Goal: Complete application form: Complete application form

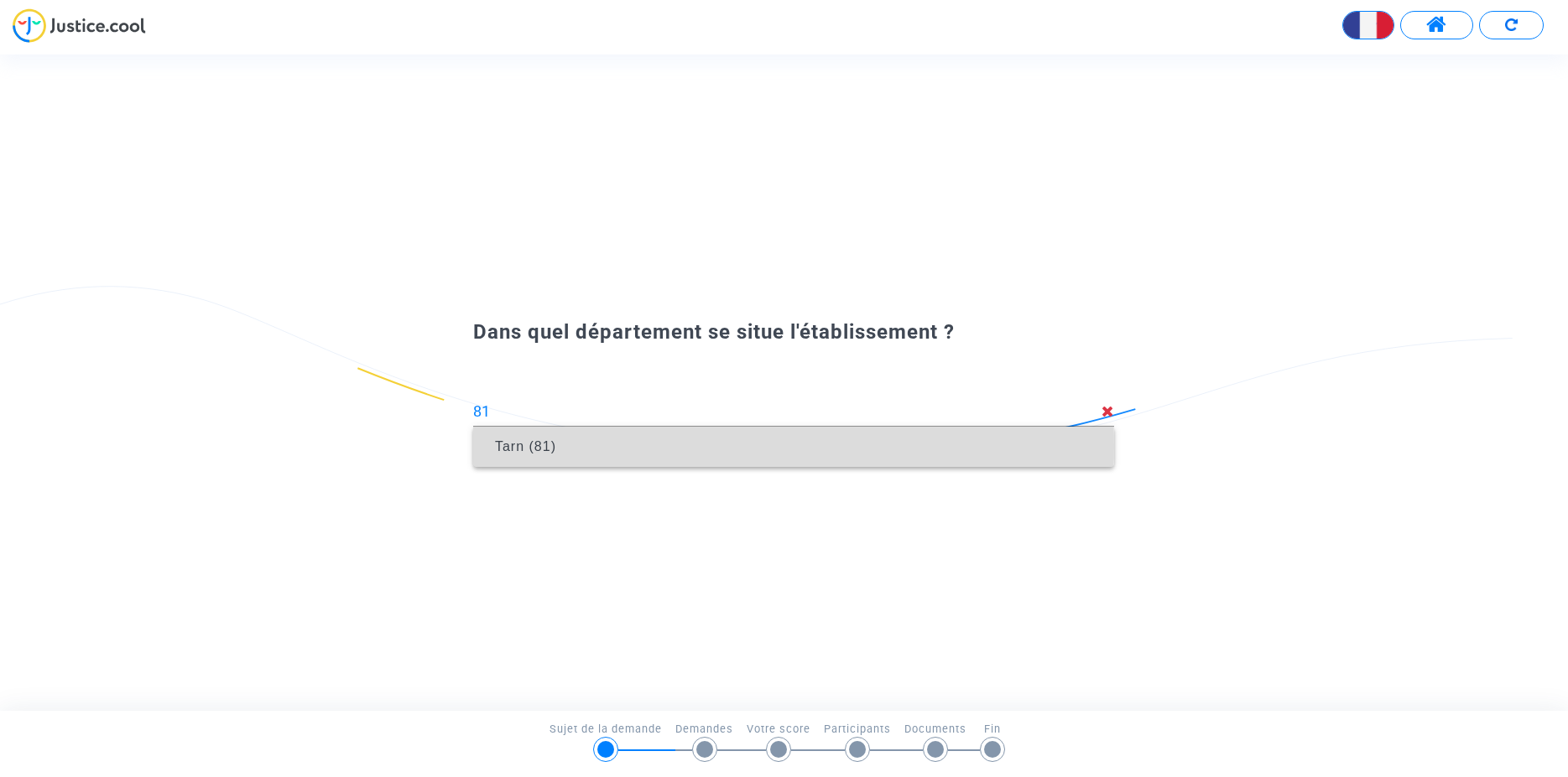
click at [519, 447] on span "Tarn (81)" at bounding box center [526, 446] width 61 height 14
type input "Tarn (81)"
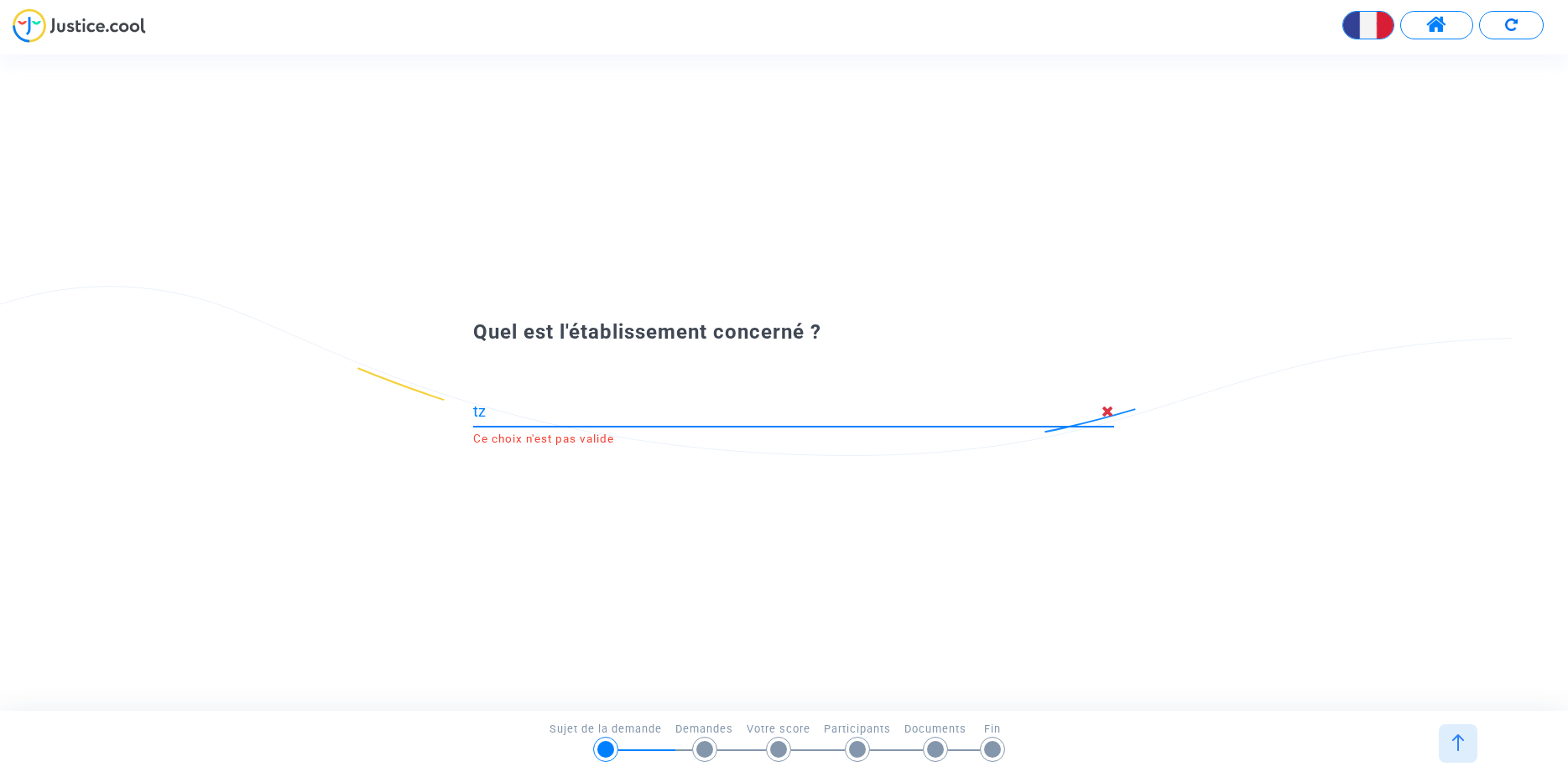
type input "t"
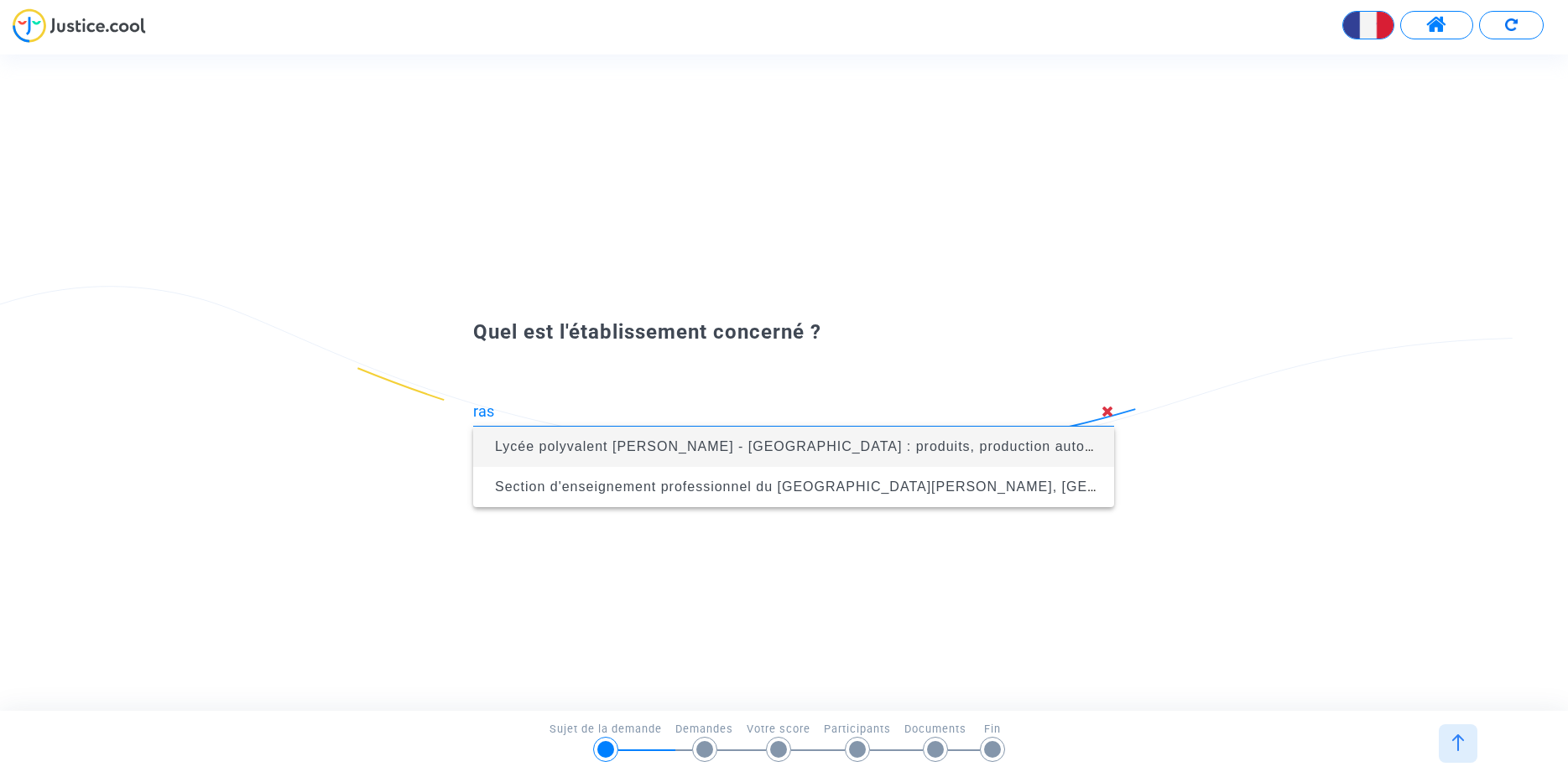
click at [678, 445] on span "Lycée polyvalent Louis Rascol - Lycée des métiers : produits, production automa…" at bounding box center [917, 446] width 845 height 14
type input "Lycée polyvalent Louis Rascol - Lycée des métiers : produits, production automa…"
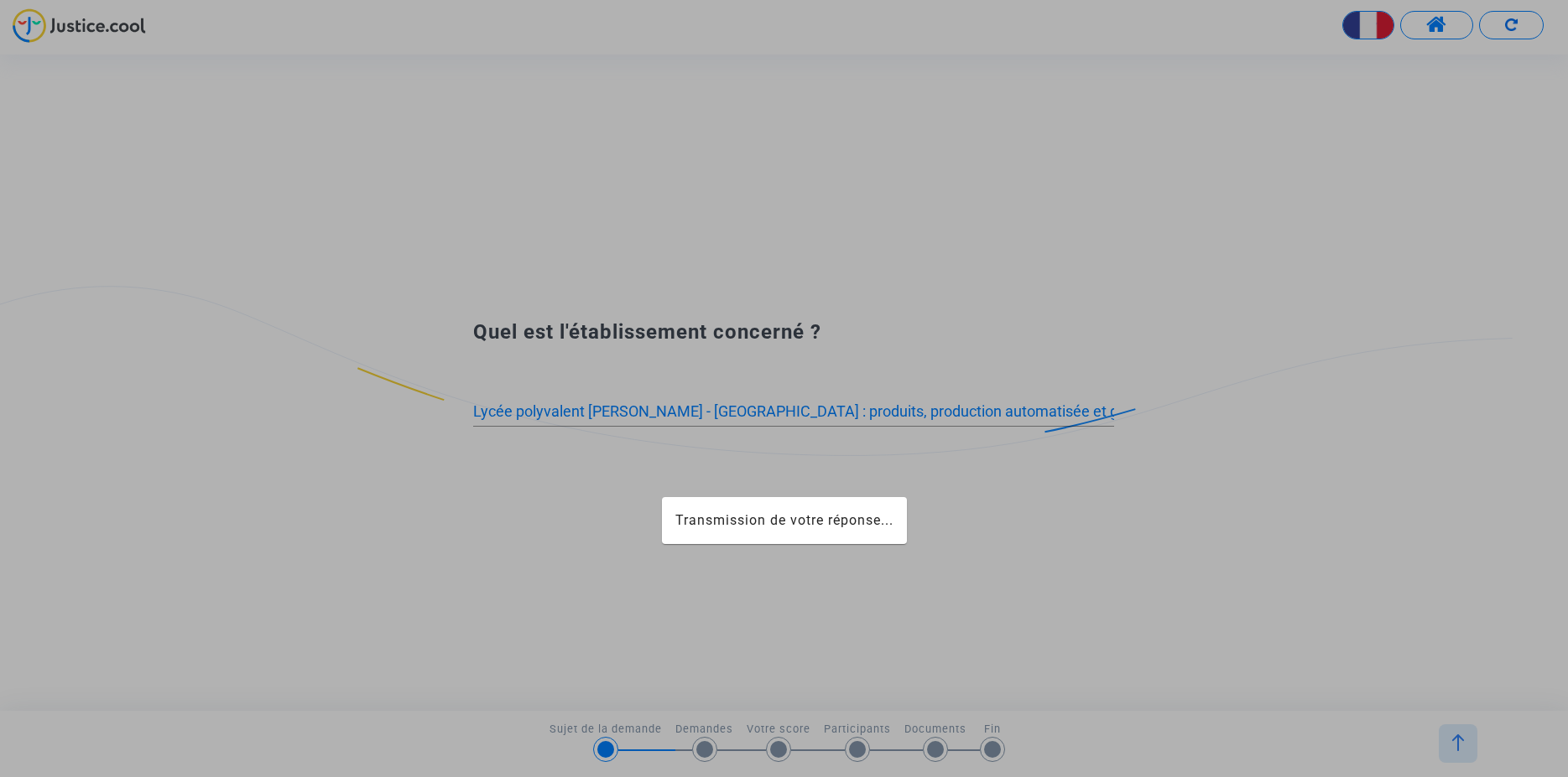
scroll to position [0, 122]
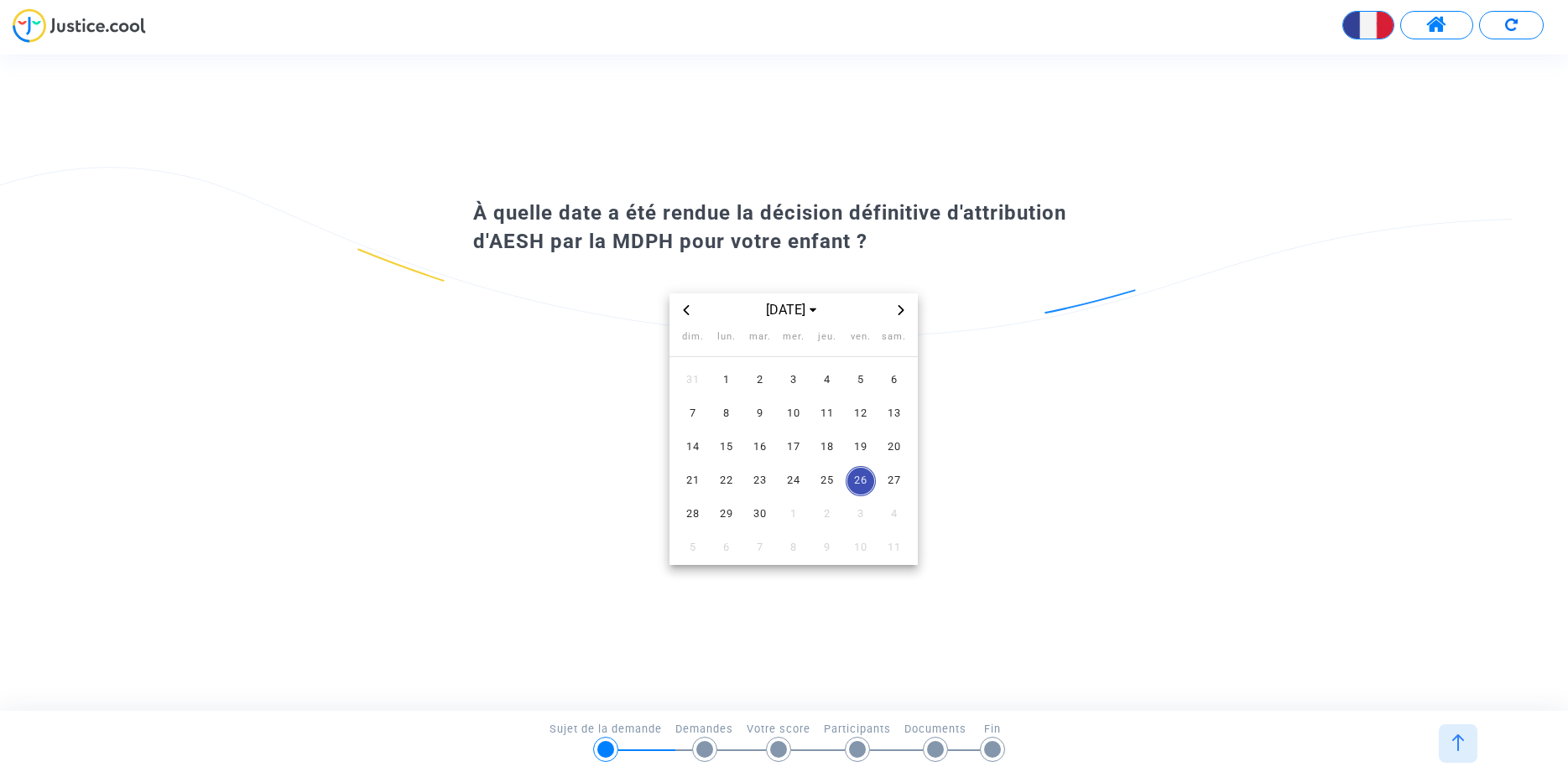
click at [683, 311] on icon "Previous month" at bounding box center [686, 310] width 11 height 11
click at [903, 315] on icon "Next month" at bounding box center [901, 310] width 11 height 11
click at [827, 379] on span "3" at bounding box center [827, 381] width 31 height 31
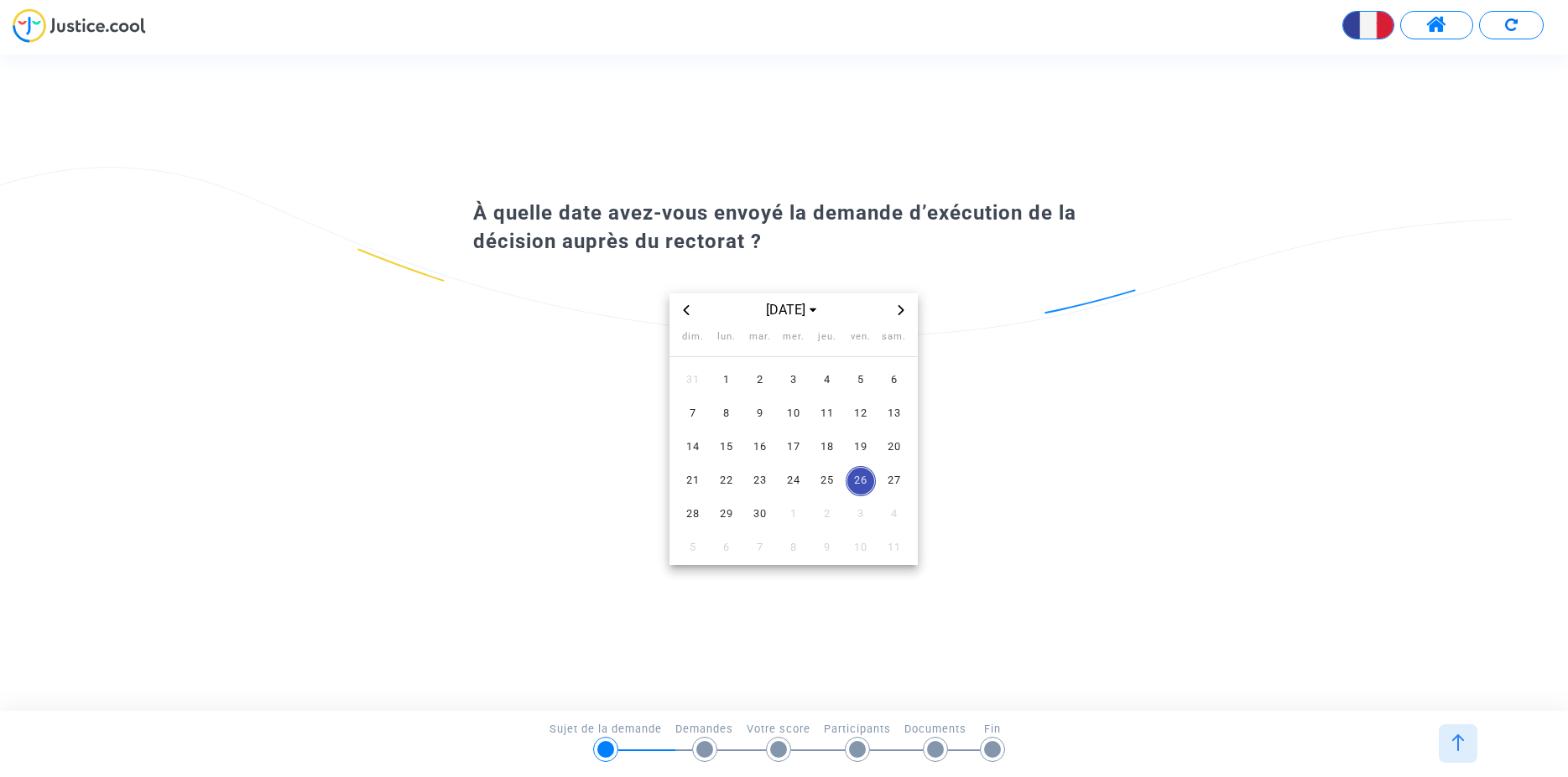
click at [684, 310] on icon "Previous month" at bounding box center [686, 310] width 6 height 11
click at [824, 511] on span "28" at bounding box center [827, 515] width 31 height 31
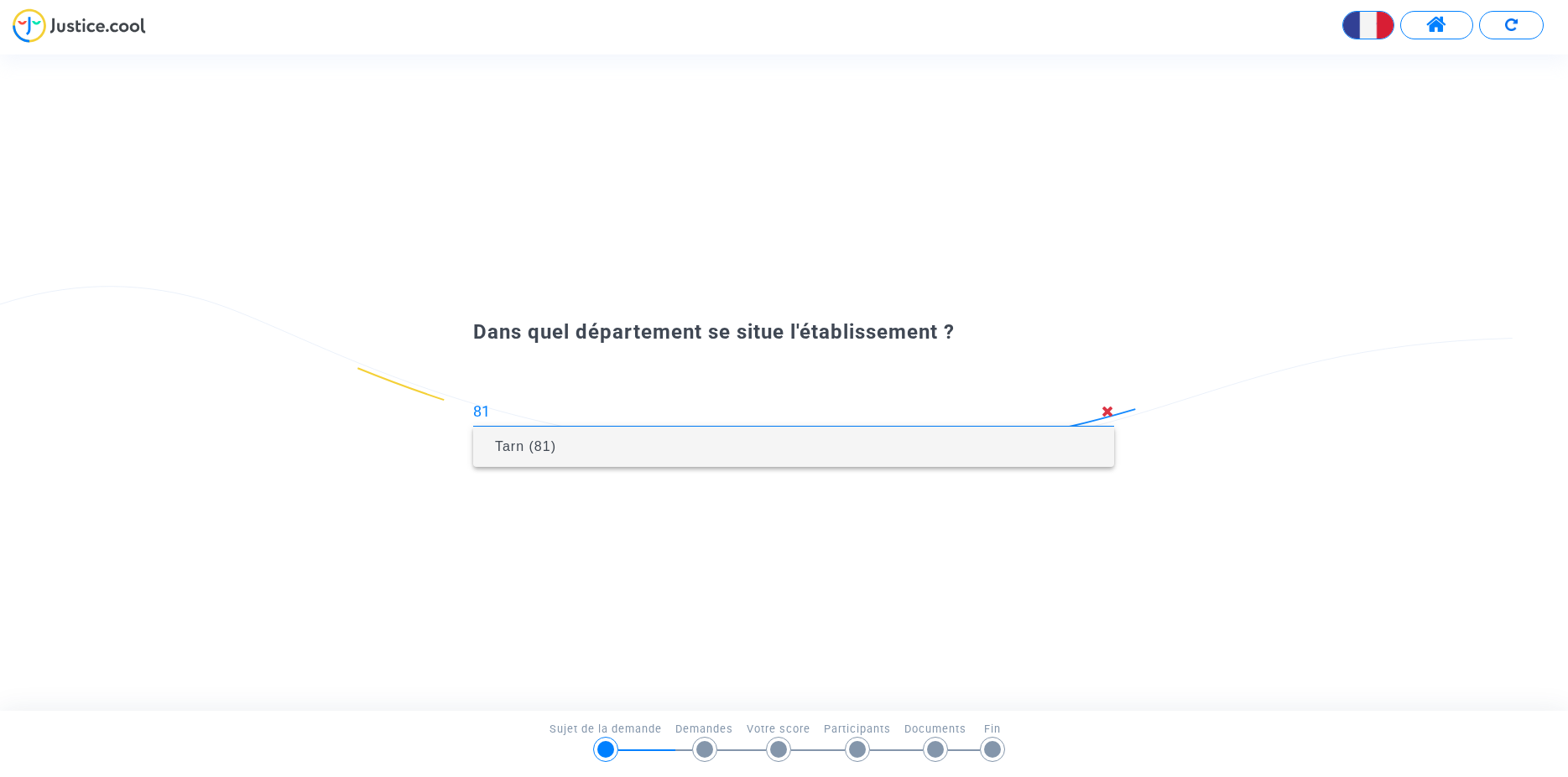
click at [509, 442] on span "Tarn (81)" at bounding box center [526, 446] width 61 height 14
type input "Tarn (81)"
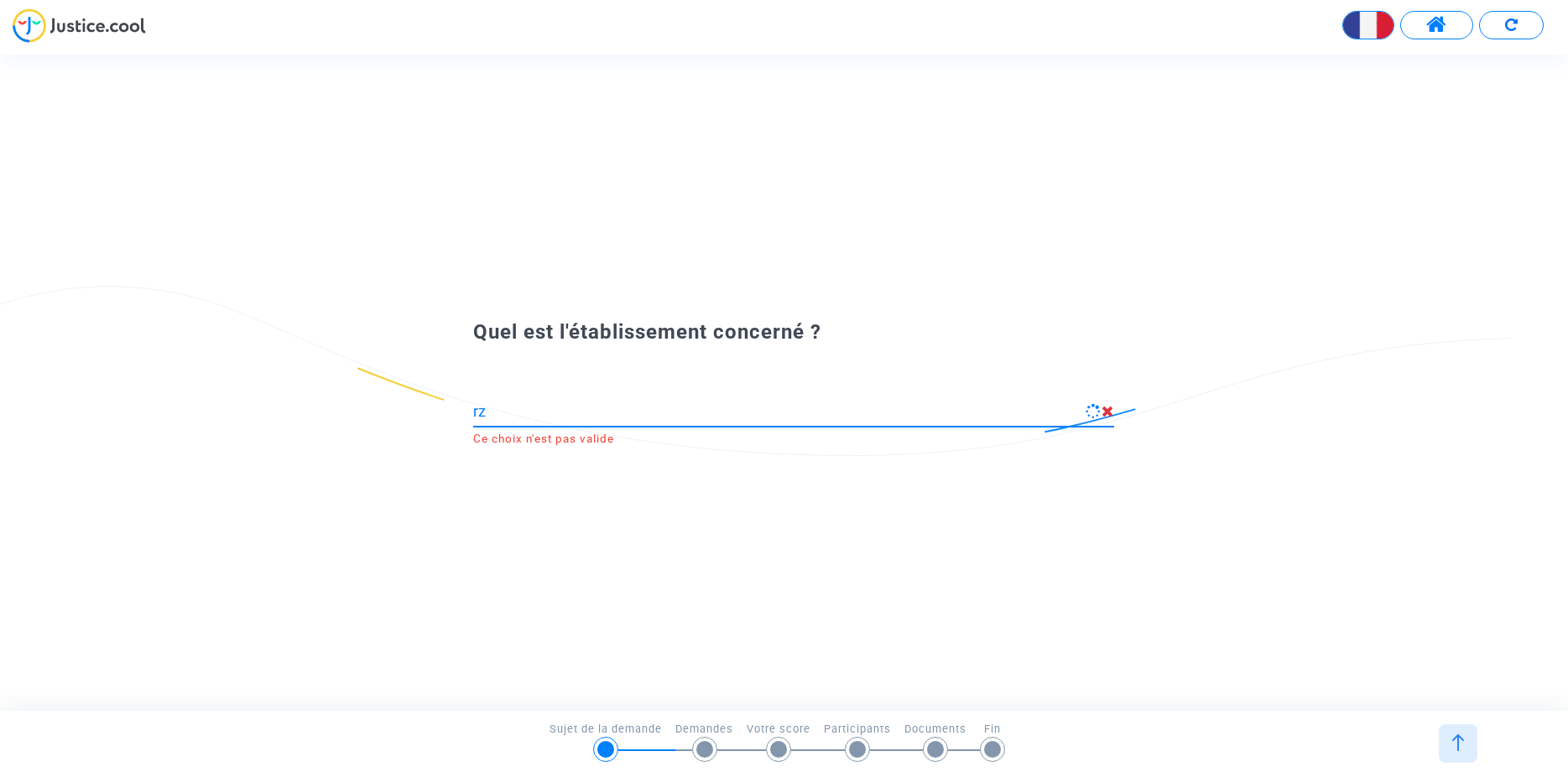
type input "r"
type input "e"
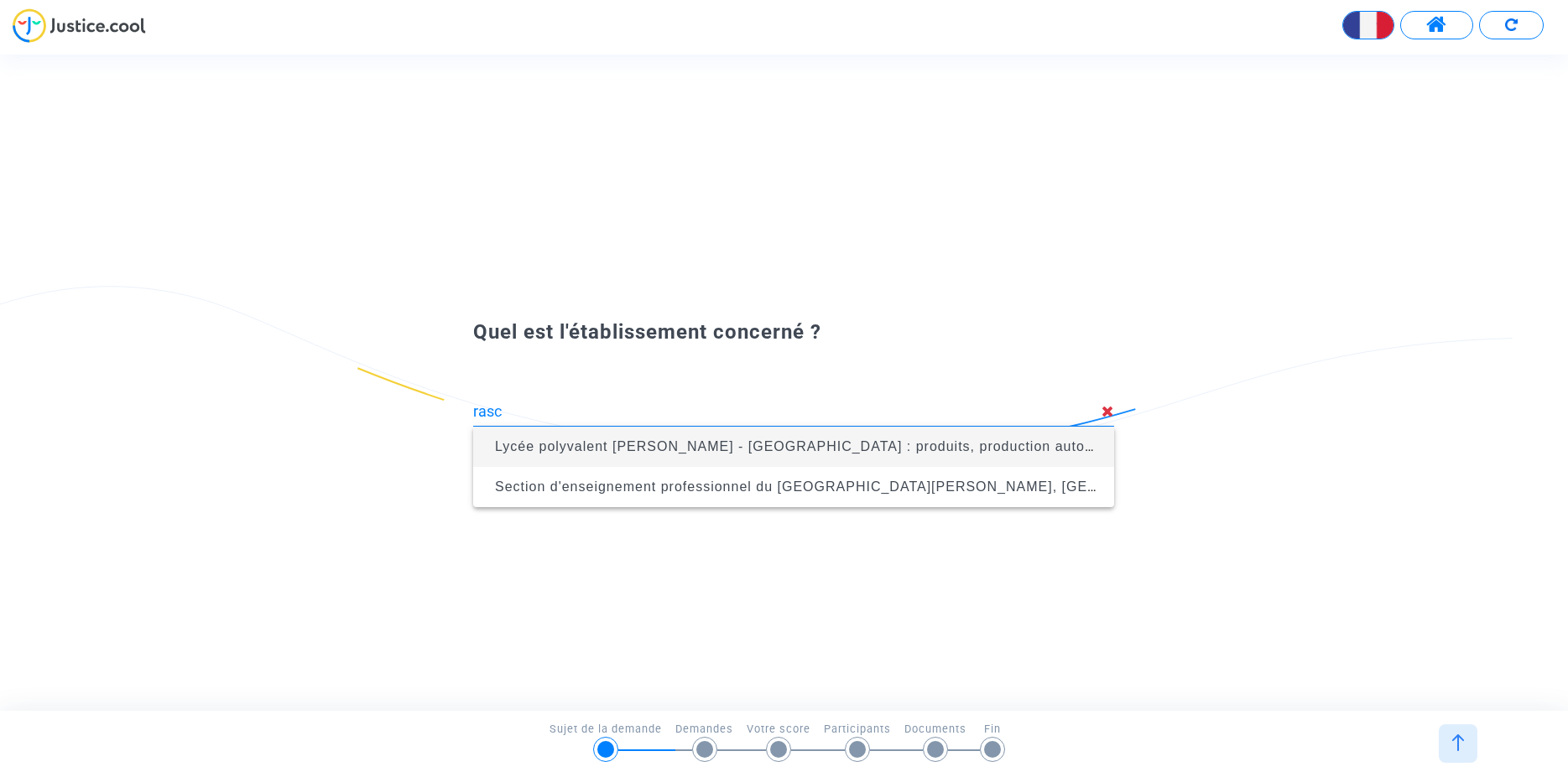
click at [642, 447] on span "Lycée polyvalent [PERSON_NAME] - [GEOGRAPHIC_DATA] : produits, production autom…" at bounding box center [917, 446] width 845 height 14
type input "Lycée polyvalent [PERSON_NAME] - [GEOGRAPHIC_DATA] : produits, production autom…"
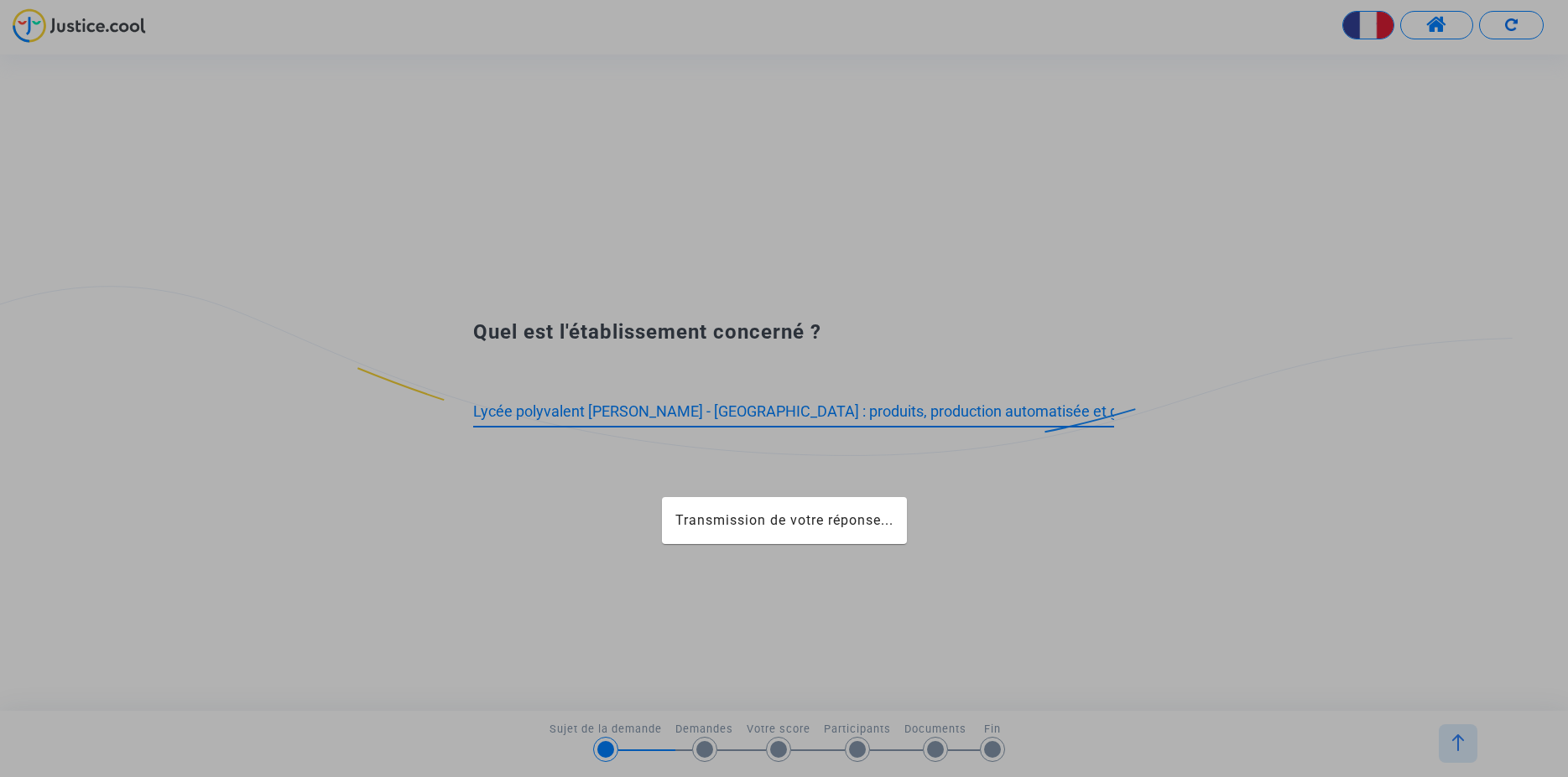
scroll to position [0, 122]
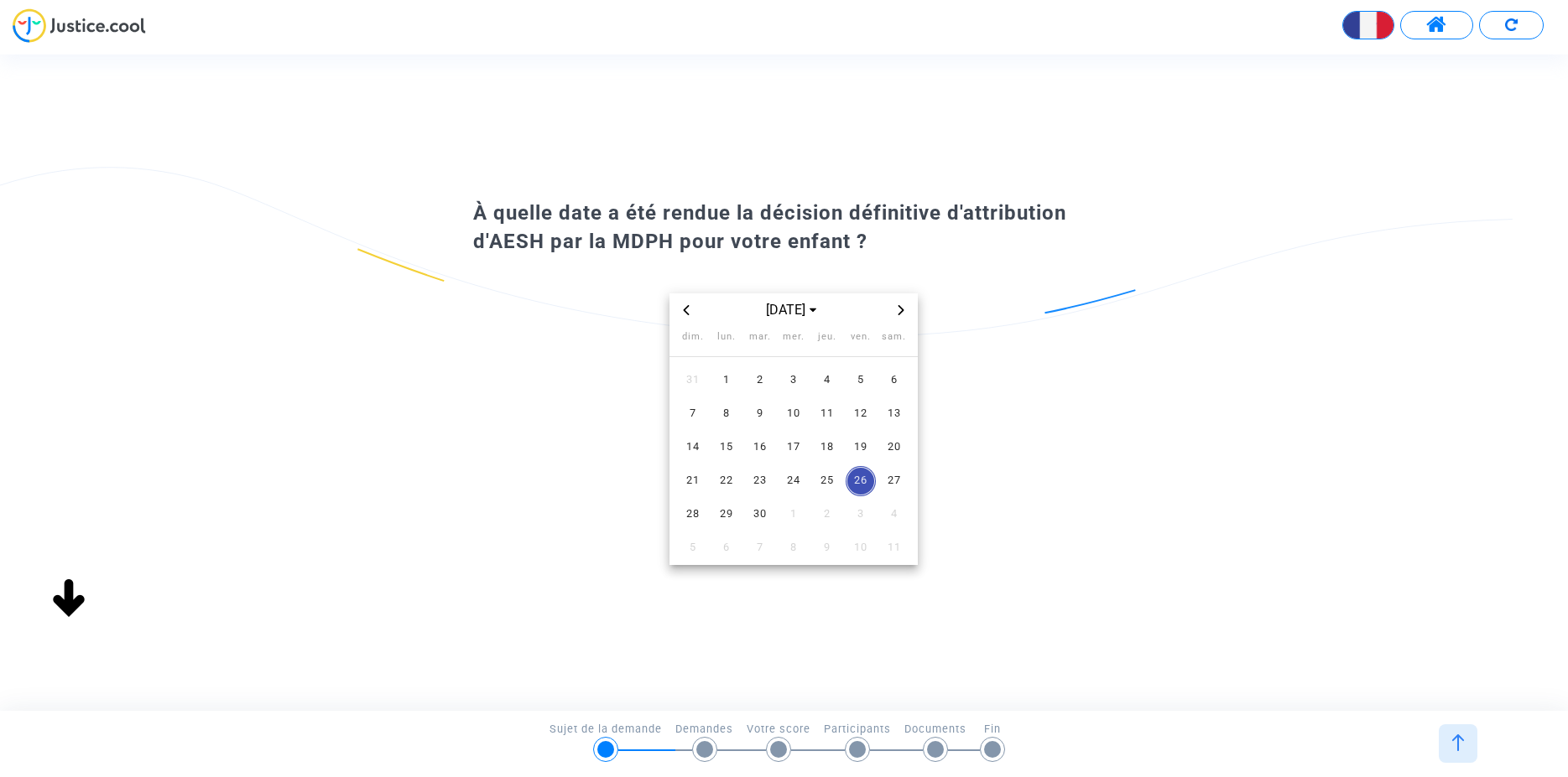
click at [689, 308] on icon "Previous month" at bounding box center [686, 310] width 11 height 11
click at [822, 377] on span "3" at bounding box center [827, 381] width 31 height 31
click at [687, 312] on icon "Previous month" at bounding box center [686, 310] width 11 height 11
click at [688, 310] on icon "Previous month" at bounding box center [686, 310] width 11 height 11
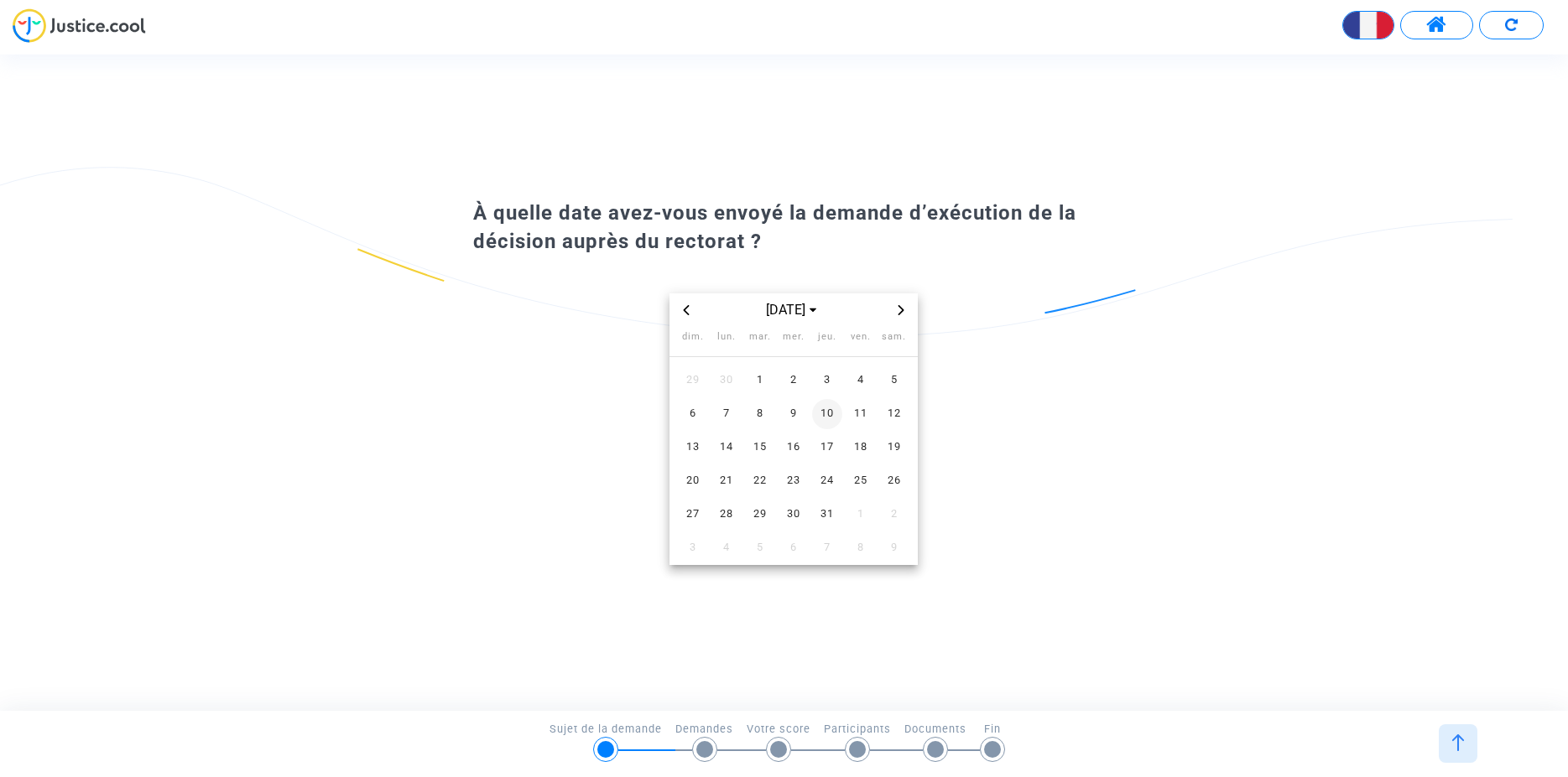
click at [827, 413] on span "10" at bounding box center [827, 414] width 31 height 31
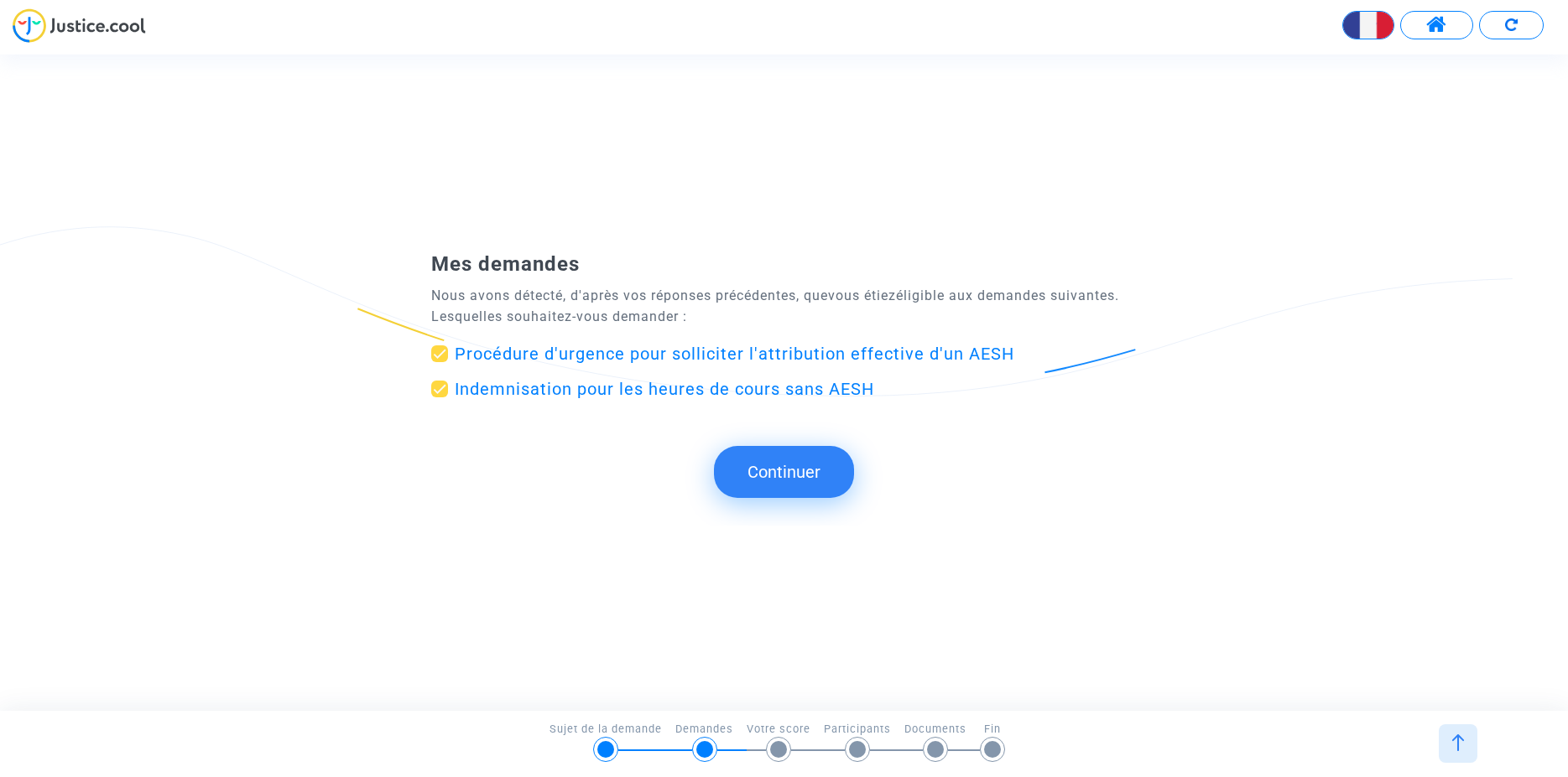
click at [664, 353] on span "Procédure d'urgence pour solliciter l'attribution effective d'un AESH" at bounding box center [734, 353] width 560 height 20
click at [439, 363] on input "Procédure d'urgence pour solliciter l'attribution effective d'un AESH" at bounding box center [438, 363] width 1 height 1
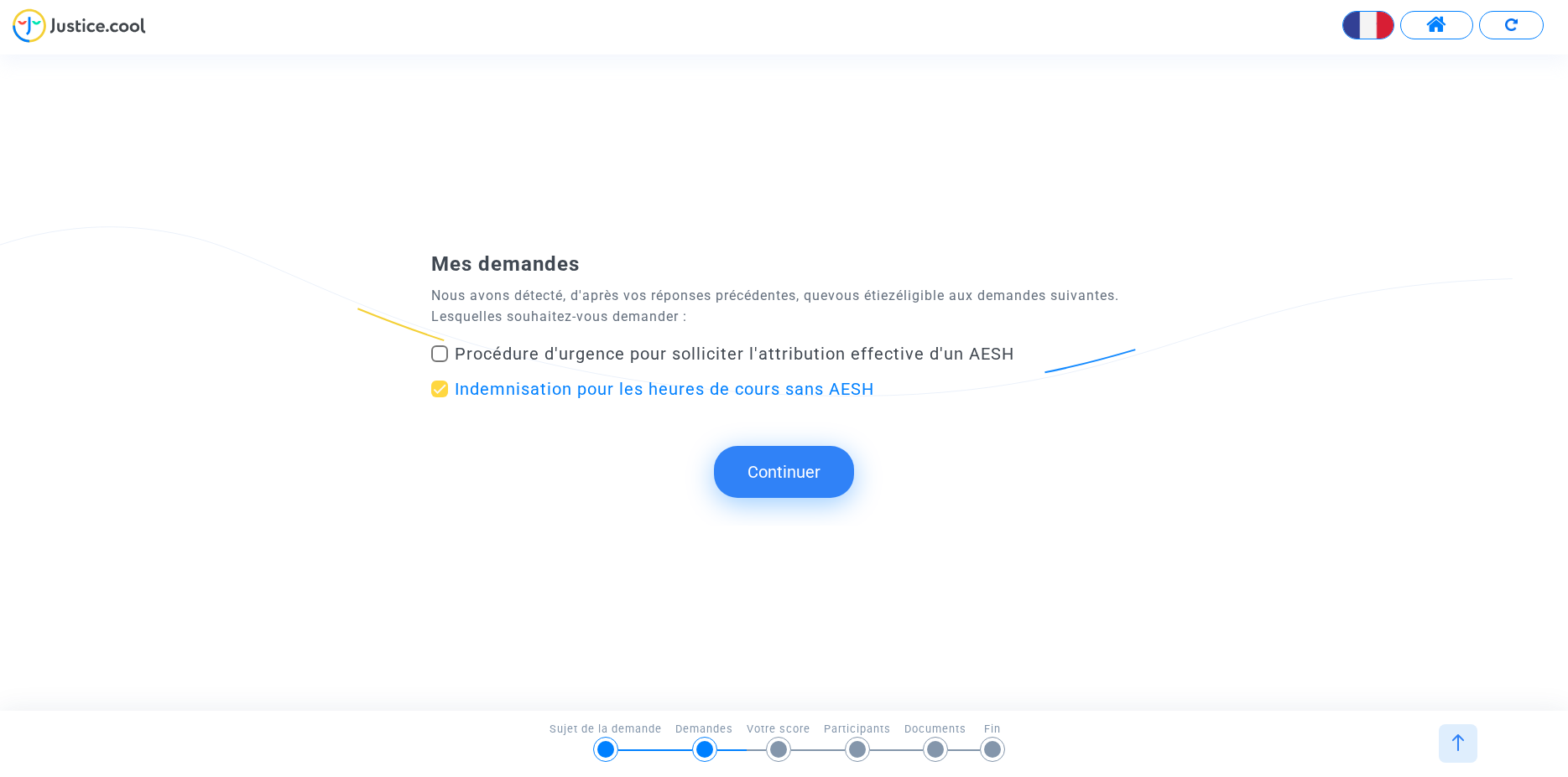
click at [442, 355] on span at bounding box center [439, 354] width 17 height 17
click at [439, 363] on input "Procédure d'urgence pour solliciter l'attribution effective d'un AESH" at bounding box center [438, 363] width 1 height 1
checkbox input "true"
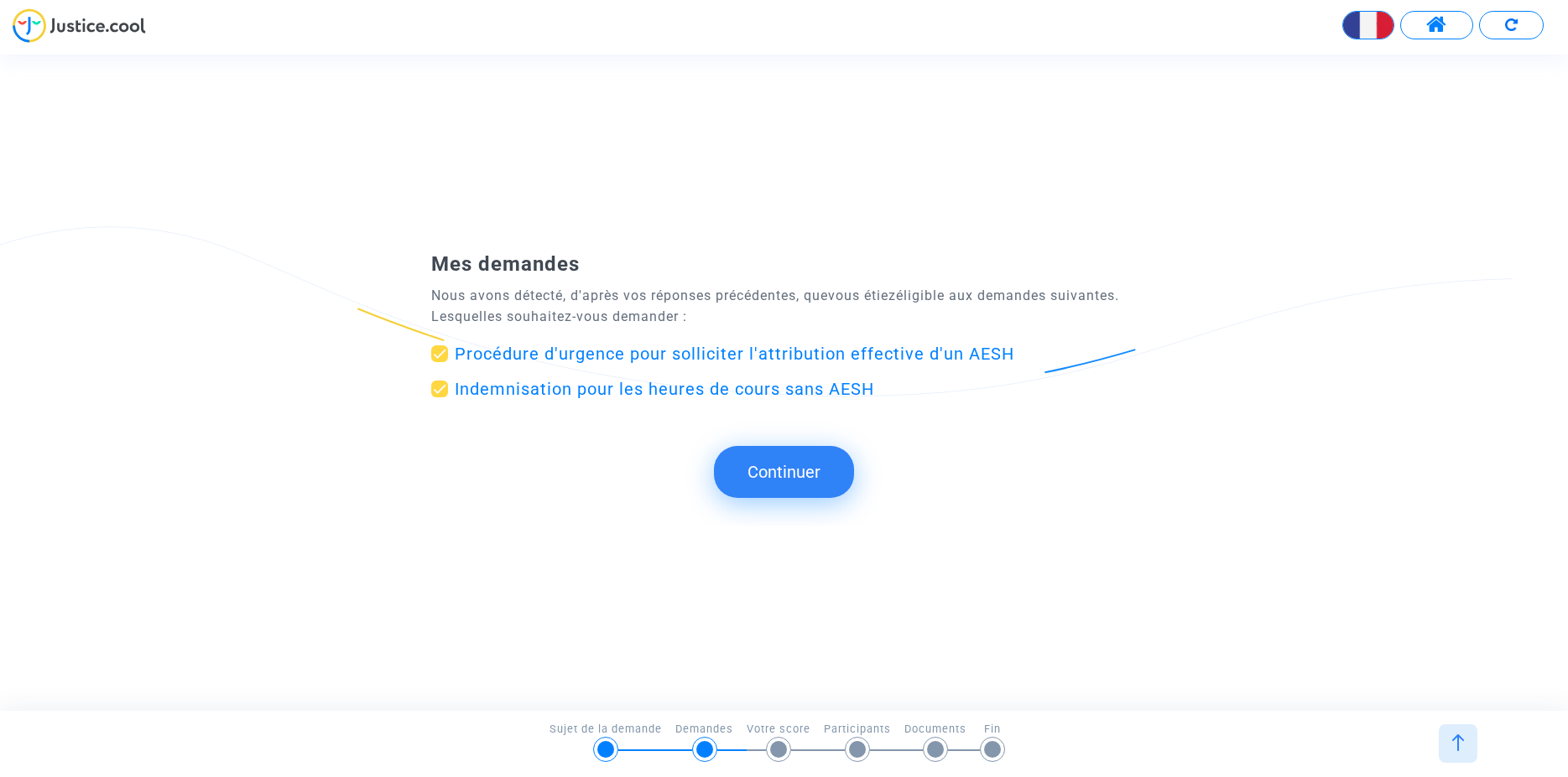
drag, startPoint x: 444, startPoint y: 387, endPoint x: 465, endPoint y: 389, distance: 21.1
click at [447, 386] on span at bounding box center [439, 389] width 17 height 17
click at [435, 388] on span at bounding box center [439, 389] width 17 height 17
click at [438, 397] on input "Indemnisation pour les heures de cours sans AESH" at bounding box center [438, 397] width 1 height 1
checkbox input "false"
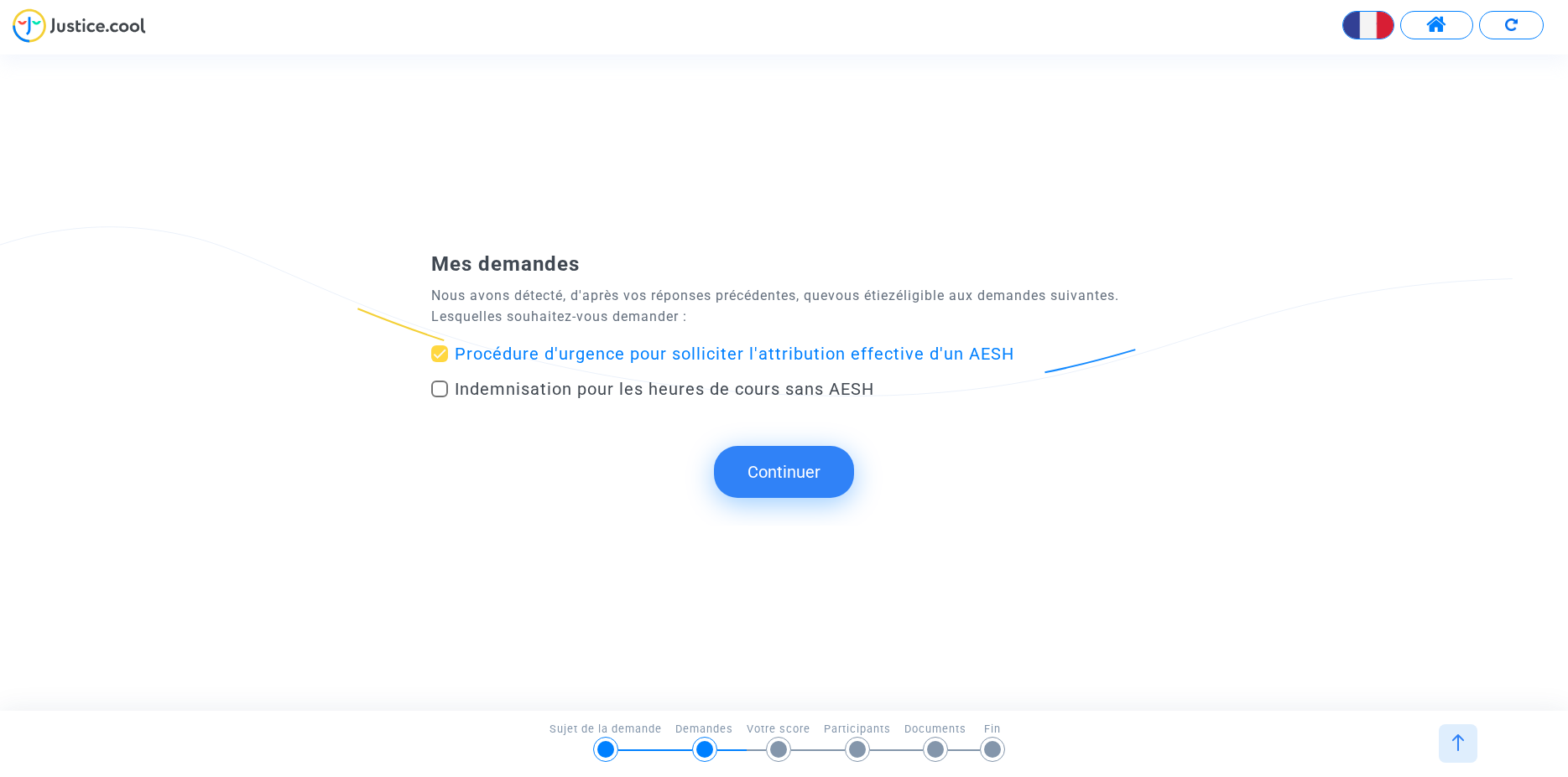
click at [747, 470] on button "Continuer" at bounding box center [784, 472] width 140 height 52
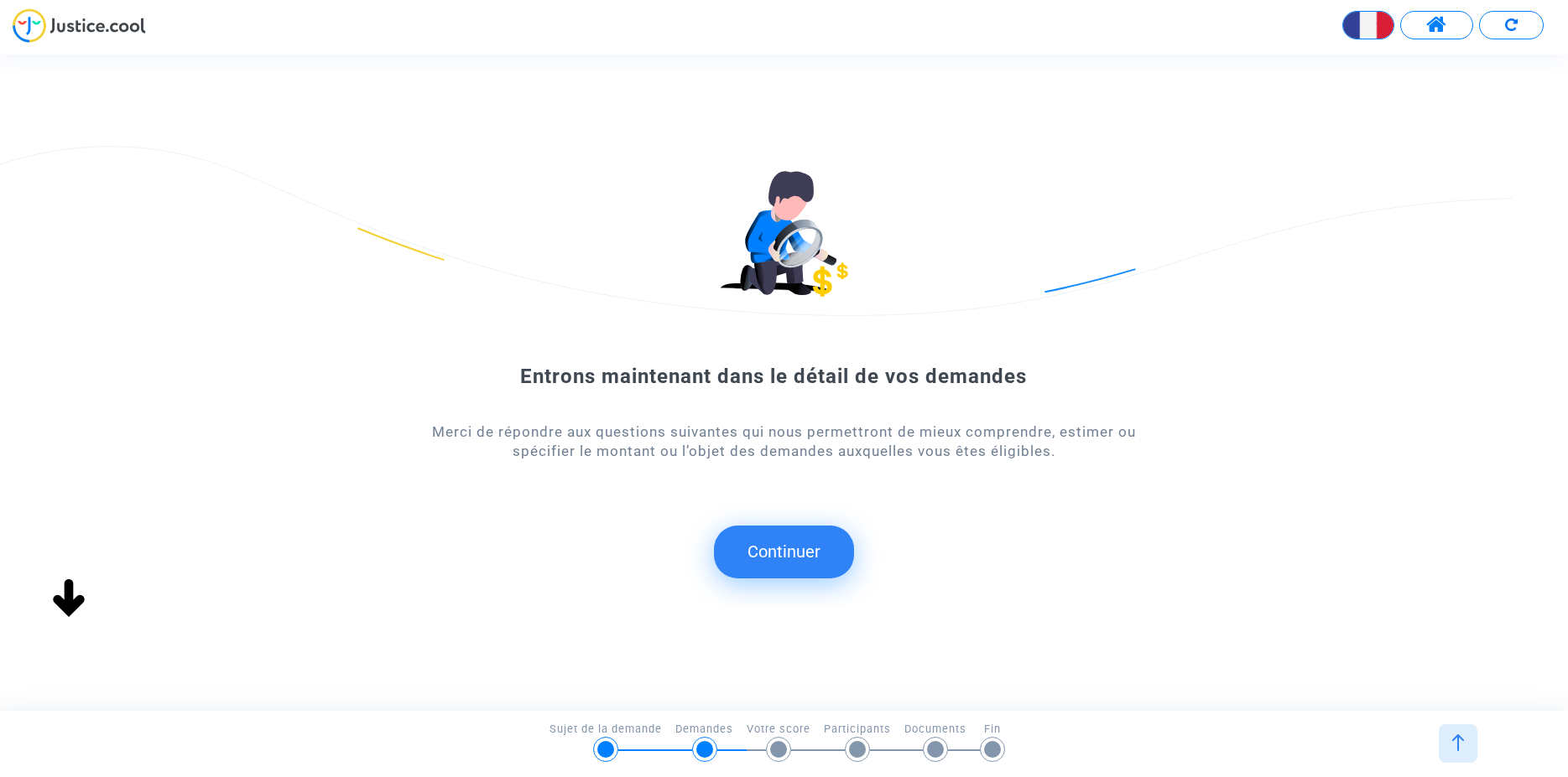
click at [792, 566] on button "Continuer" at bounding box center [784, 552] width 140 height 52
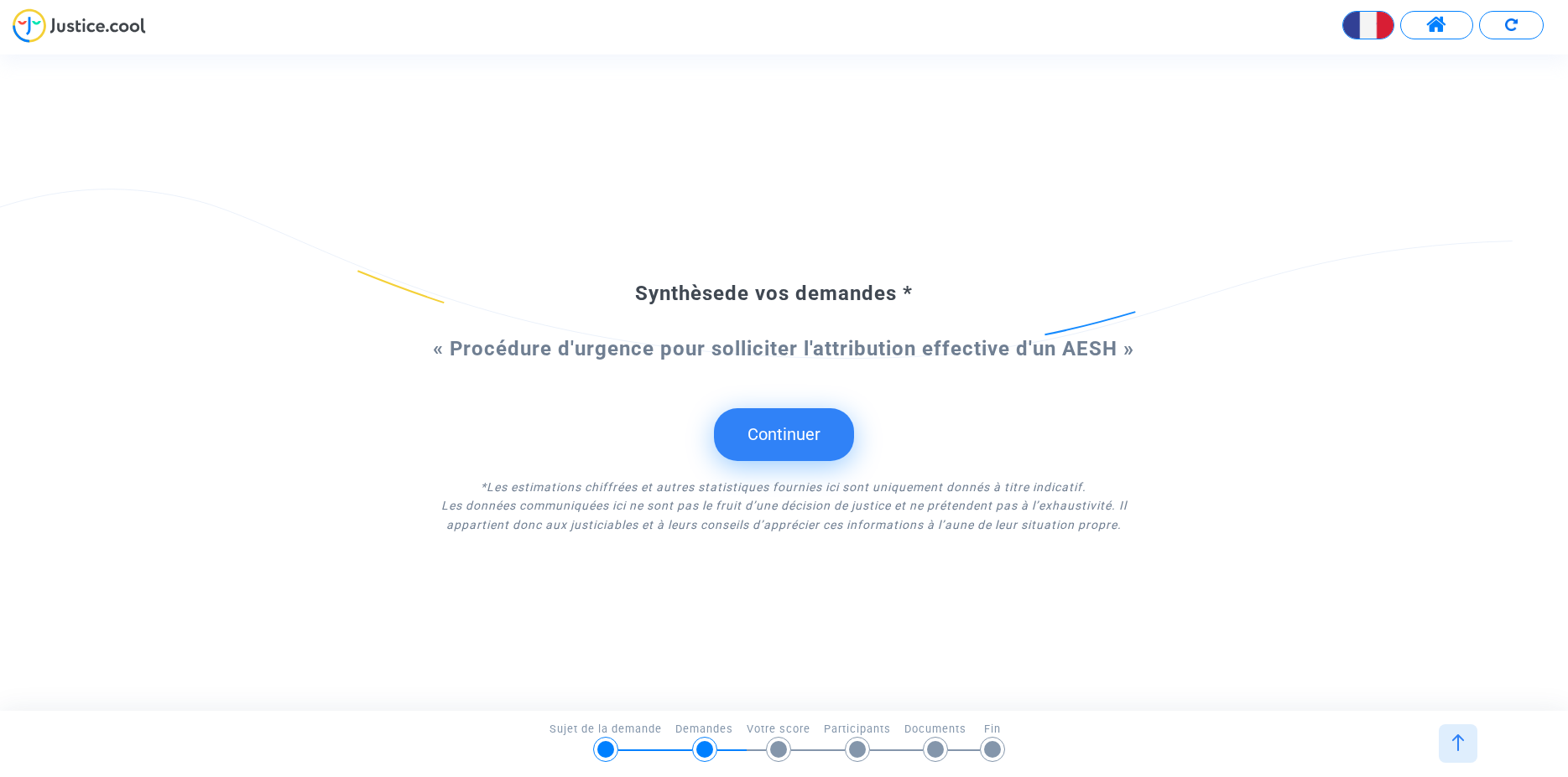
click at [775, 442] on button "Continuer" at bounding box center [784, 434] width 140 height 52
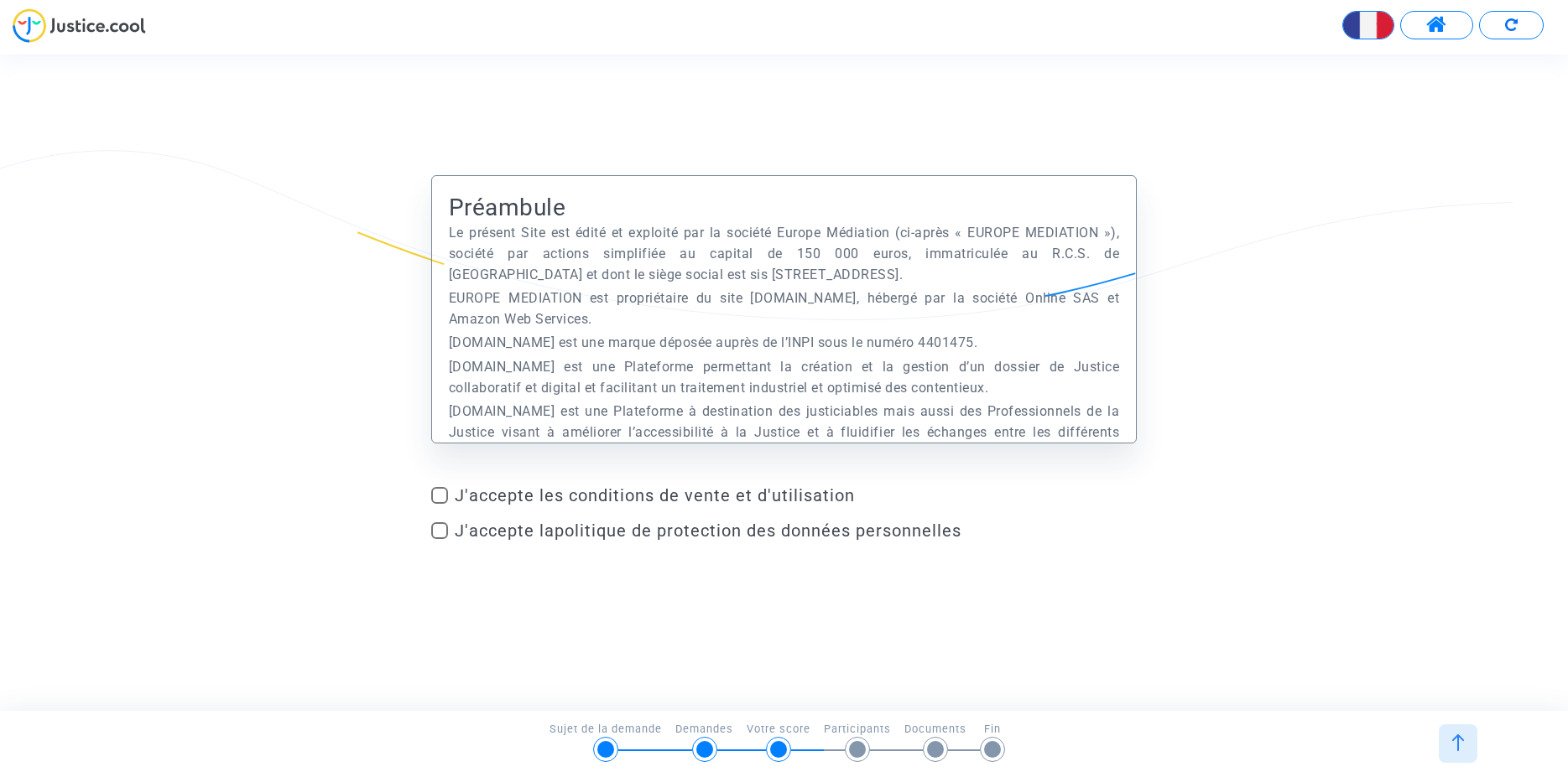
click at [441, 499] on span at bounding box center [439, 496] width 17 height 17
click at [439, 504] on input "J'accepte les conditions de vente et d'utilisation" at bounding box center [438, 504] width 1 height 1
checkbox input "true"
click at [440, 536] on span at bounding box center [439, 531] width 17 height 17
click at [439, 540] on input "J'accepte la politique de protection des données personnelles" at bounding box center [438, 540] width 1 height 1
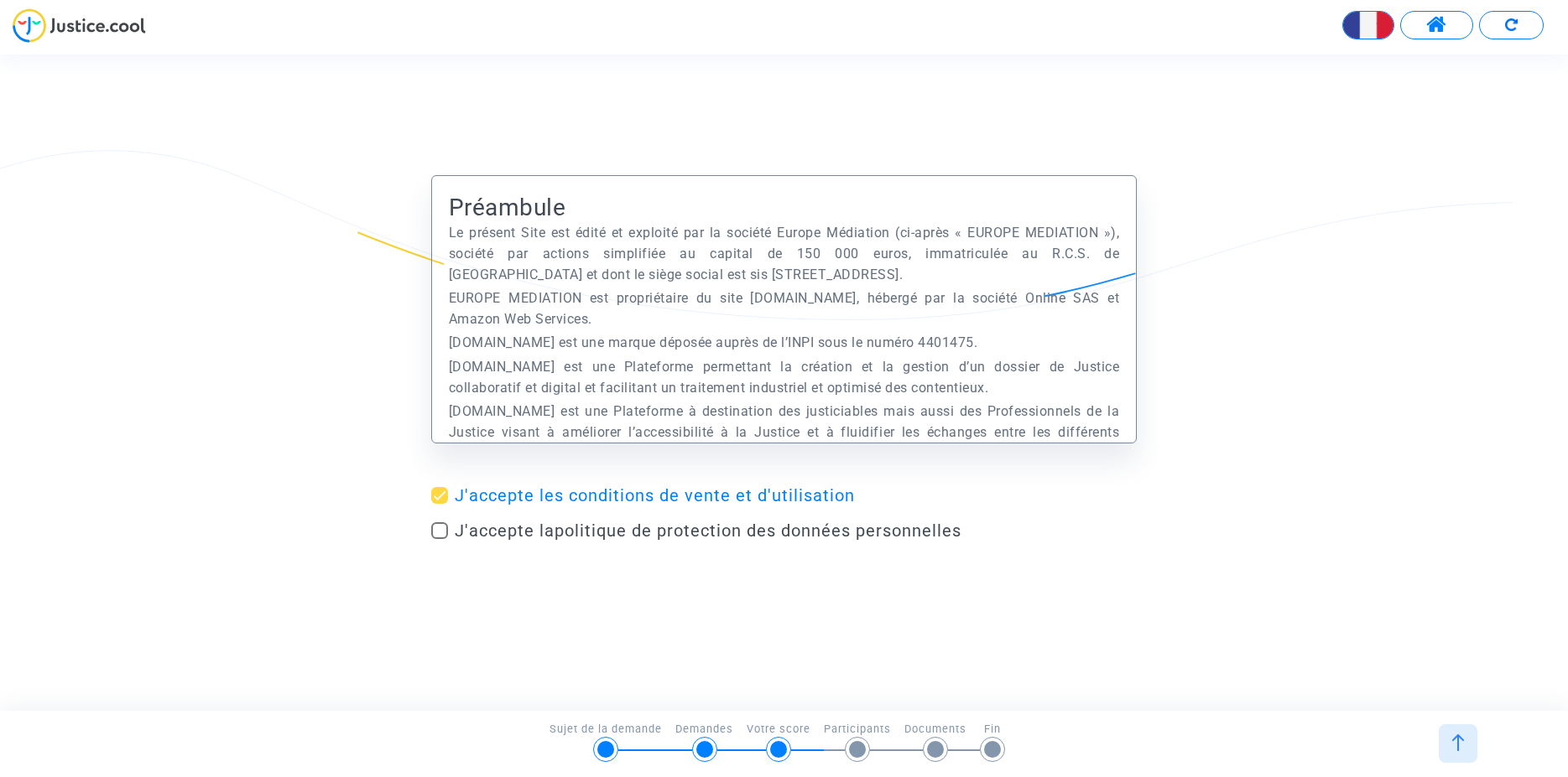
checkbox input "true"
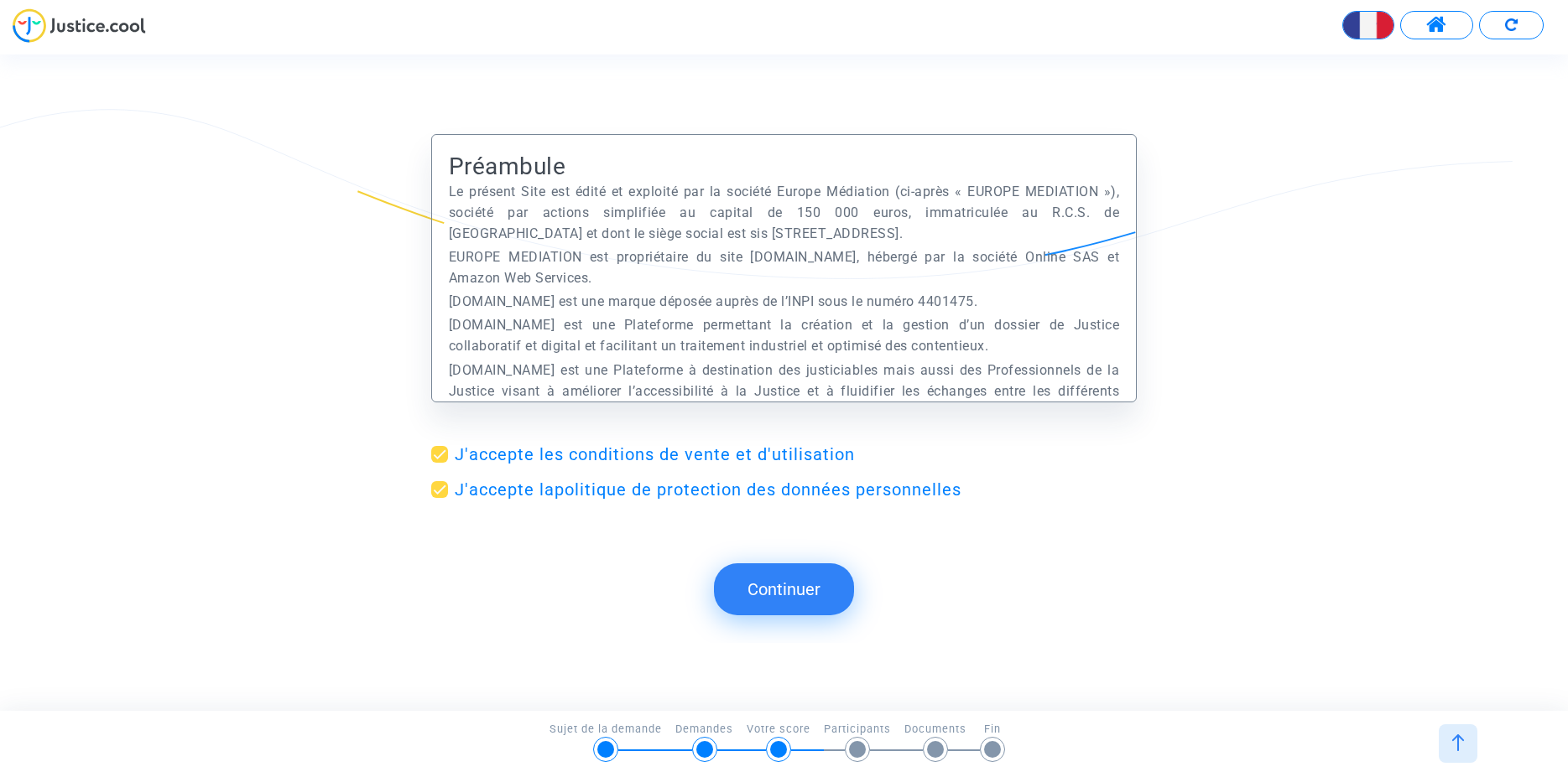
click at [805, 593] on button "Continuer" at bounding box center [784, 589] width 140 height 52
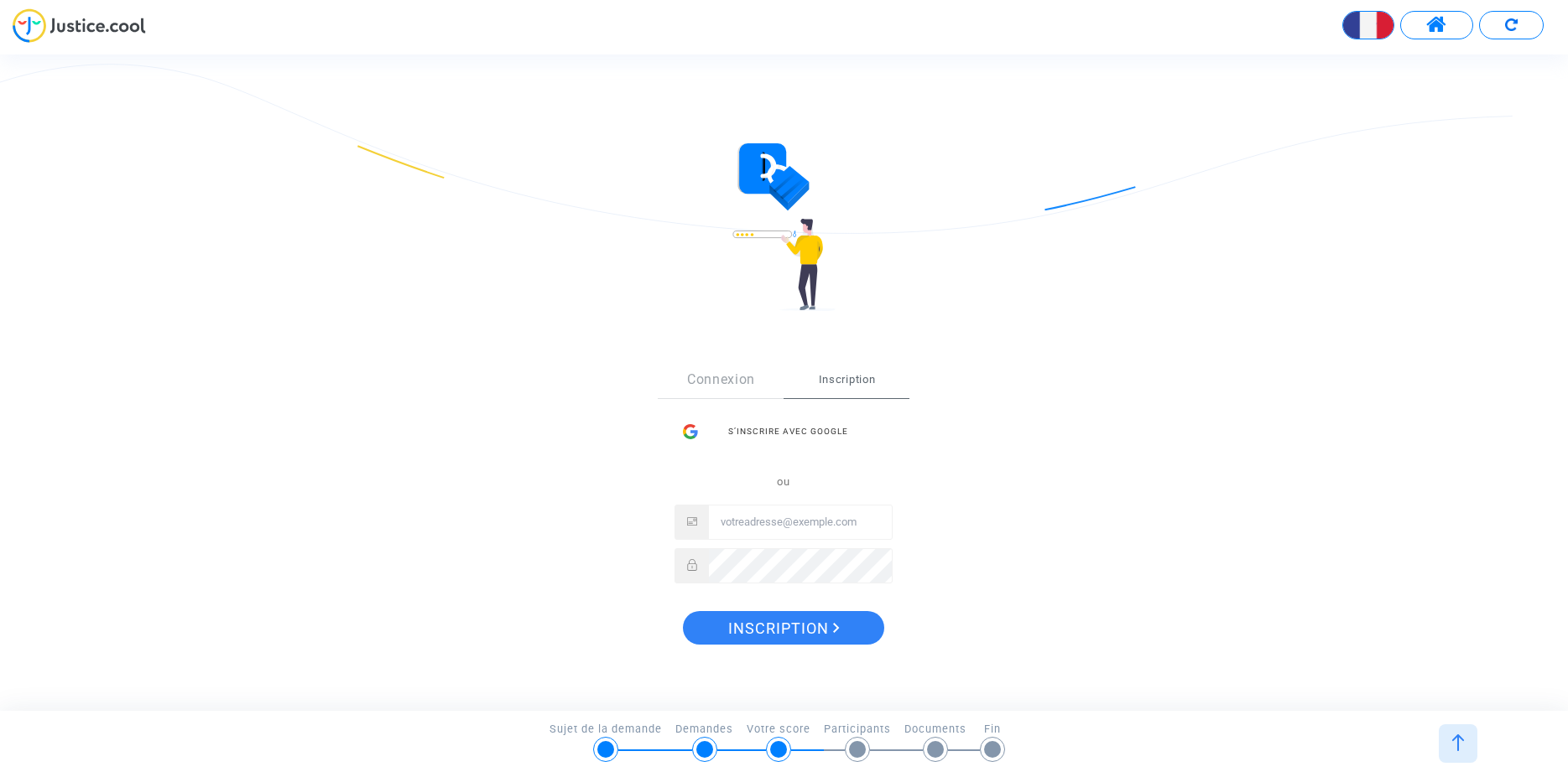
click at [736, 529] on input "Email" at bounding box center [800, 522] width 183 height 33
type input "[EMAIL_ADDRESS][DOMAIN_NAME]"
click at [804, 631] on span "Inscription" at bounding box center [784, 629] width 112 height 35
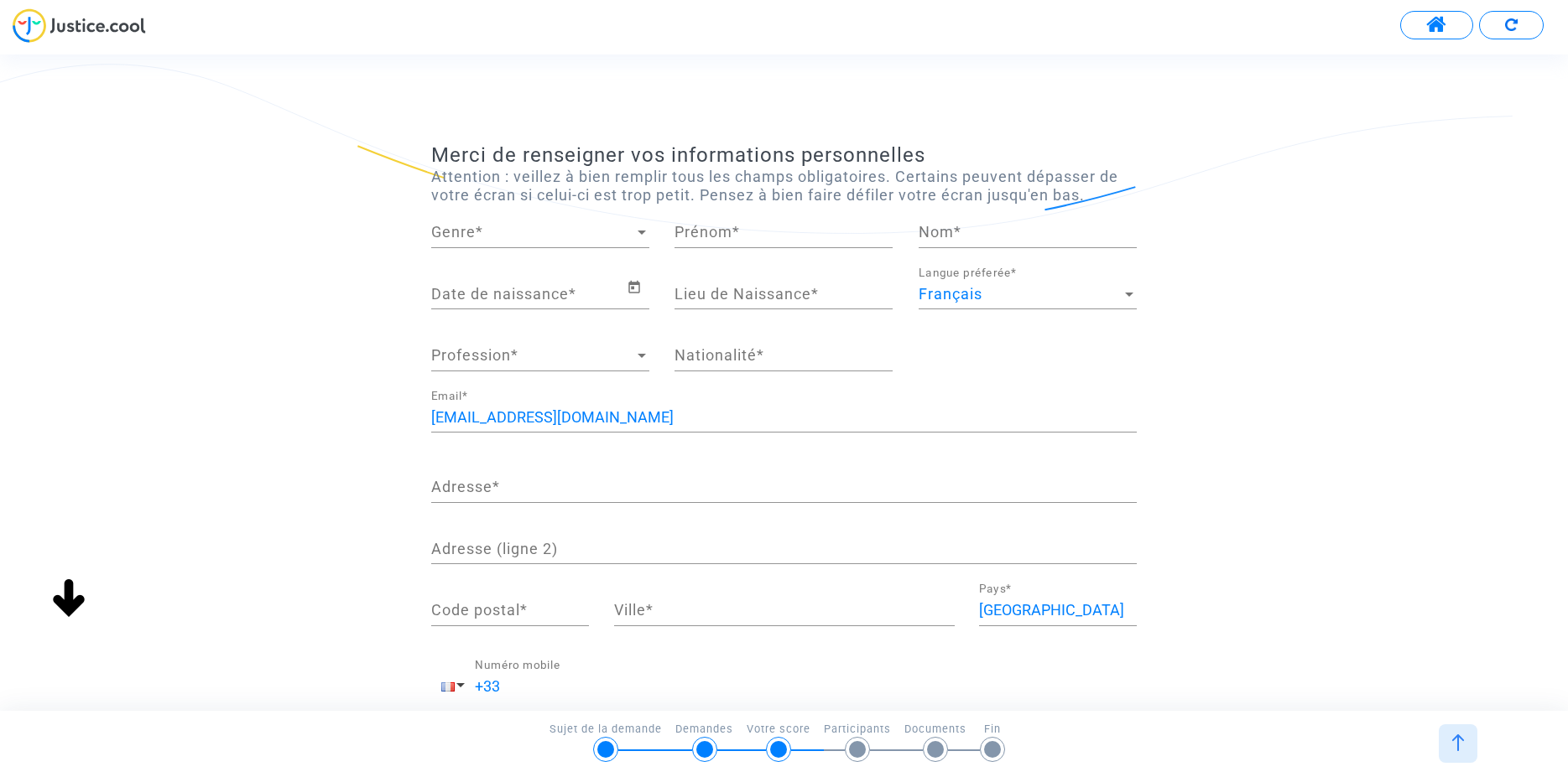
click at [505, 226] on span "Genre" at bounding box center [532, 233] width 203 height 17
drag, startPoint x: 494, startPoint y: 234, endPoint x: 825, endPoint y: 267, distance: 332.6
click at [495, 234] on span "Madame" at bounding box center [540, 232] width 218 height 45
click at [723, 236] on input "Prénom *" at bounding box center [784, 233] width 218 height 17
type input "[PERSON_NAME]"
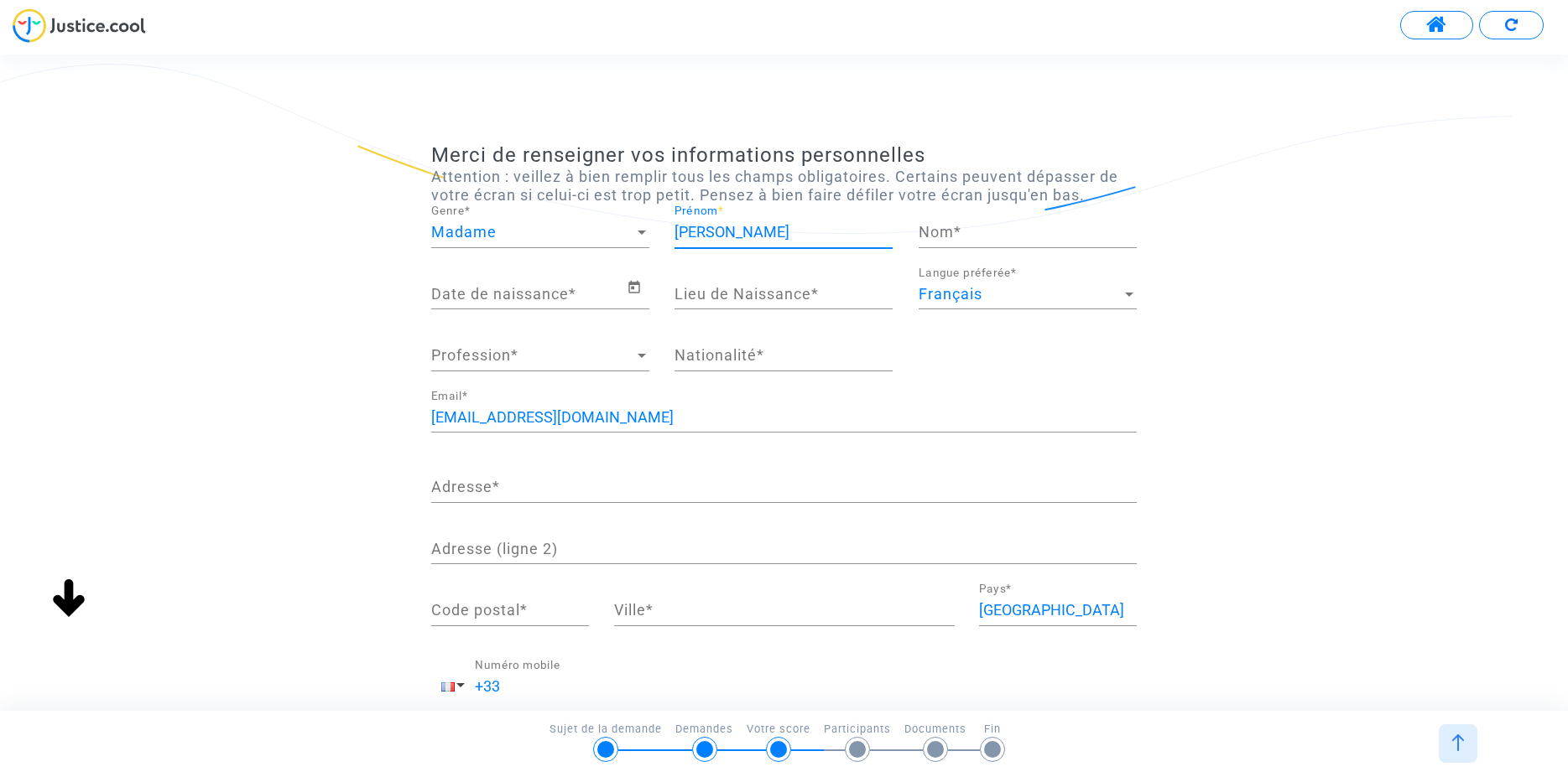
click at [958, 226] on input "Nom *" at bounding box center [1028, 233] width 218 height 17
type input "REYNAUD"
click at [520, 297] on input "Date de naissance *" at bounding box center [528, 295] width 195 height 17
click at [633, 293] on icon "Open calendar" at bounding box center [635, 287] width 15 height 20
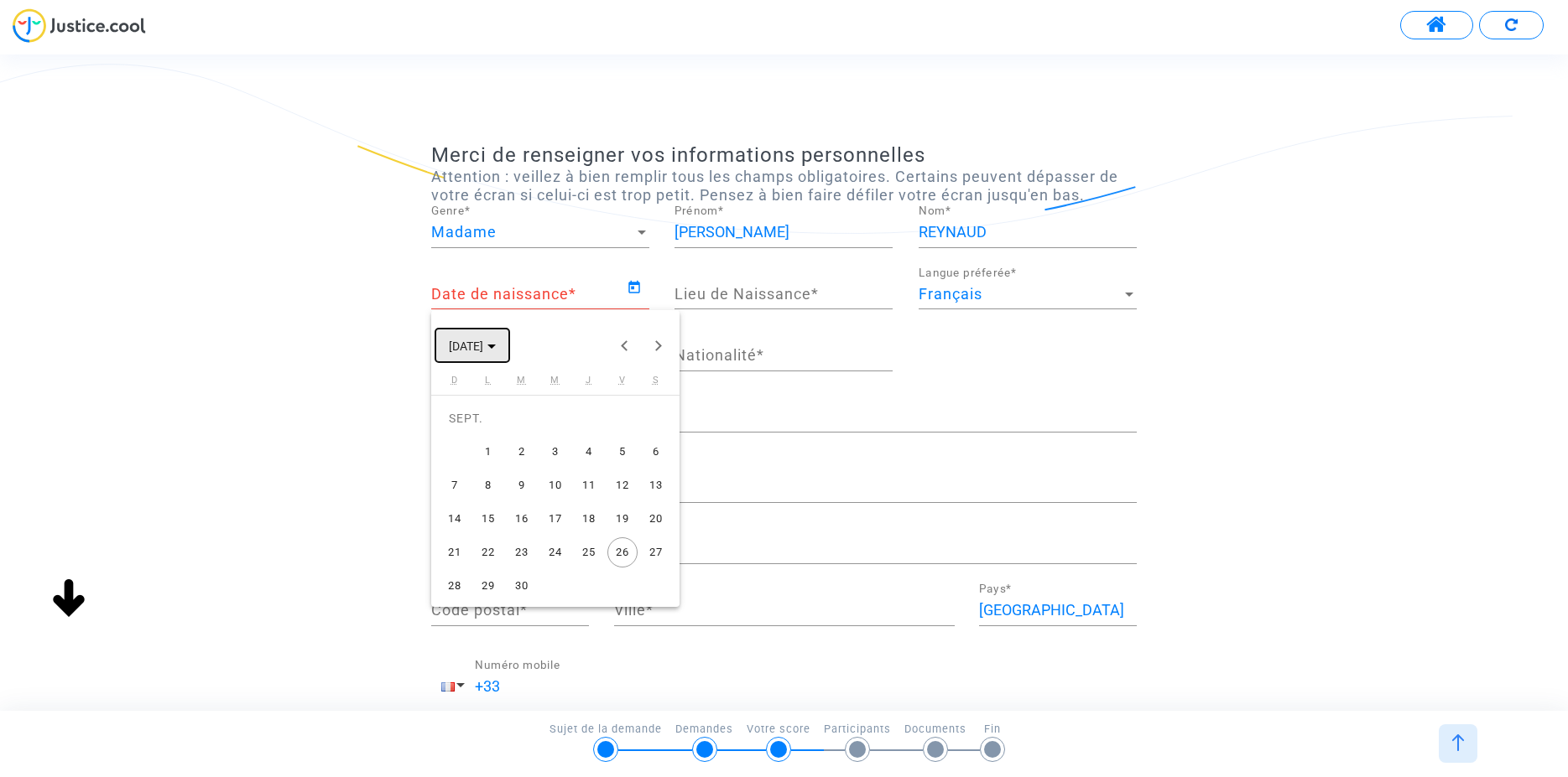
click at [496, 344] on polygon "Choose month and year" at bounding box center [491, 346] width 9 height 4
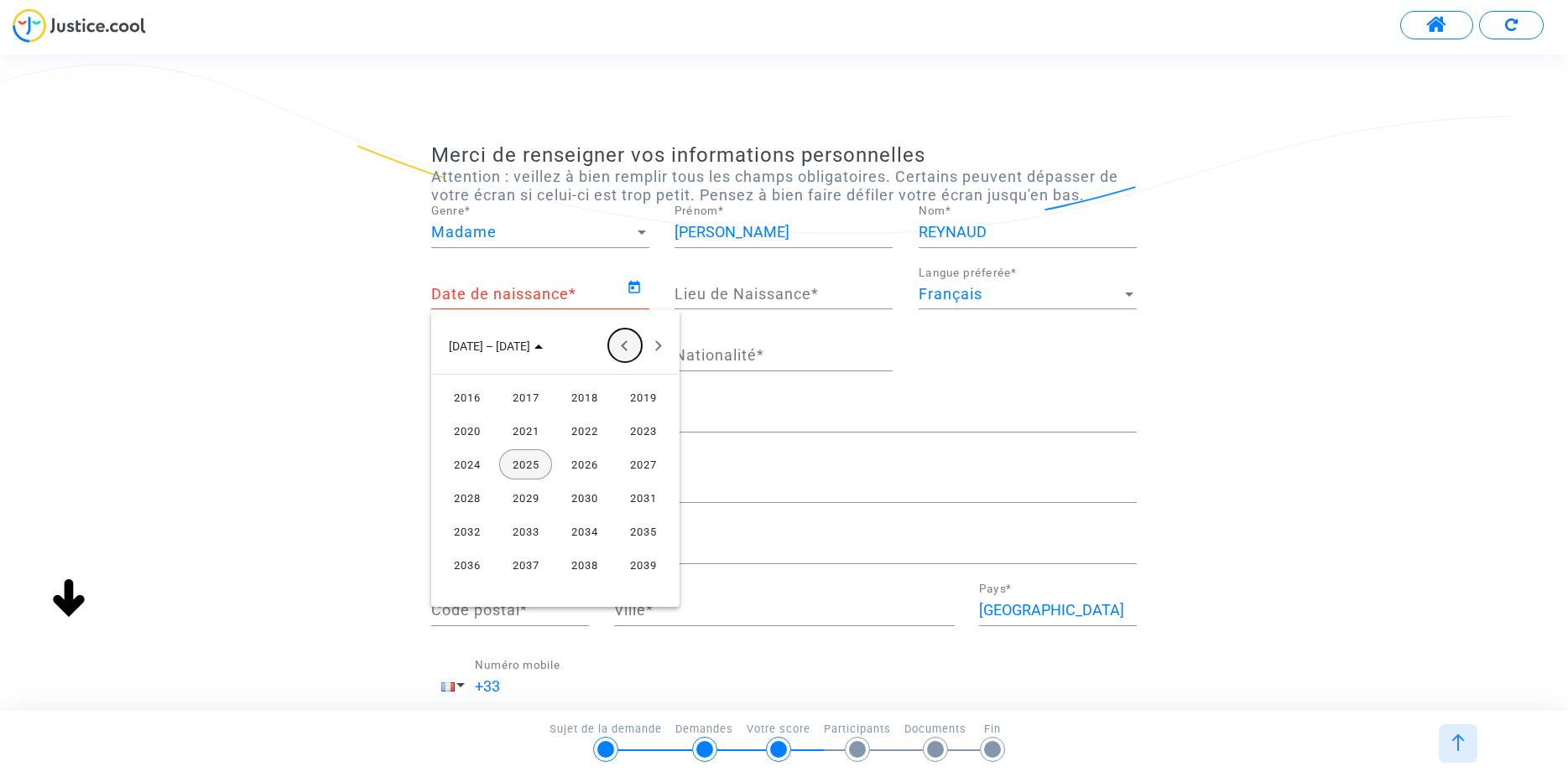
click at [624, 343] on button "Previous 24 years" at bounding box center [624, 345] width 34 height 33
click at [628, 341] on button "Previous 24 years" at bounding box center [624, 345] width 34 height 33
click at [645, 397] on div "1971" at bounding box center [642, 398] width 53 height 31
click at [638, 499] on div "DÉC." at bounding box center [642, 499] width 53 height 31
click at [553, 549] on div "29" at bounding box center [555, 553] width 31 height 31
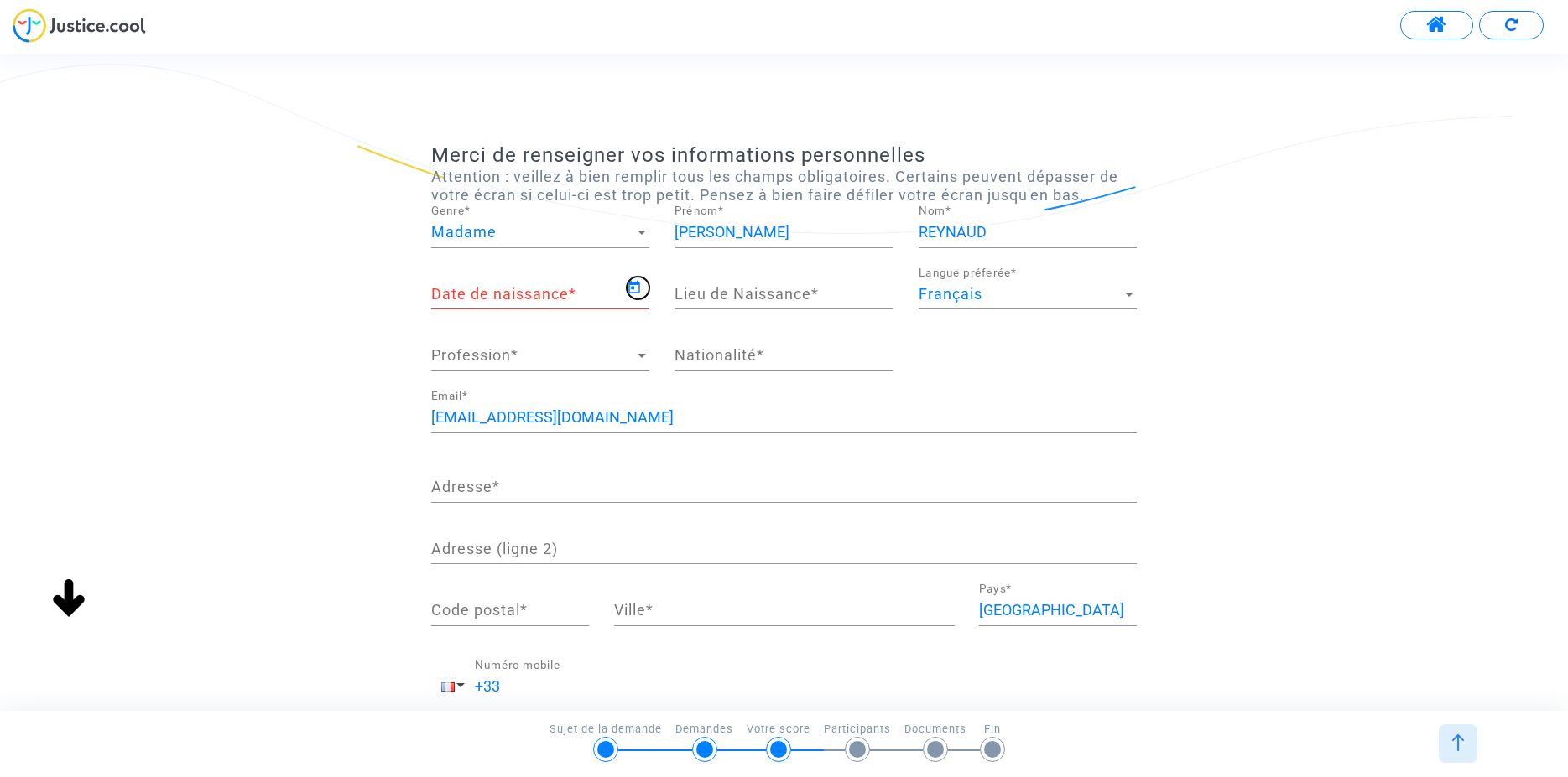
type input "[DATE]"
click at [706, 295] on input "Lieu de Naissance *" at bounding box center [784, 295] width 218 height 17
type input "FIGEAC"
click at [508, 356] on span "Profession" at bounding box center [532, 356] width 203 height 17
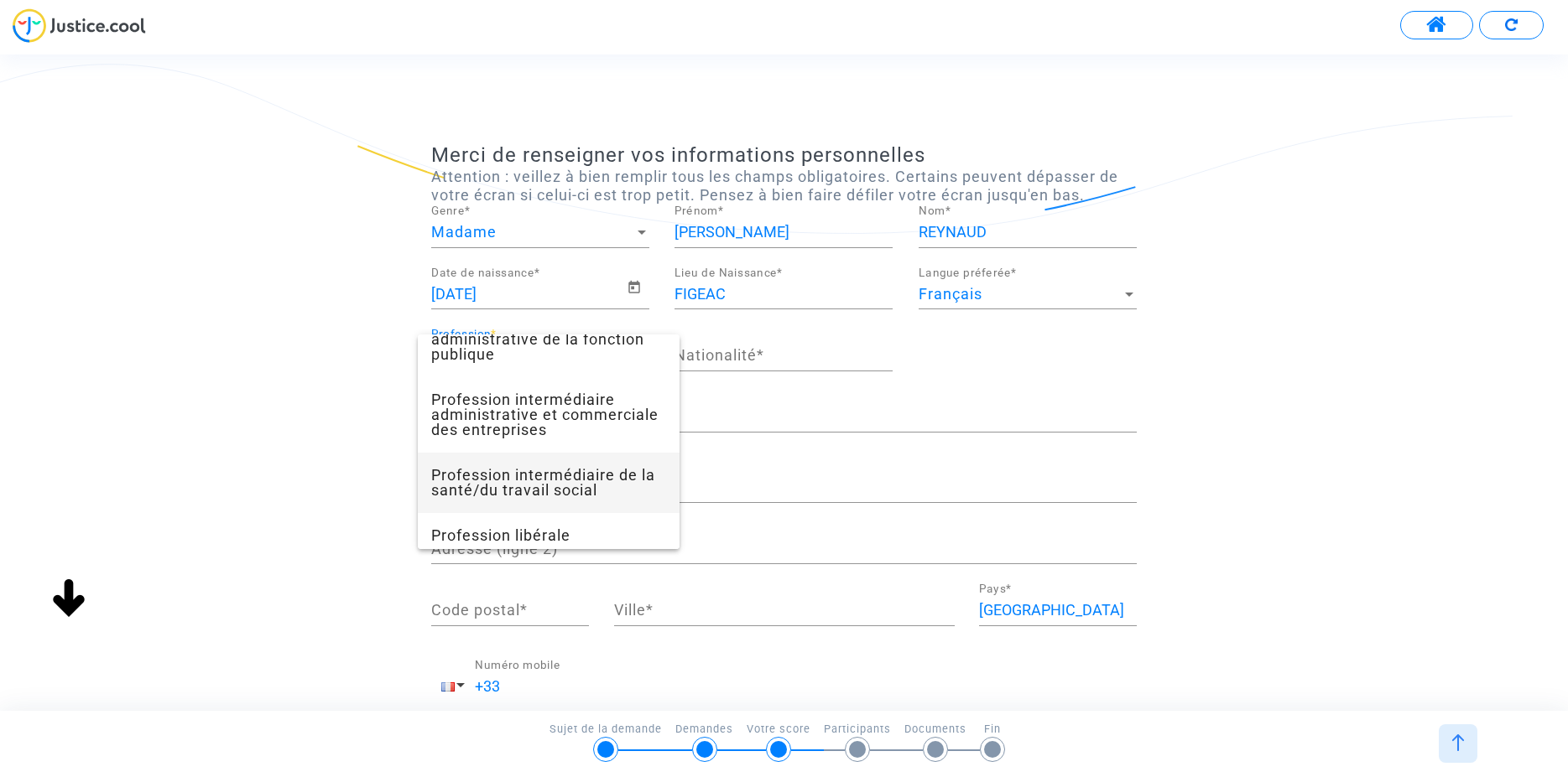
scroll to position [1353, 0]
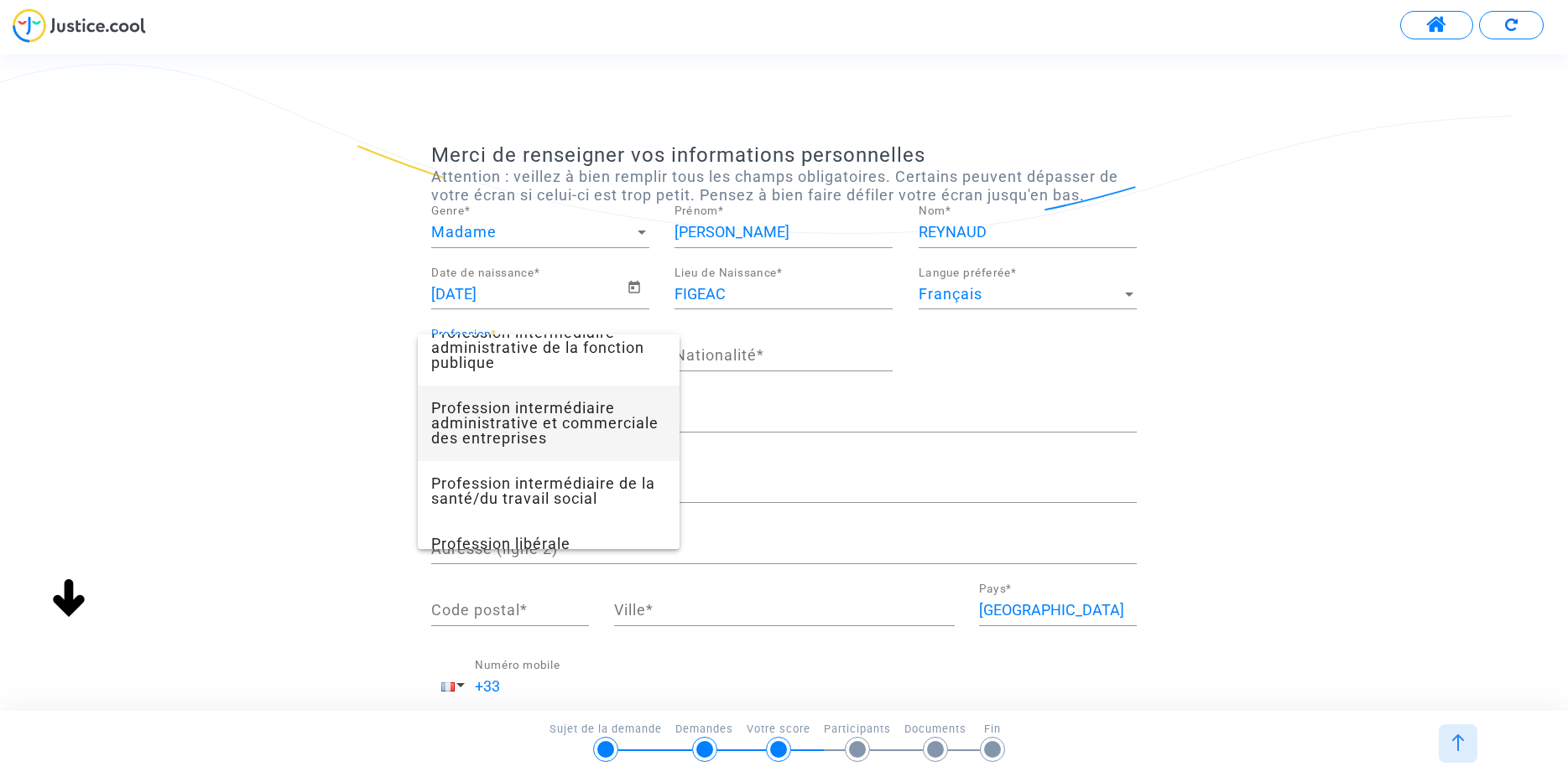
click at [568, 441] on span "Profession intermédiaire administrative et commerciale des entreprises" at bounding box center [548, 423] width 235 height 76
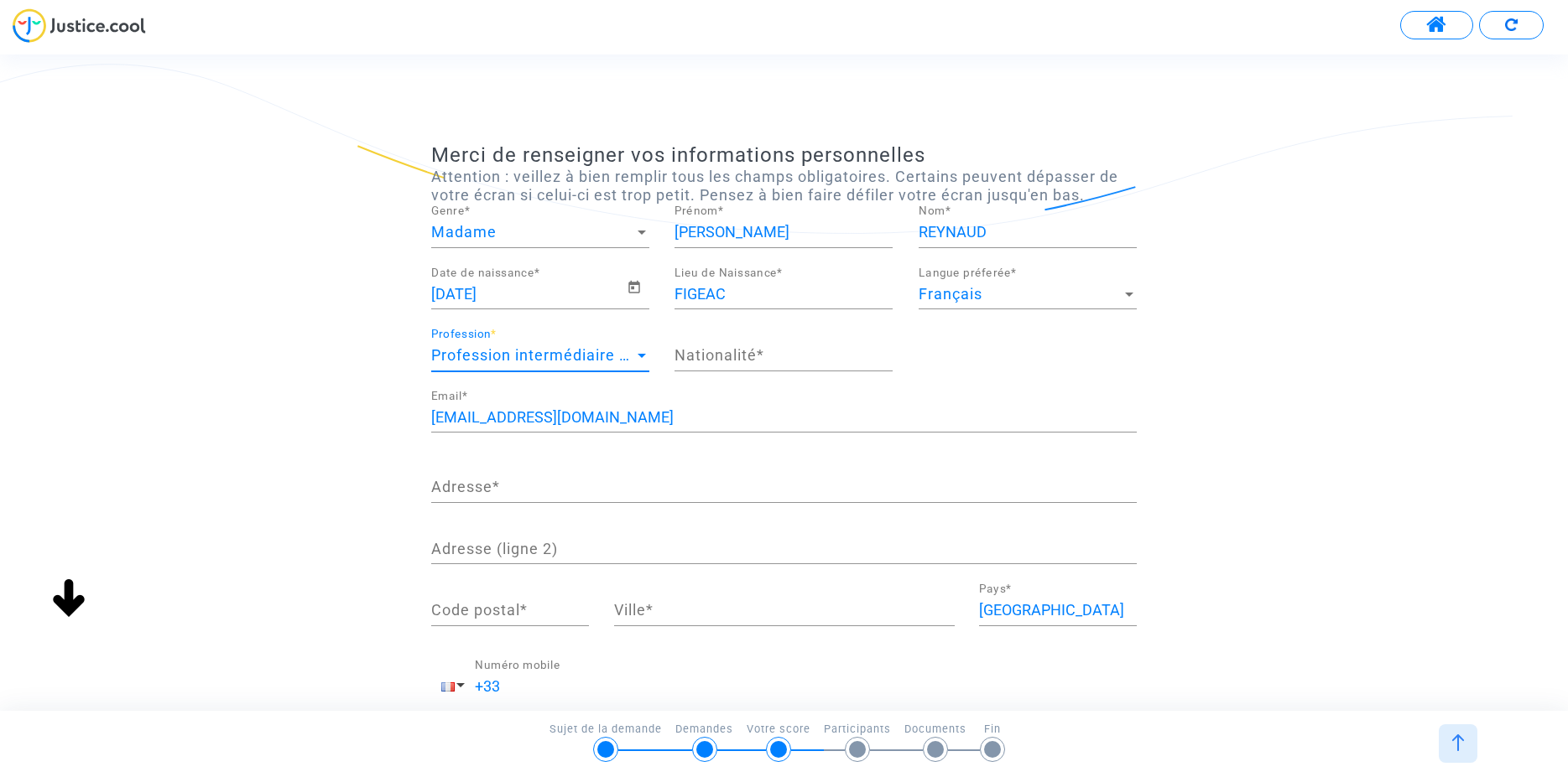
scroll to position [1132, 0]
click at [683, 352] on input "Nationalité *" at bounding box center [784, 356] width 218 height 17
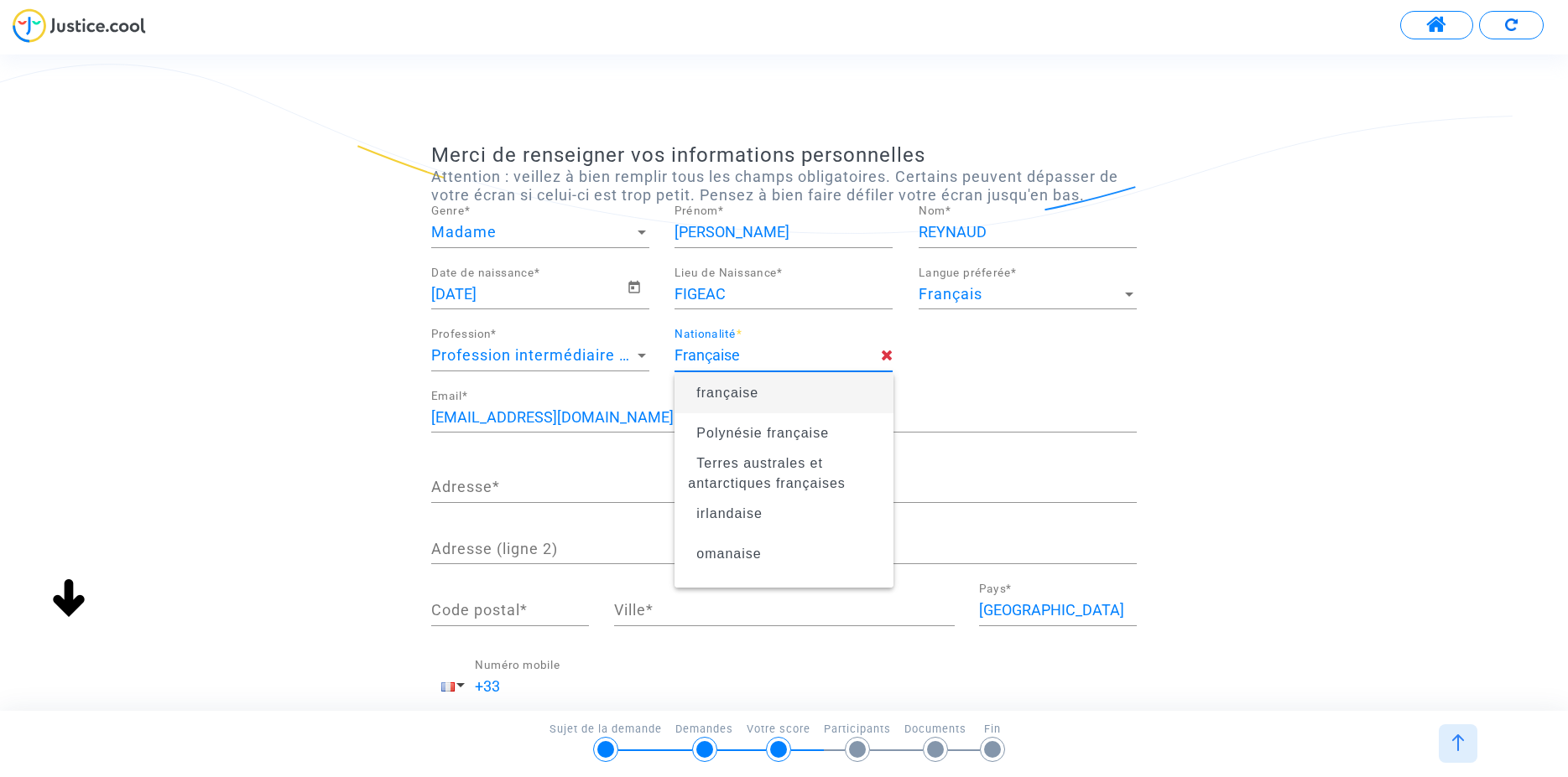
click at [738, 397] on span "française" at bounding box center [727, 392] width 62 height 14
type input "française"
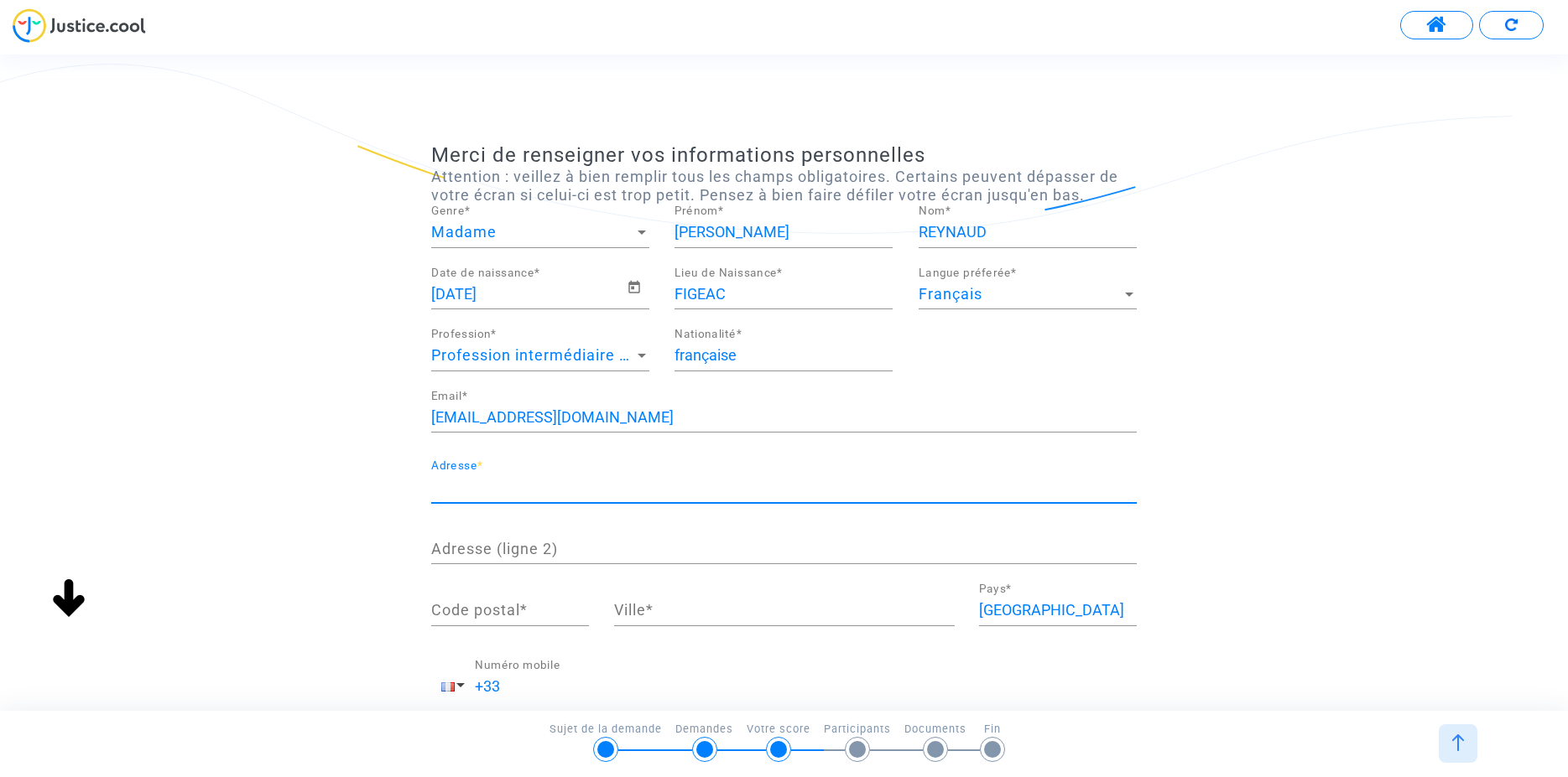
click at [440, 492] on input "Adresse *" at bounding box center [783, 487] width 706 height 17
type input "[STREET_ADDRESS]"
click at [479, 610] on input "Code postal *" at bounding box center [509, 610] width 158 height 17
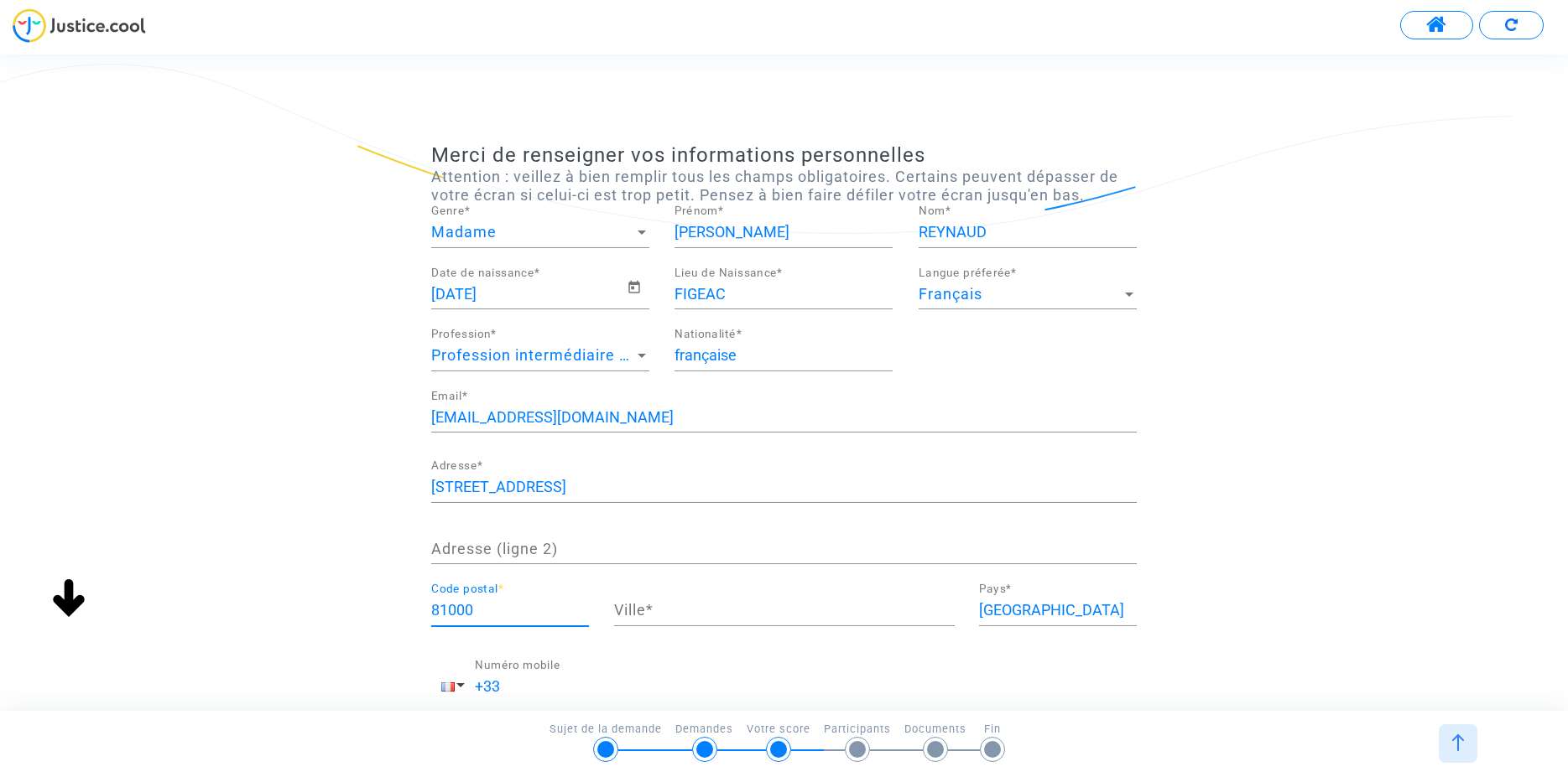
type input "81000"
click at [664, 607] on input "Ville *" at bounding box center [785, 610] width 341 height 17
type input "ALBI"
click at [520, 696] on input "+33" at bounding box center [805, 687] width 661 height 17
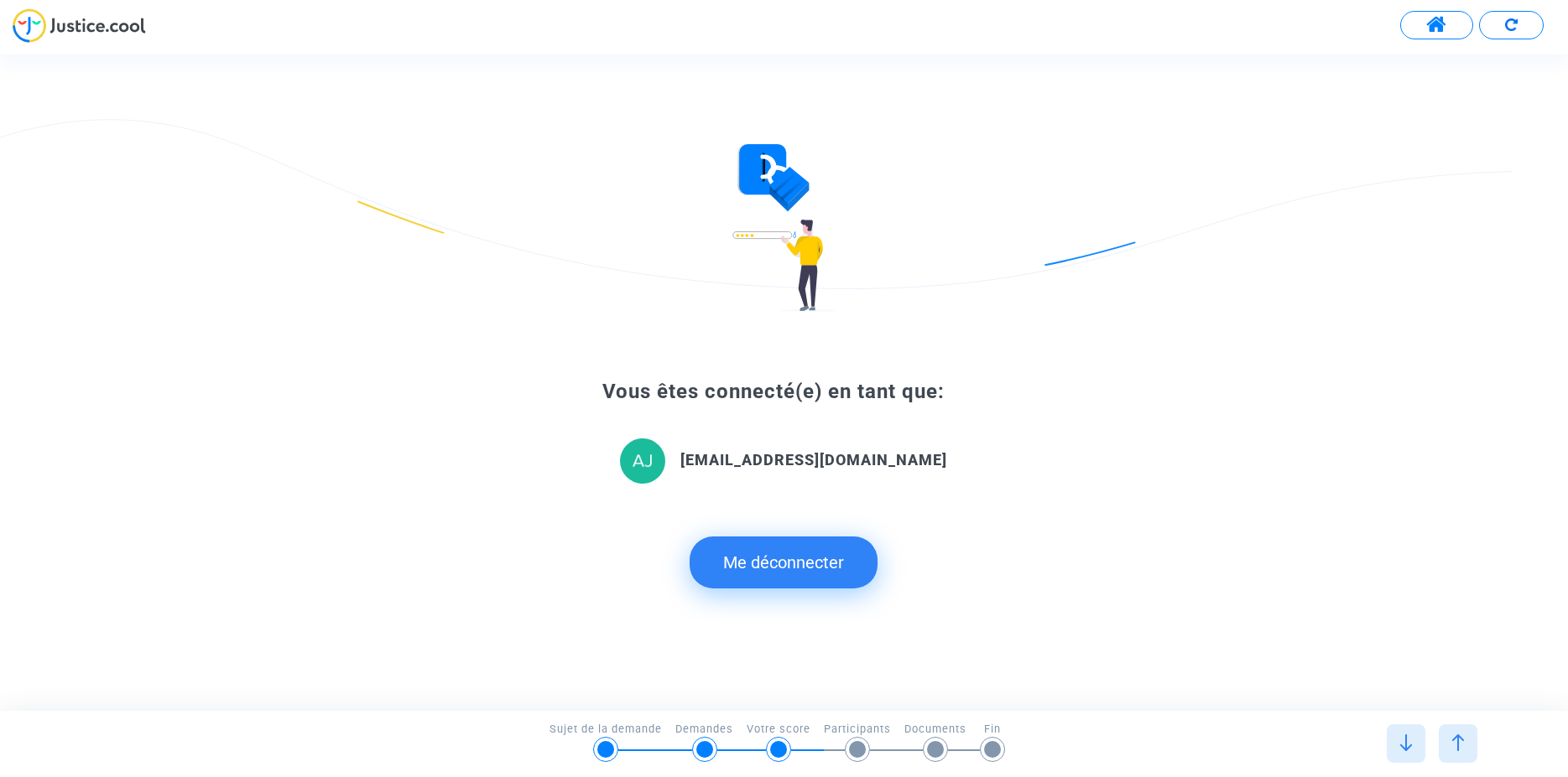
drag, startPoint x: 1567, startPoint y: 275, endPoint x: 1566, endPoint y: 379, distance: 104.0
click at [1566, 379] on div "Vous êtes connecté(e) en tant que: [EMAIL_ADDRESS][DOMAIN_NAME] Me déconnecter" at bounding box center [784, 383] width 1568 height 477
click at [784, 465] on b "[EMAIL_ADDRESS][DOMAIN_NAME]" at bounding box center [814, 460] width 267 height 17
click at [1401, 743] on img at bounding box center [1406, 744] width 17 height 17
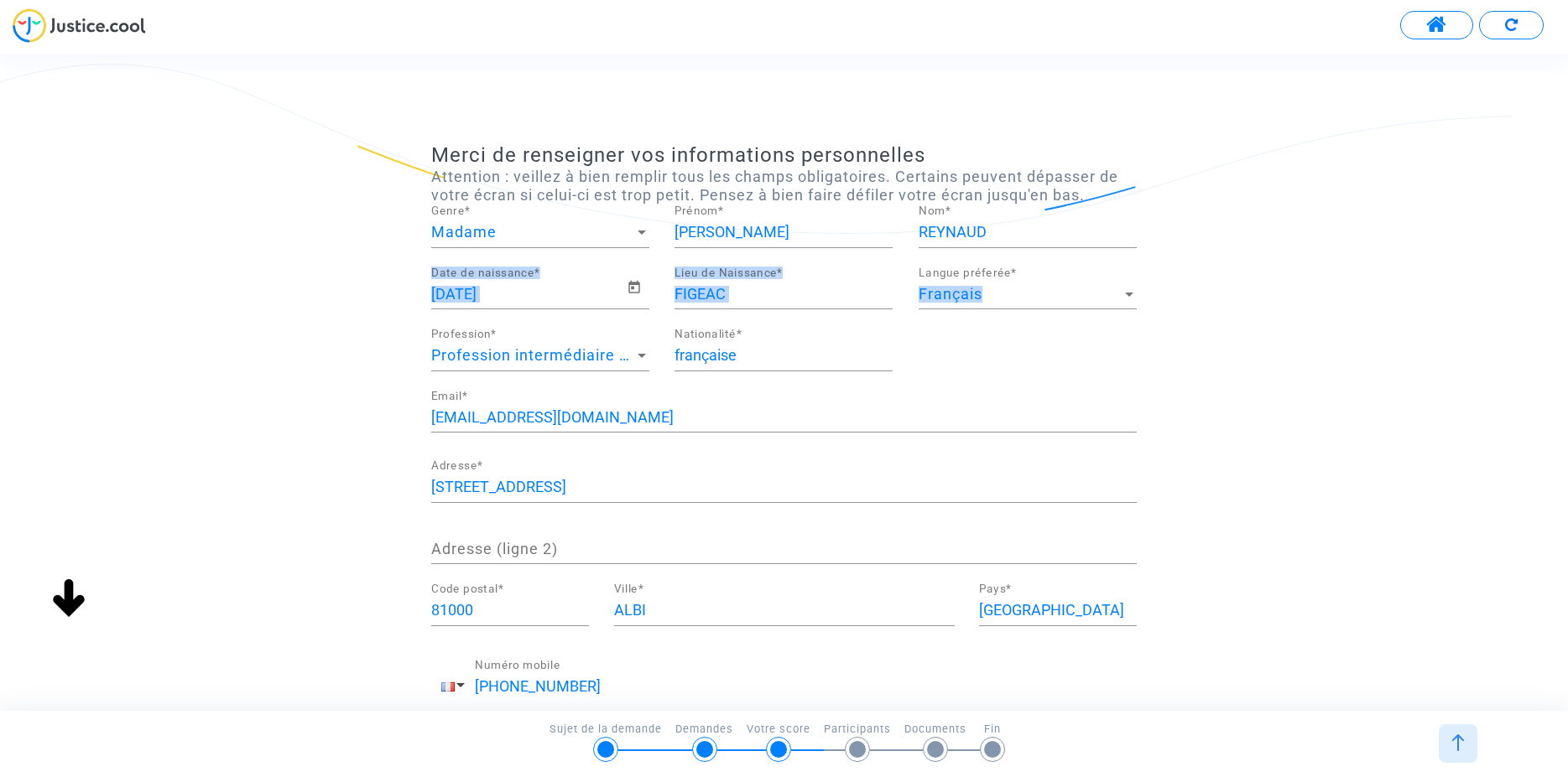
drag, startPoint x: 1567, startPoint y: 296, endPoint x: 1567, endPoint y: 372, distance: 76.0
click at [1567, 372] on div "Merci de renseigner vos informations personnelles Attention : veillez à bien re…" at bounding box center [784, 458] width 1568 height 631
click at [1456, 742] on img at bounding box center [1458, 744] width 17 height 17
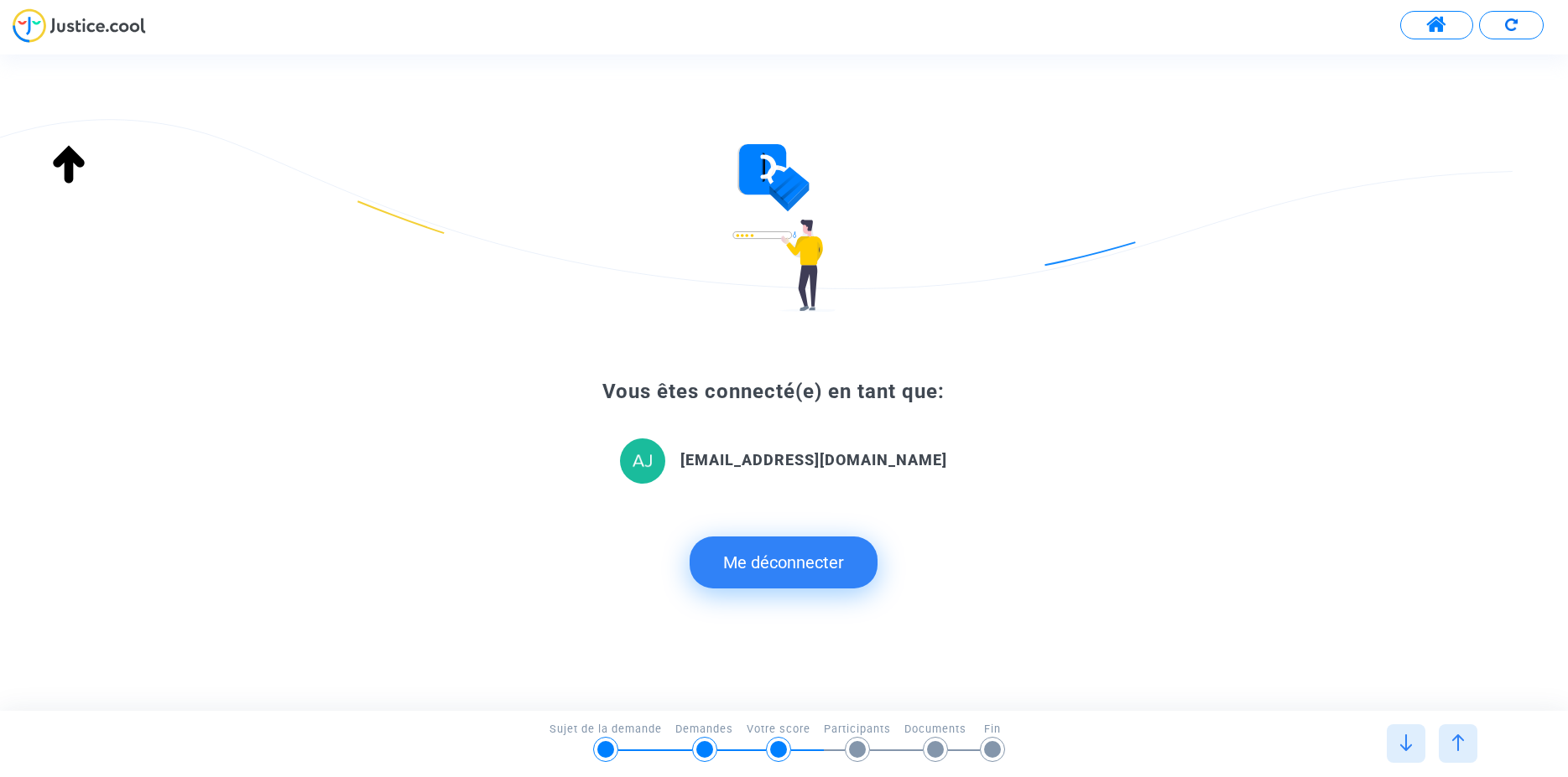
click at [774, 466] on b "[EMAIL_ADDRESS][DOMAIN_NAME]" at bounding box center [814, 460] width 267 height 17
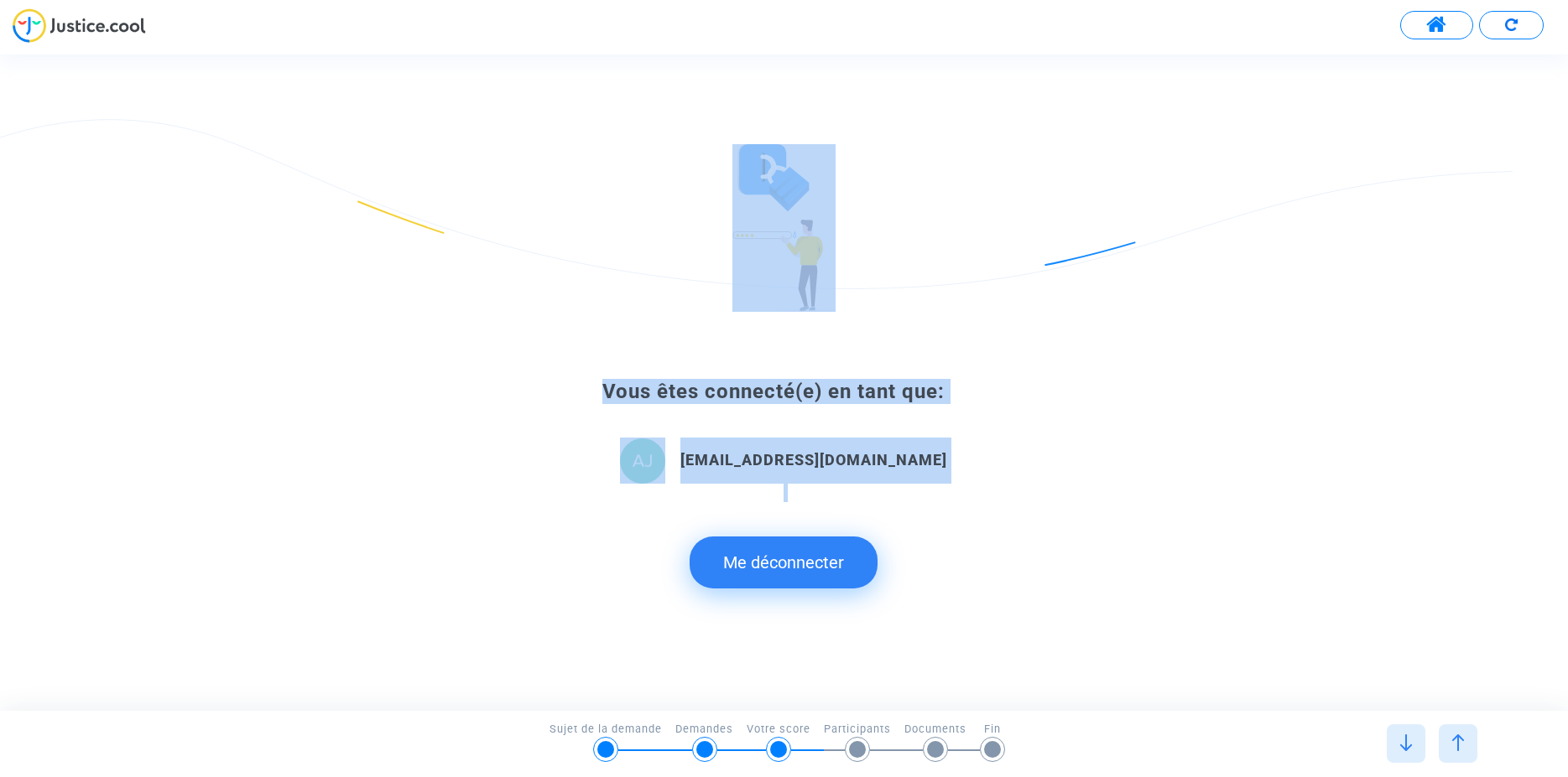
drag, startPoint x: 1567, startPoint y: 259, endPoint x: 1567, endPoint y: 519, distance: 260.0
click at [1567, 519] on div "Vous êtes connecté(e) en tant que: [EMAIL_ADDRESS][DOMAIN_NAME] Me déconnecter" at bounding box center [784, 383] width 1568 height 477
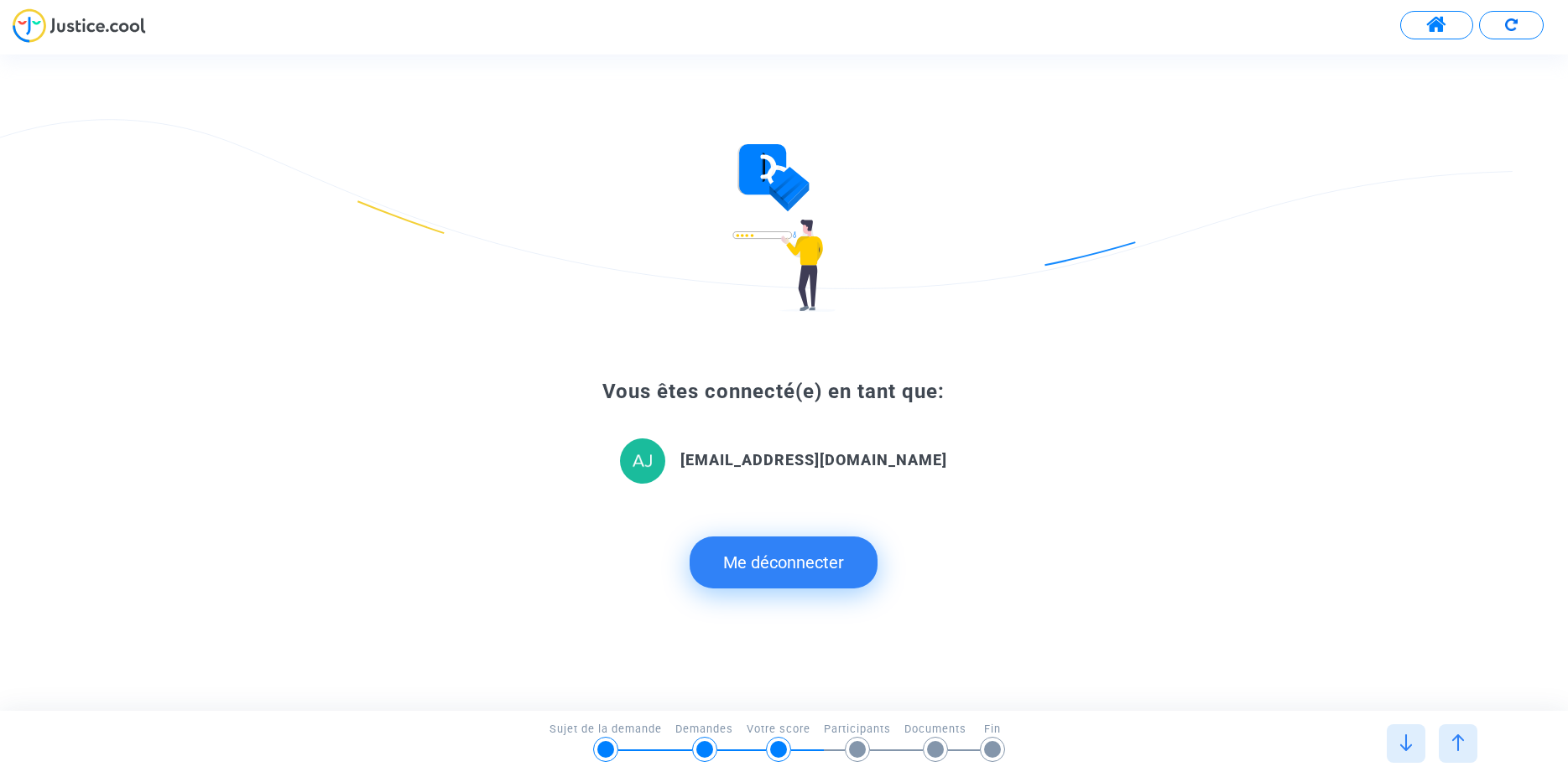
click at [1423, 552] on div "Vous êtes connecté(e) en tant que: [EMAIL_ADDRESS][DOMAIN_NAME] Me déconnecter" at bounding box center [784, 383] width 1568 height 477
click at [852, 744] on div at bounding box center [858, 750] width 17 height 17
click at [1407, 746] on img at bounding box center [1406, 744] width 17 height 17
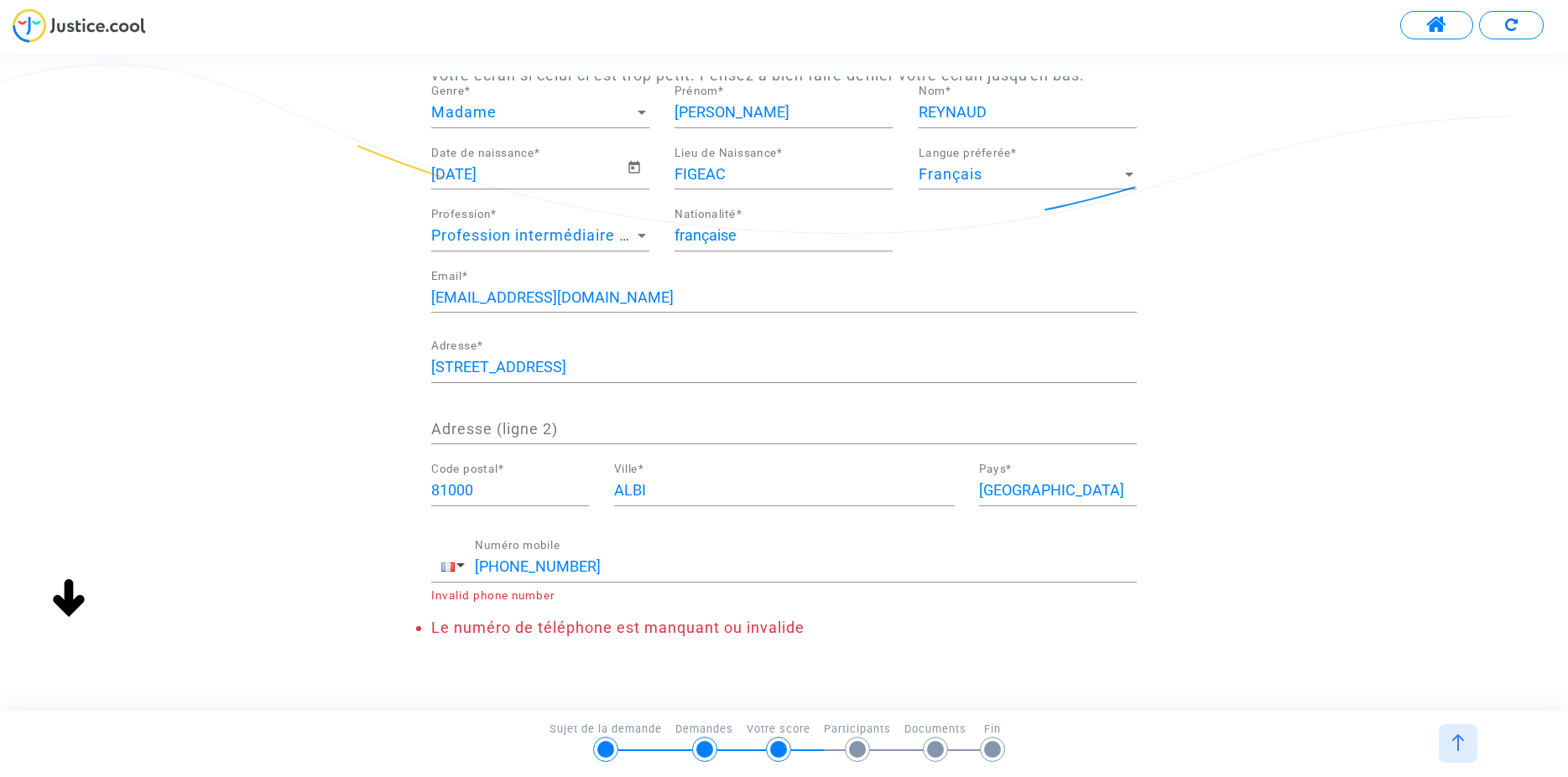
scroll to position [162, 0]
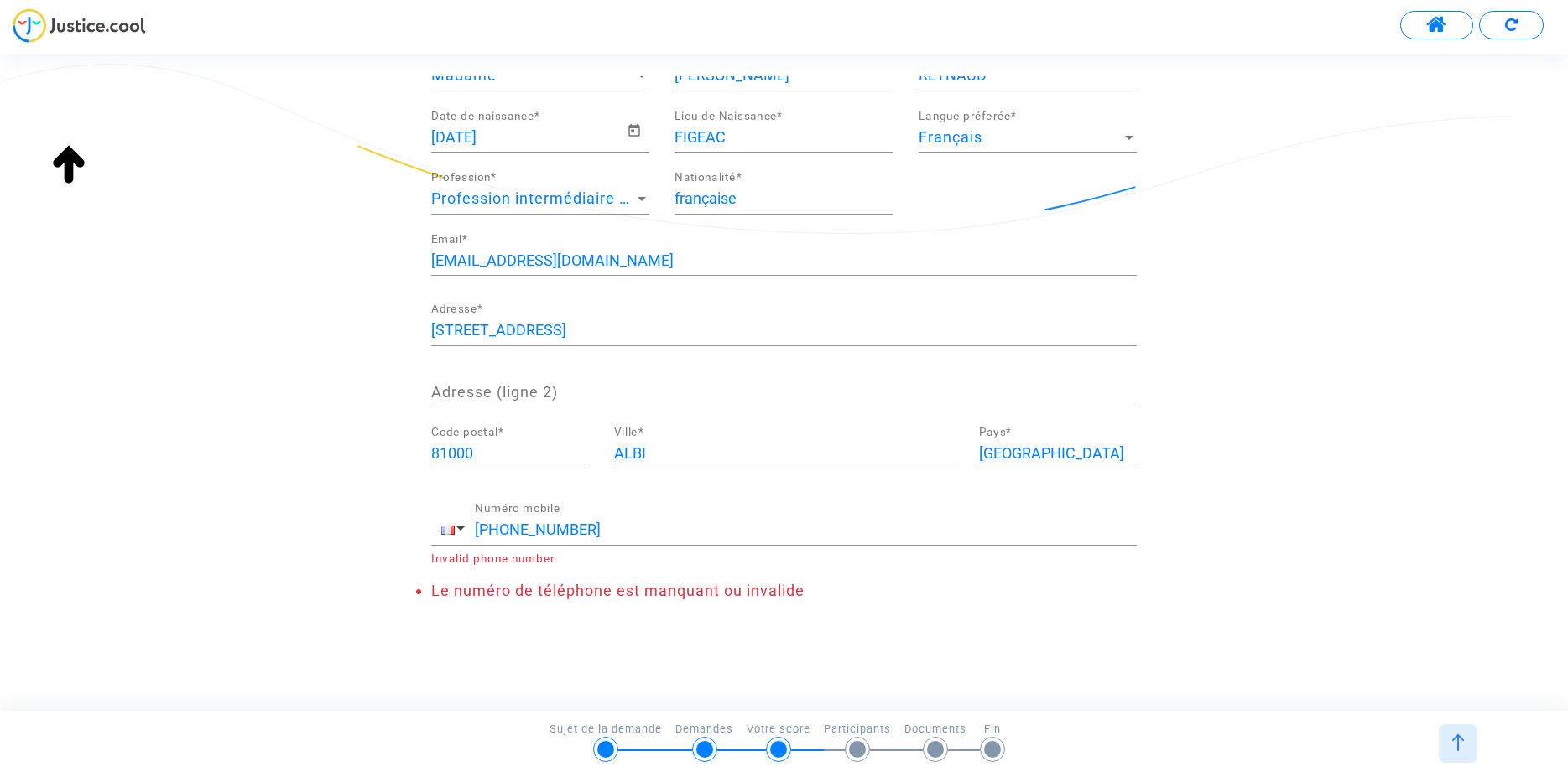
drag, startPoint x: 1561, startPoint y: 696, endPoint x: 1566, endPoint y: 809, distance: 113.1
click at [1566, 714] on div "Merci de renseigner vos informations personnelles Attention : veillez à bien re…" at bounding box center [784, 395] width 1568 height 637
click at [506, 529] on input "[PHONE_NUMBER]" at bounding box center [805, 530] width 661 height 17
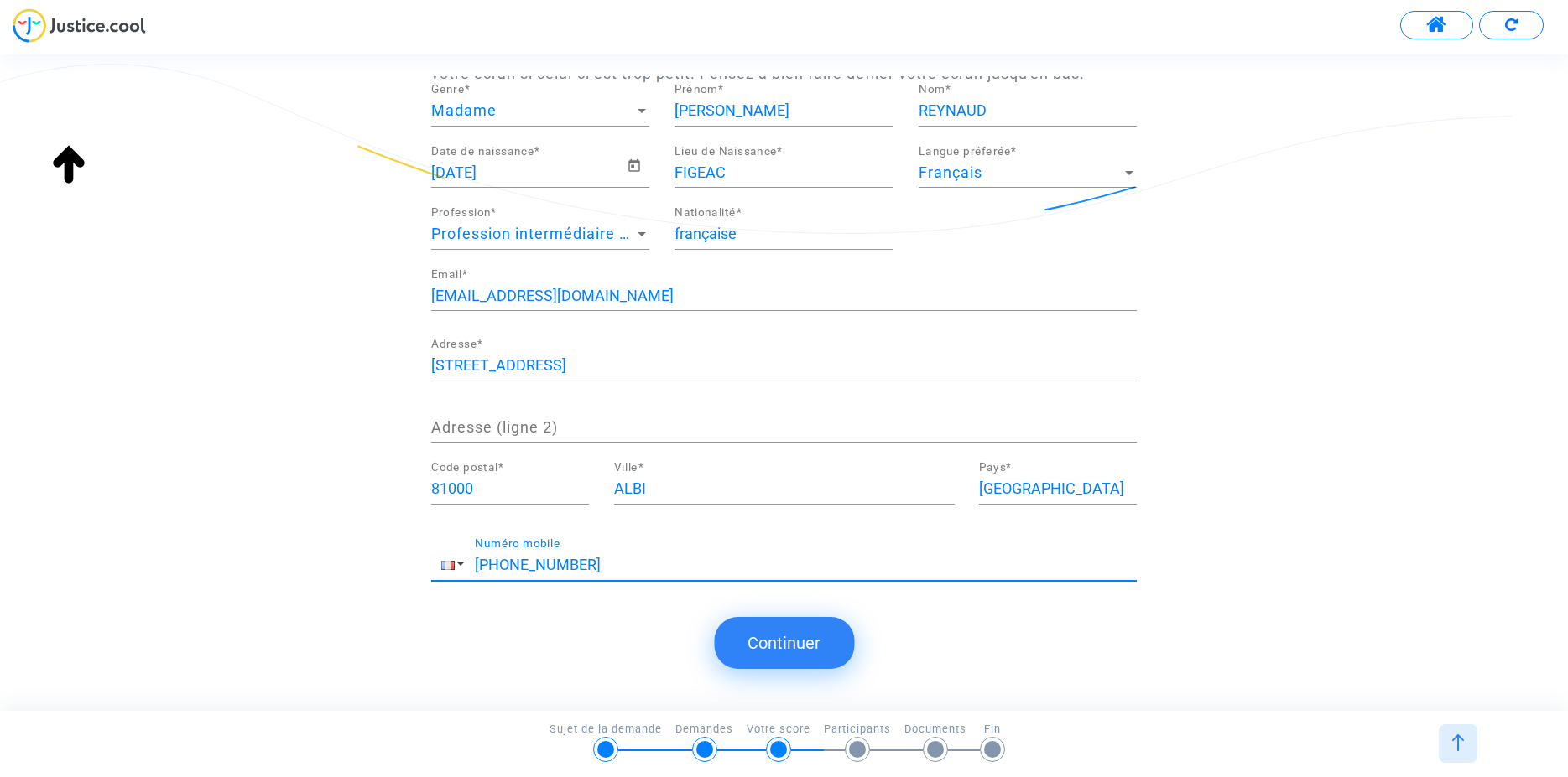
type input "[PHONE_NUMBER]"
click at [774, 644] on button "Continuer" at bounding box center [784, 643] width 140 height 52
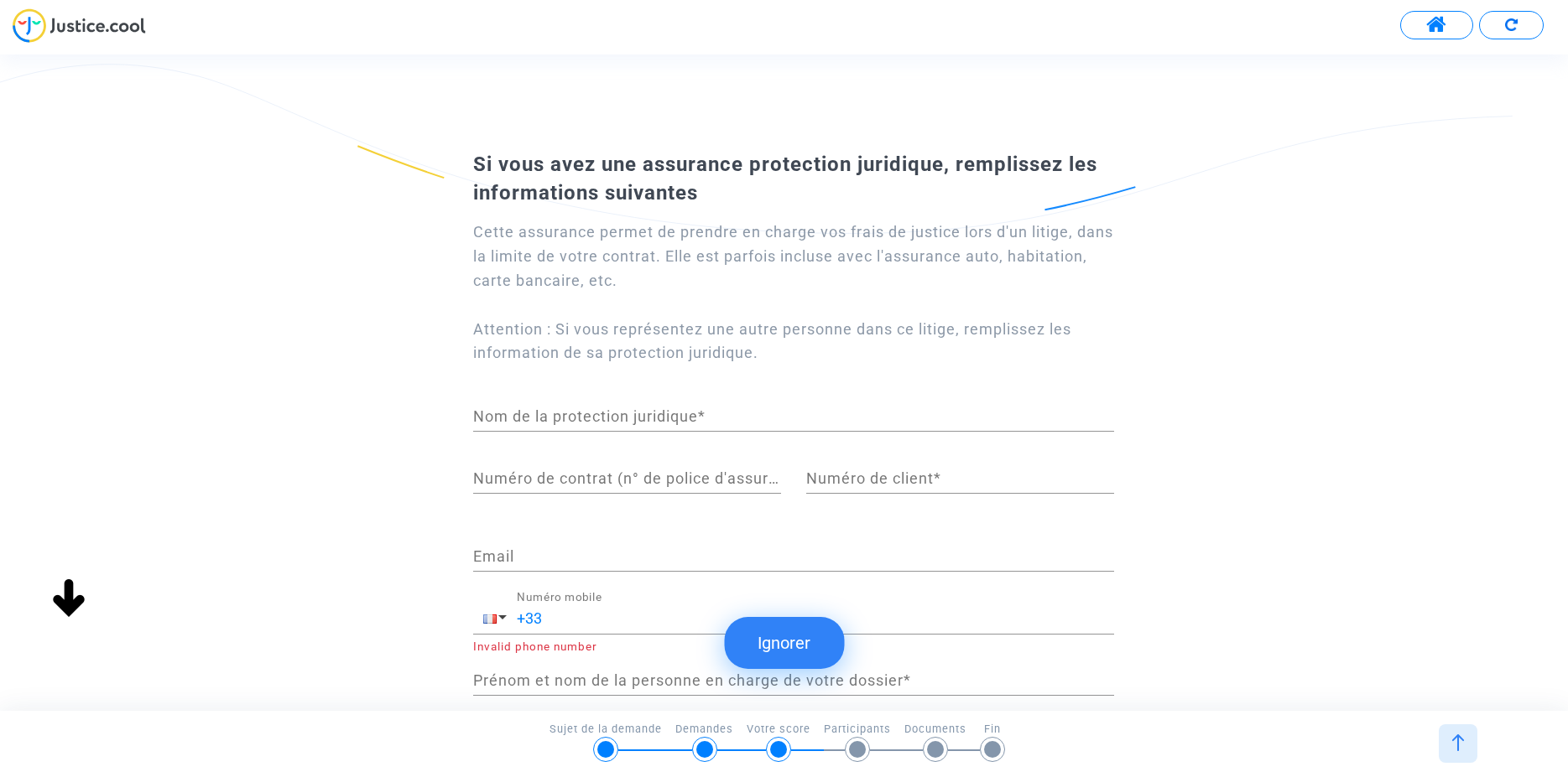
click at [526, 418] on input "Nom de la protection juridique *" at bounding box center [794, 417] width 641 height 17
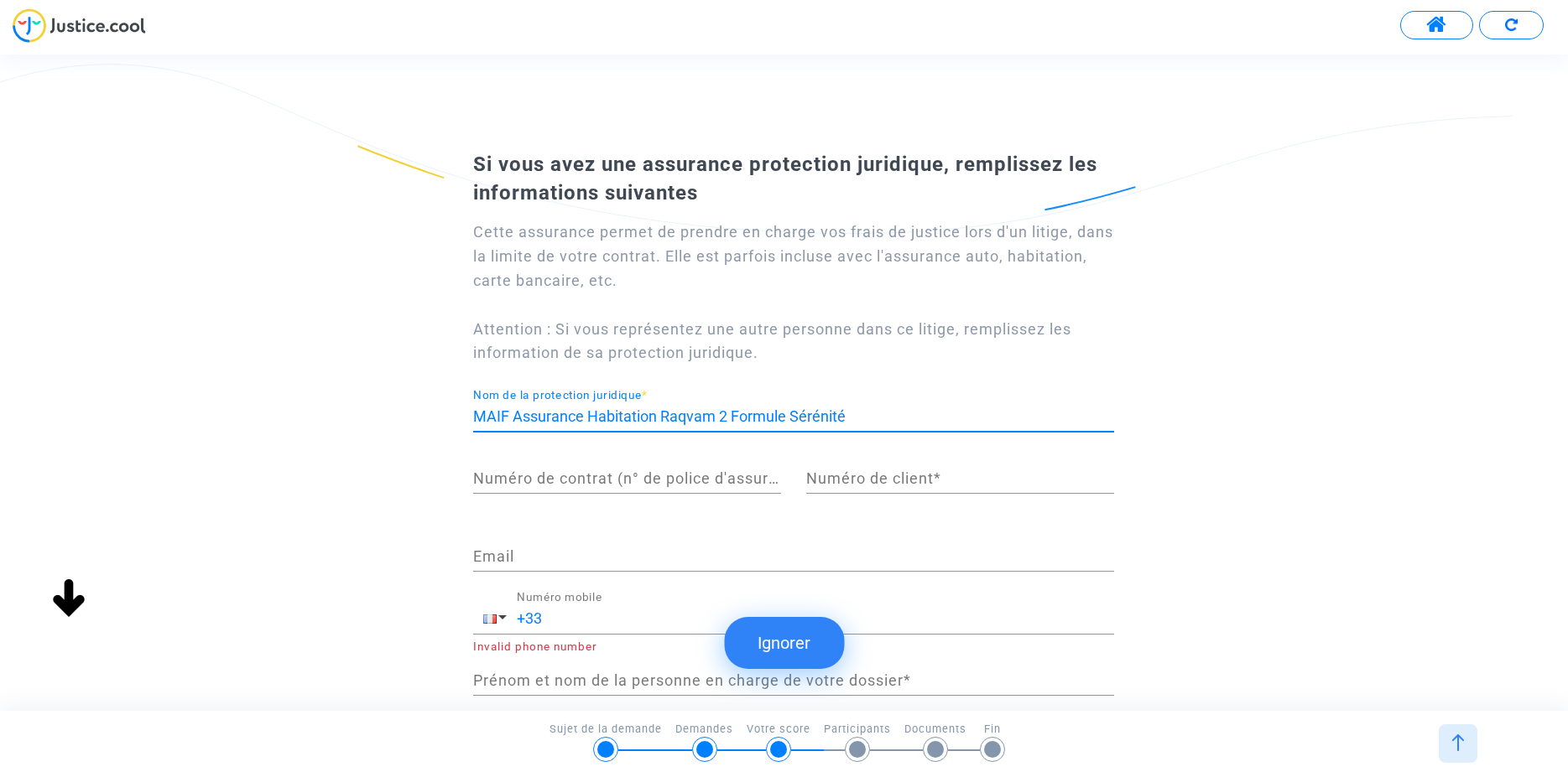
type input "MAIF Assurance Habitation Raqvam 2 Formule Sérénité"
click at [505, 478] on input "Numéro de contrat (n° de police d'assurance) *" at bounding box center [627, 479] width 308 height 17
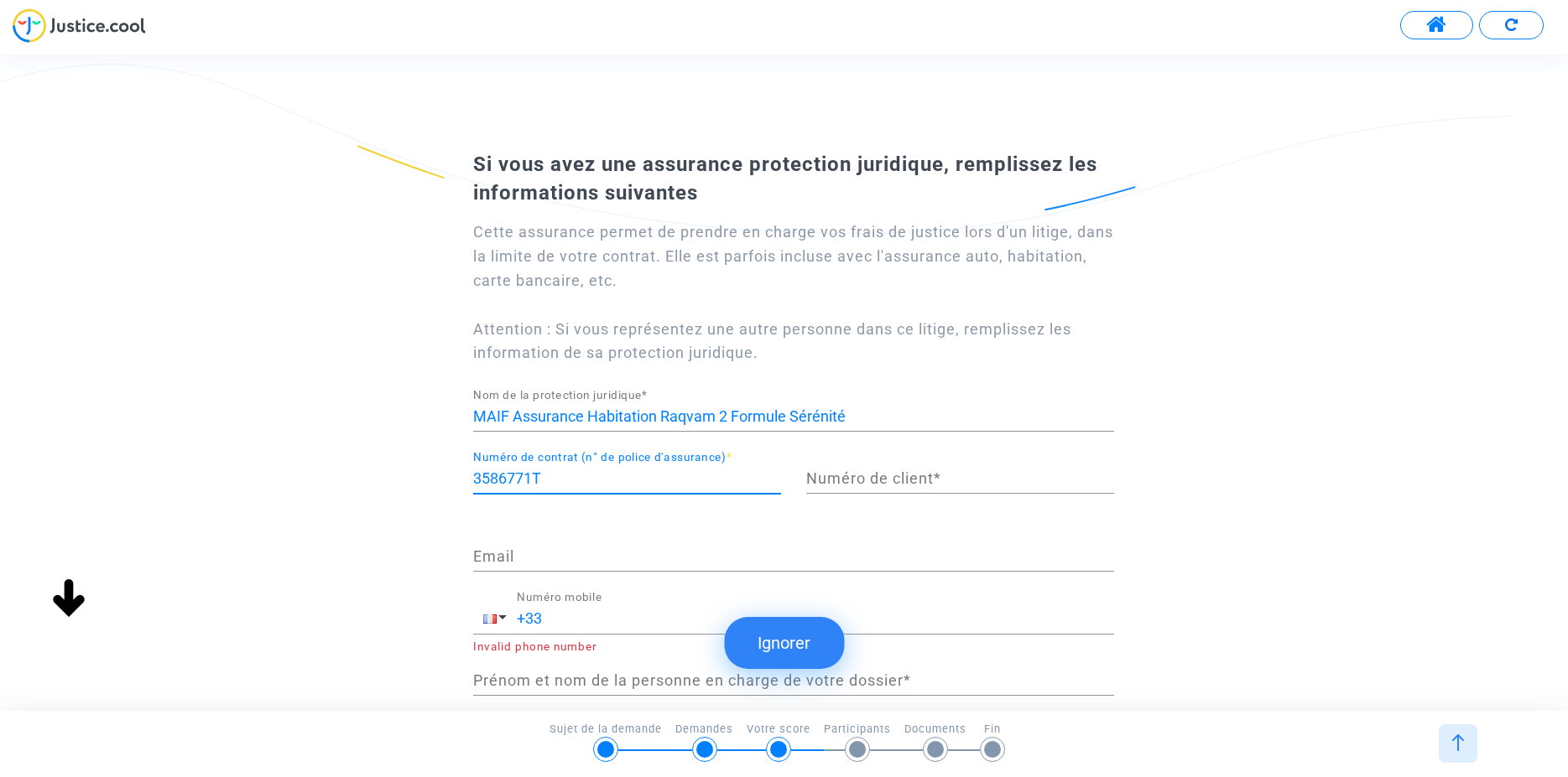
type input "3586771T"
click at [831, 480] on input "Numéro de client *" at bounding box center [960, 479] width 308 height 17
type input "3586771T"
click at [541, 564] on input "Email" at bounding box center [794, 557] width 641 height 17
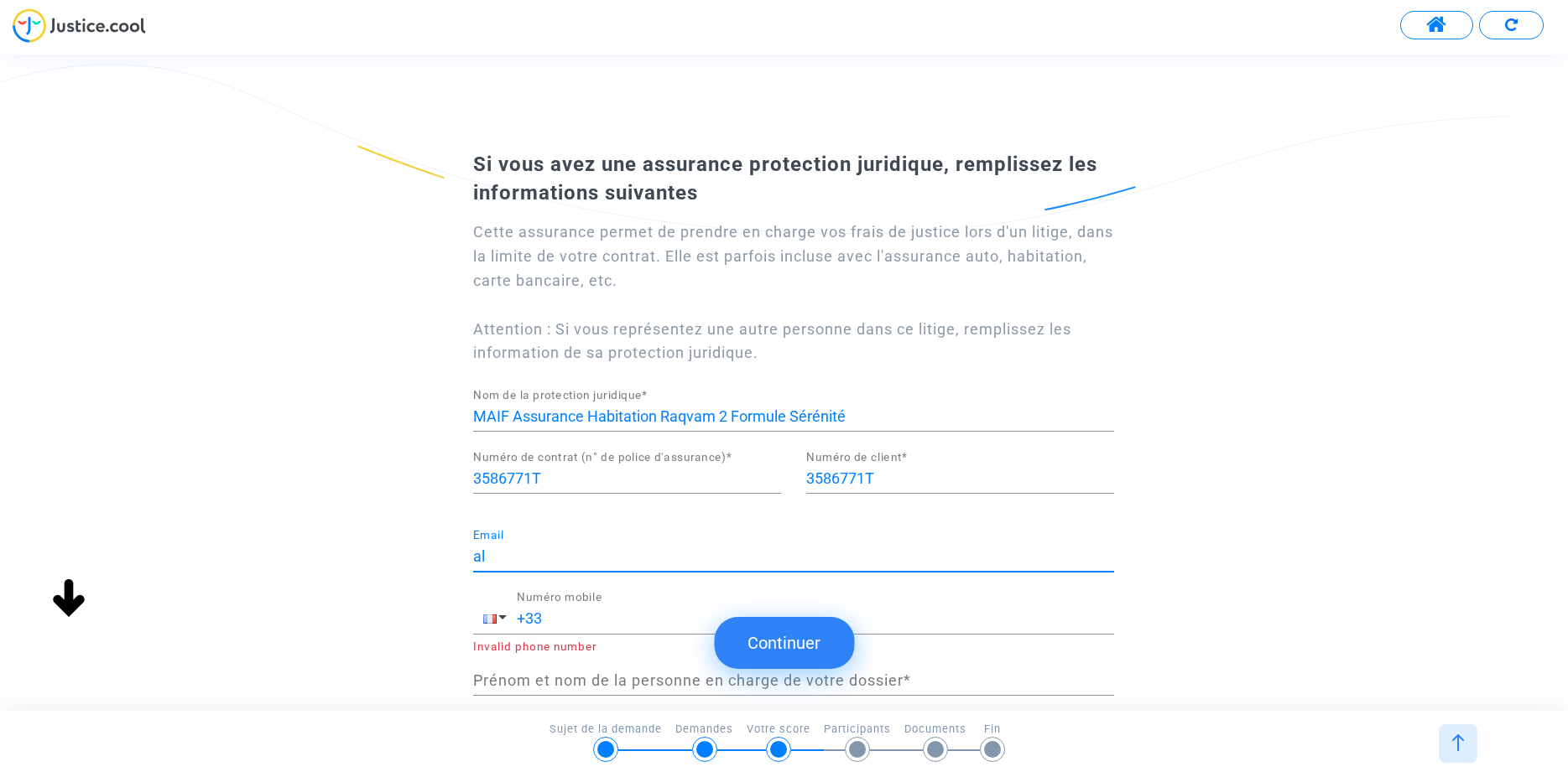
type input "a"
type input "[EMAIL_ADDRESS][DOMAIN_NAME]"
click at [567, 630] on div "+33 Numéro mobile" at bounding box center [816, 612] width 597 height 43
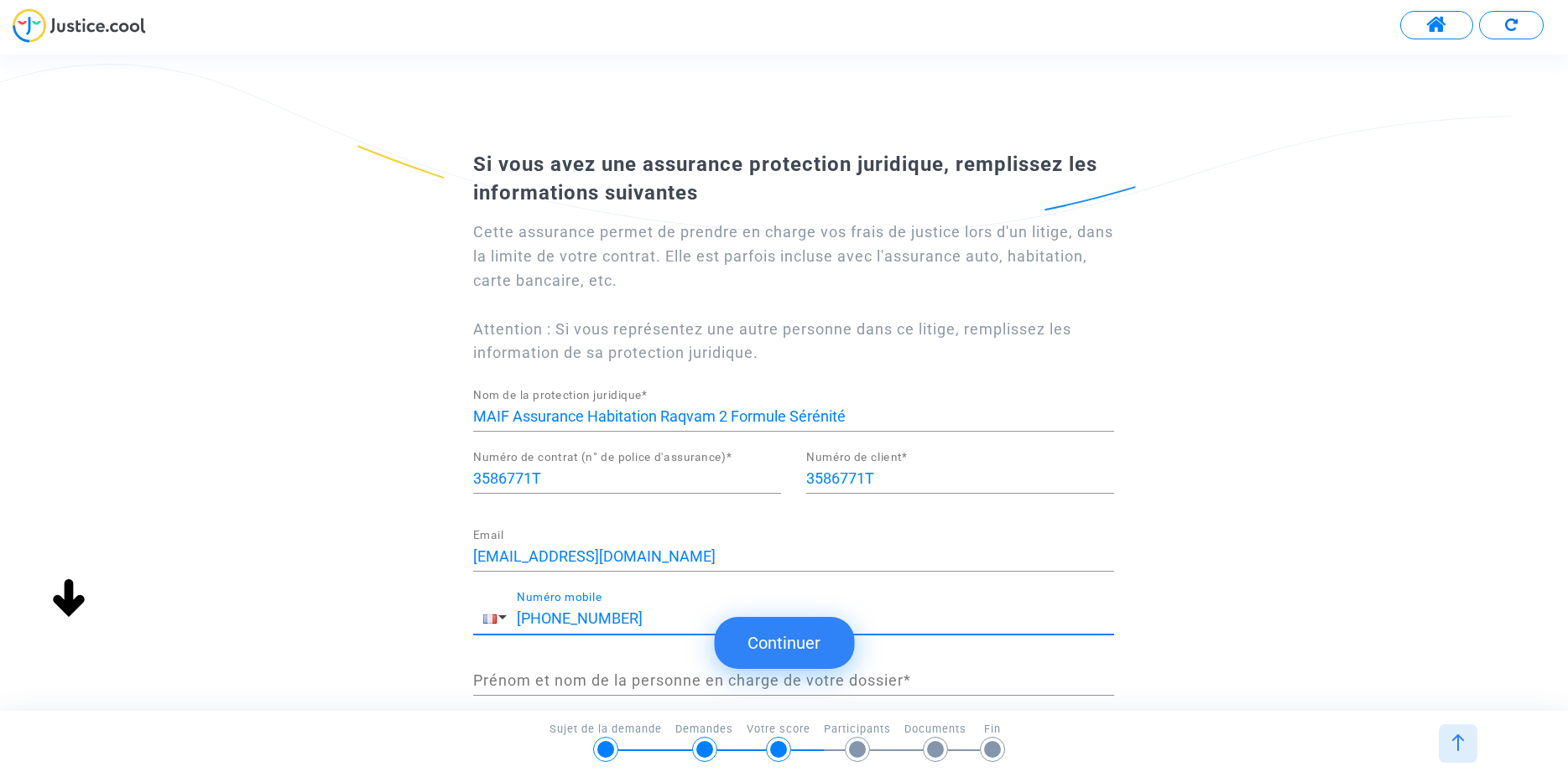
type input "[PHONE_NUMBER]"
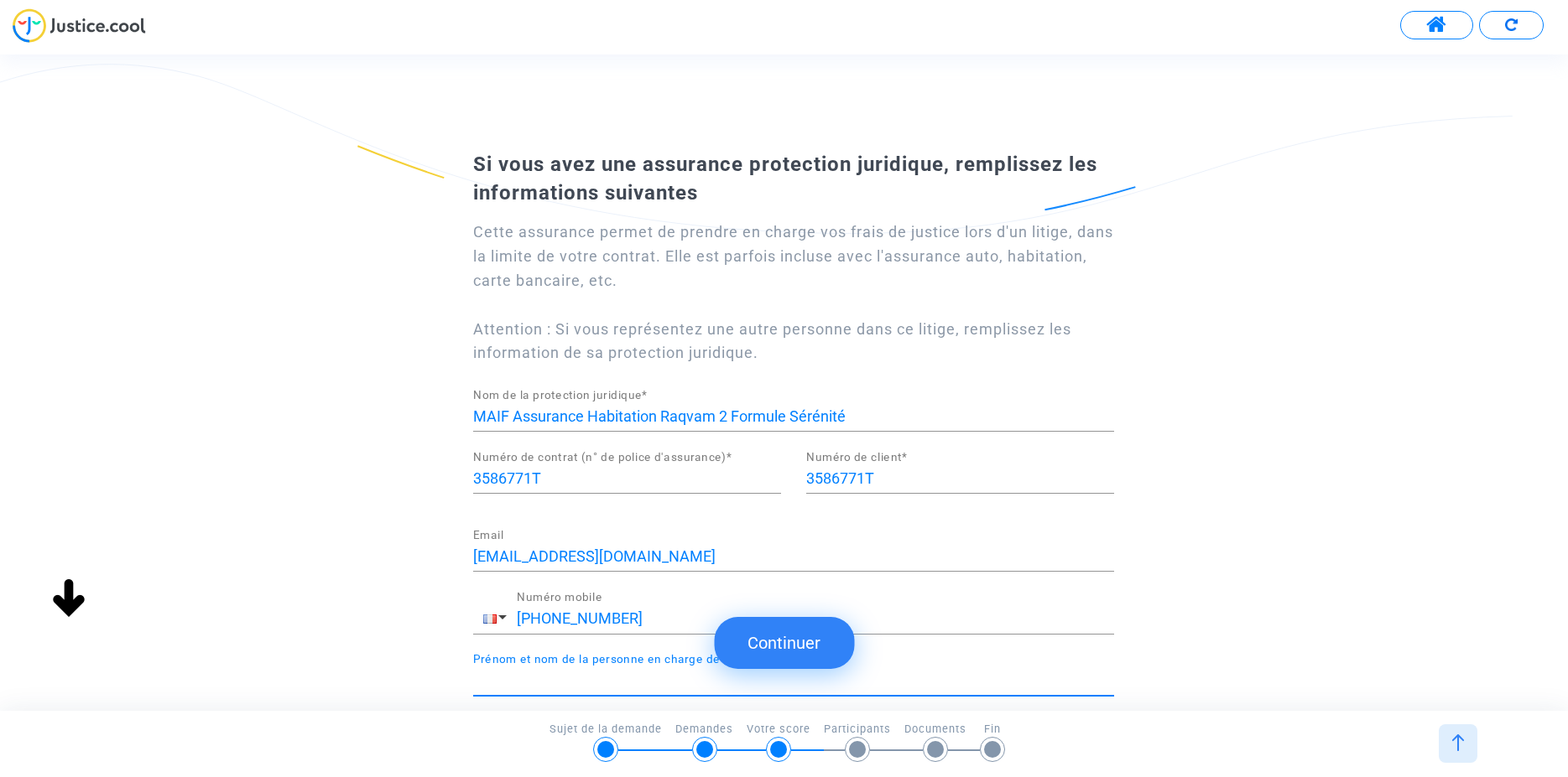
click at [494, 685] on input "Prénom et nom de la personne en charge de votre dossier *" at bounding box center [794, 681] width 641 height 17
type input "[PERSON_NAME]"
click at [784, 643] on button "Continuer" at bounding box center [784, 643] width 140 height 52
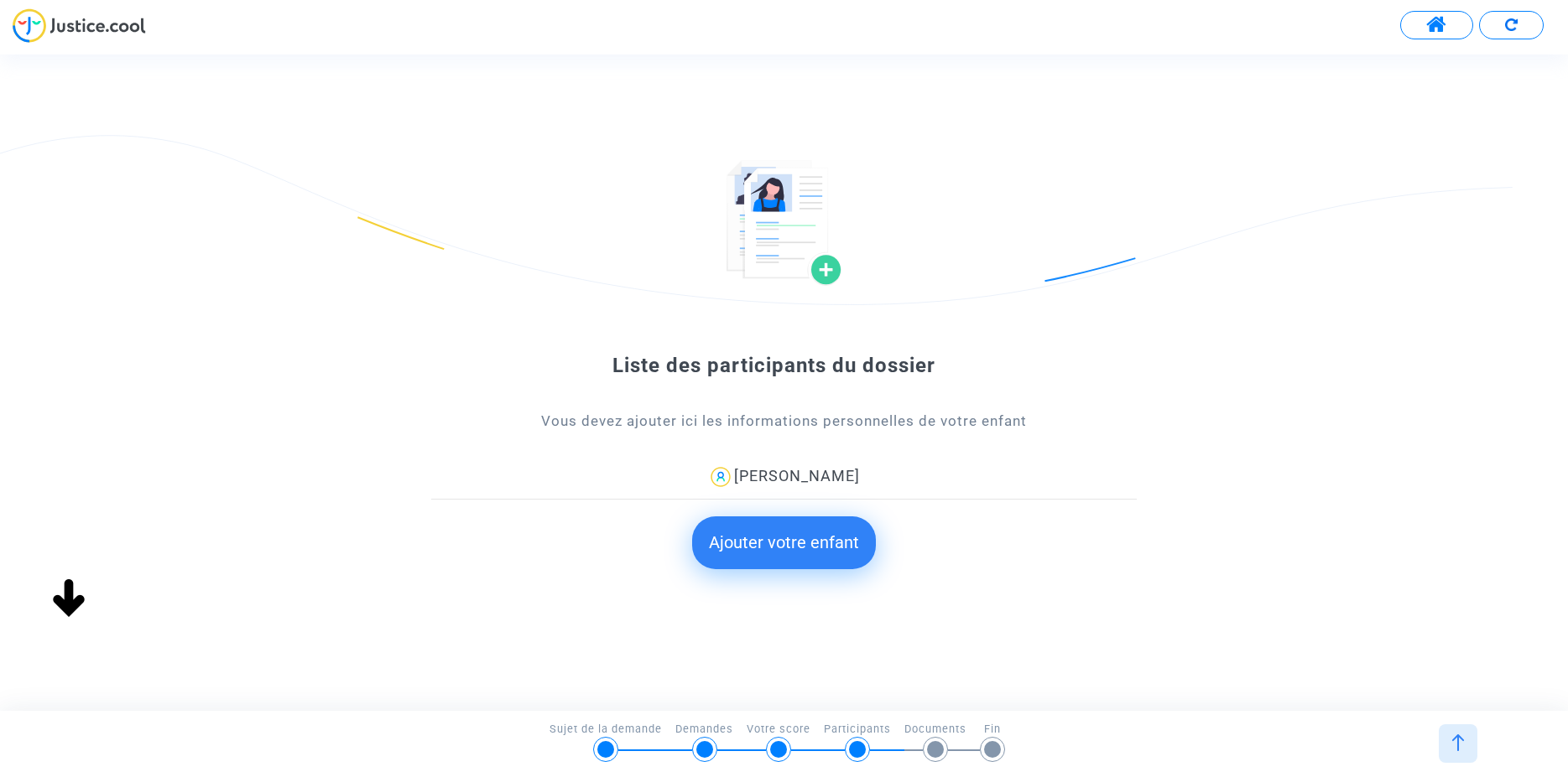
scroll to position [0, 0]
click at [761, 544] on button "Ajouter votre enfant" at bounding box center [784, 543] width 184 height 52
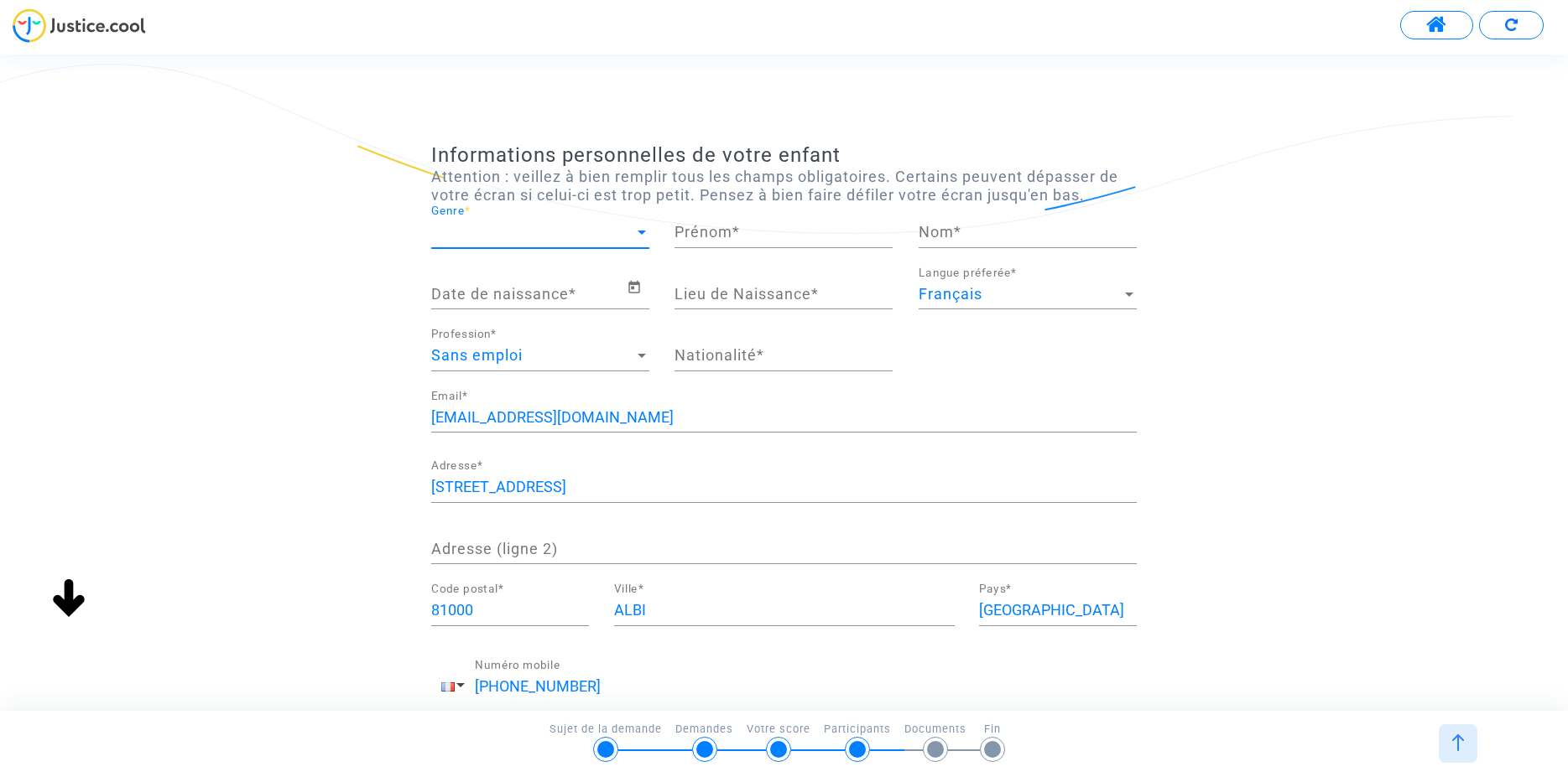
click at [640, 230] on div at bounding box center [642, 233] width 15 height 17
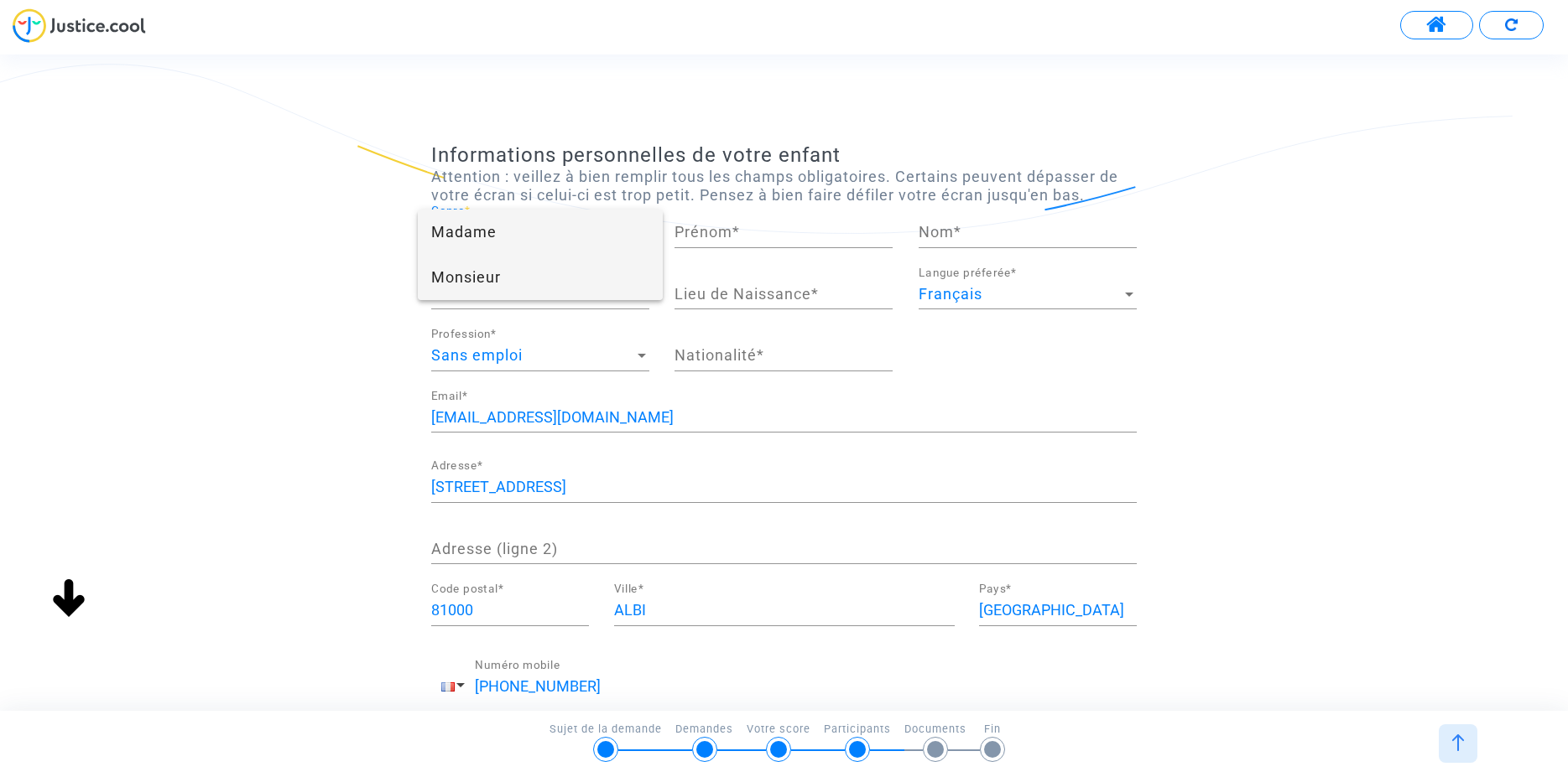
click at [462, 281] on span "Monsieur" at bounding box center [540, 277] width 218 height 45
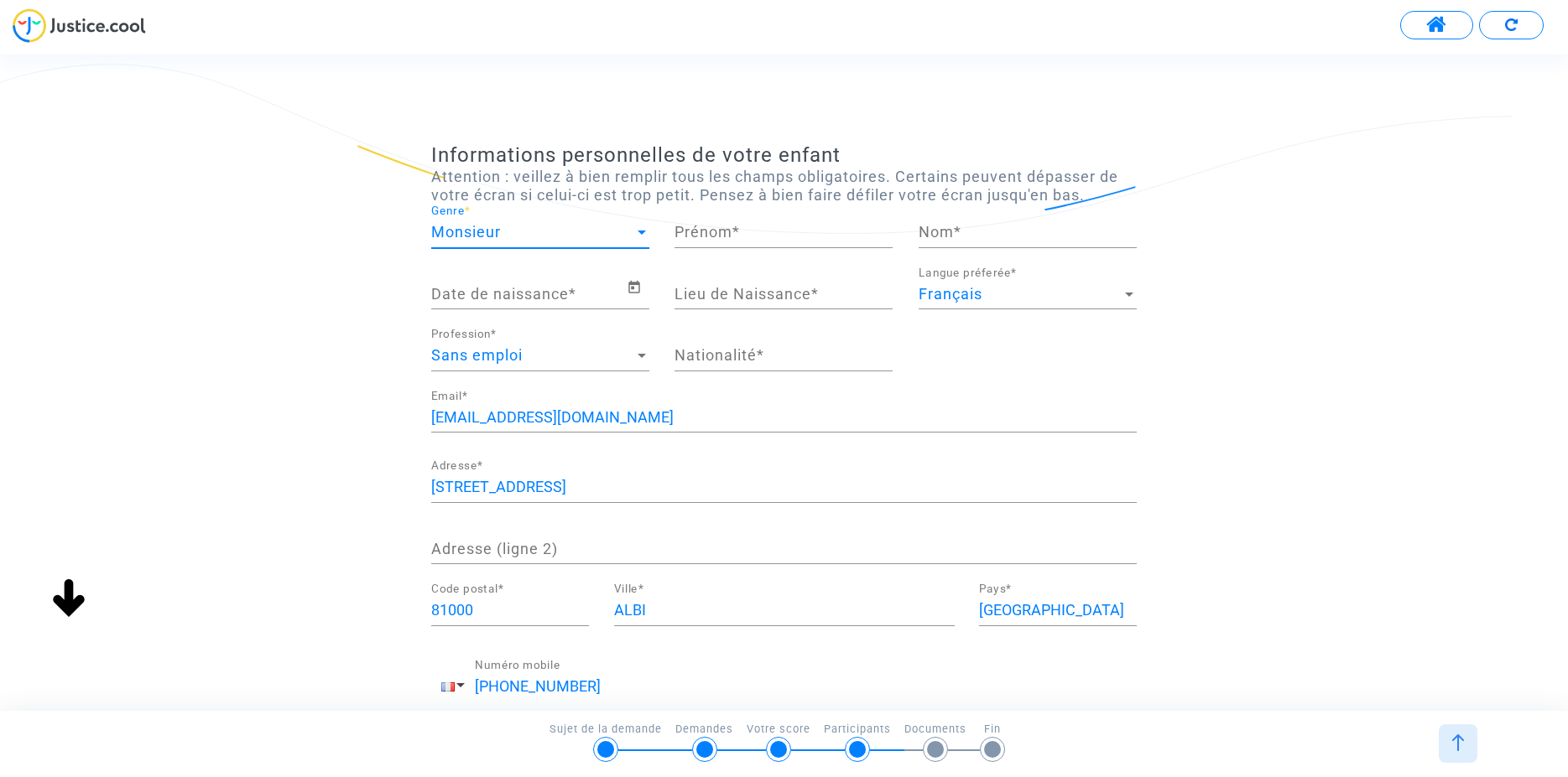
click at [713, 229] on input "Prénom *" at bounding box center [784, 233] width 218 height 17
type input "[PERSON_NAME]"
click at [940, 231] on input "Nom *" at bounding box center [1028, 233] width 218 height 17
type input "REYNAUD"
click at [638, 293] on icon "Open calendar" at bounding box center [635, 287] width 15 height 20
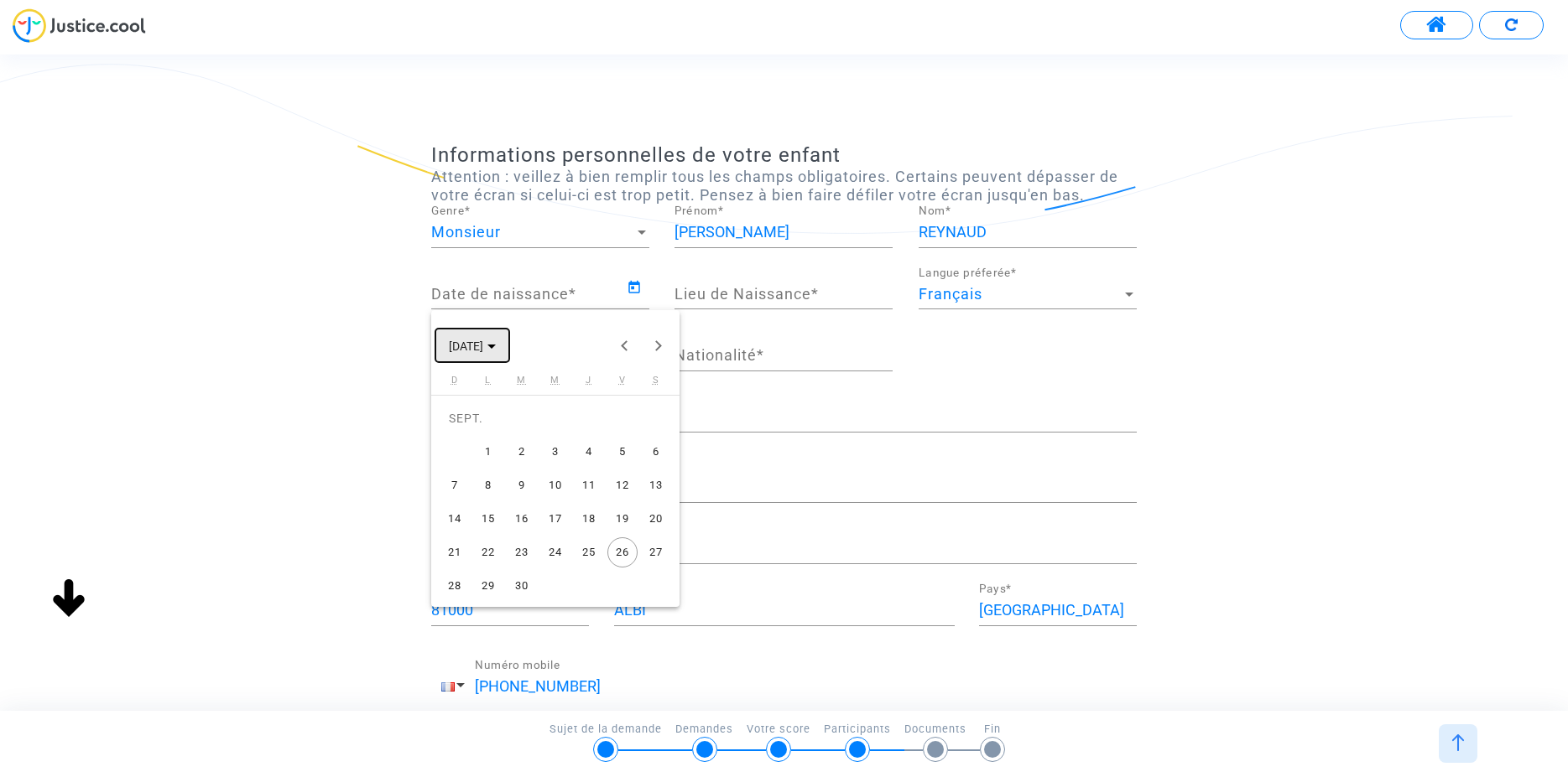
click at [509, 346] on button "[DATE]" at bounding box center [472, 345] width 74 height 33
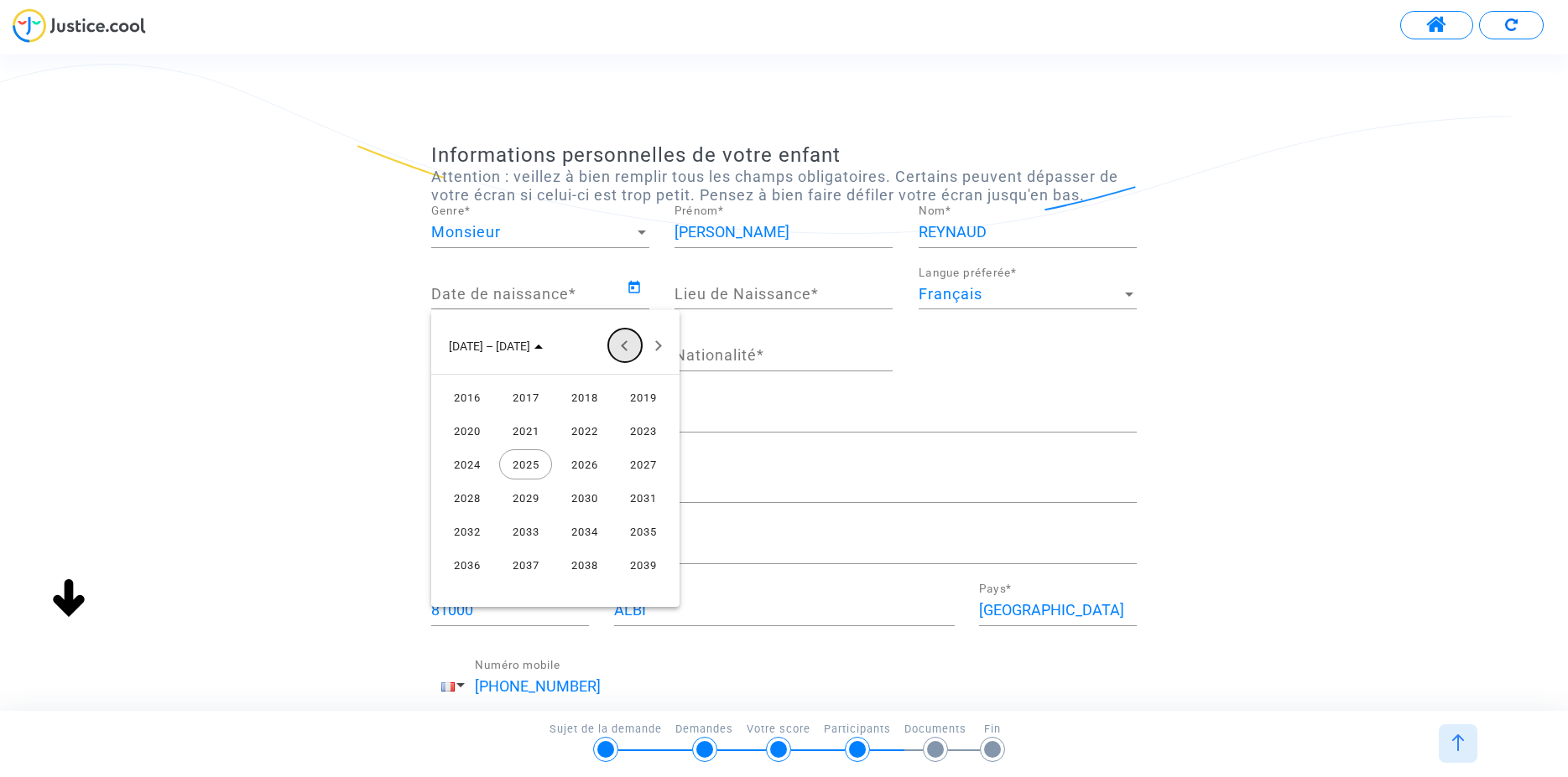
click at [618, 344] on button "Previous 24 years" at bounding box center [624, 345] width 34 height 33
click at [636, 498] on div "2007" at bounding box center [642, 499] width 53 height 31
click at [529, 499] on div "OCT." at bounding box center [525, 499] width 53 height 31
click at [524, 450] on div "2" at bounding box center [522, 453] width 31 height 31
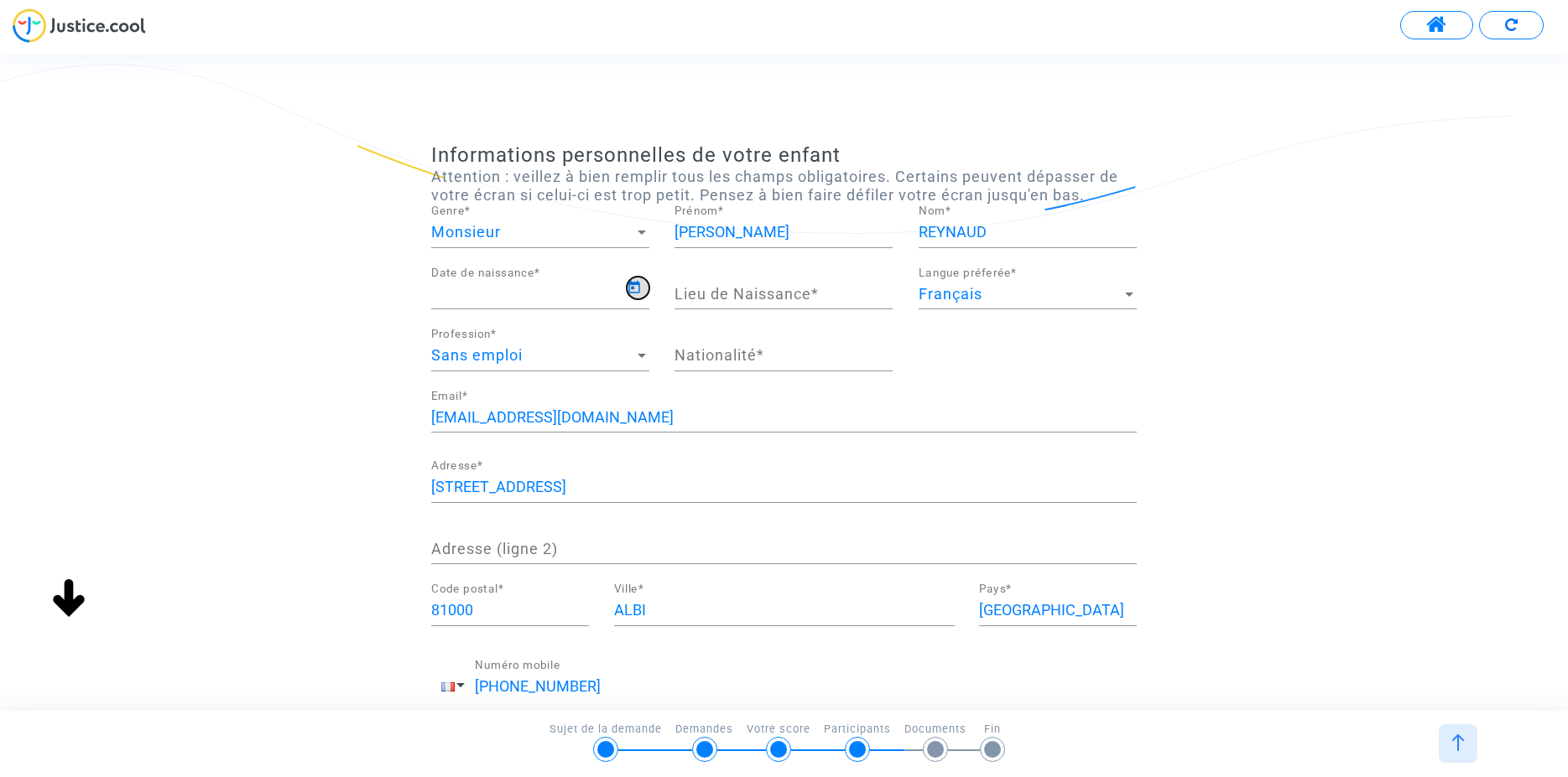
type input "[DATE]"
click at [790, 295] on input "Lieu de Naissance *" at bounding box center [784, 295] width 218 height 17
type input "[GEOGRAPHIC_DATA]"
drag, startPoint x: 767, startPoint y: 375, endPoint x: 743, endPoint y: 366, distance: 25.6
click at [765, 374] on div "Nationalité *" at bounding box center [784, 360] width 218 height 62
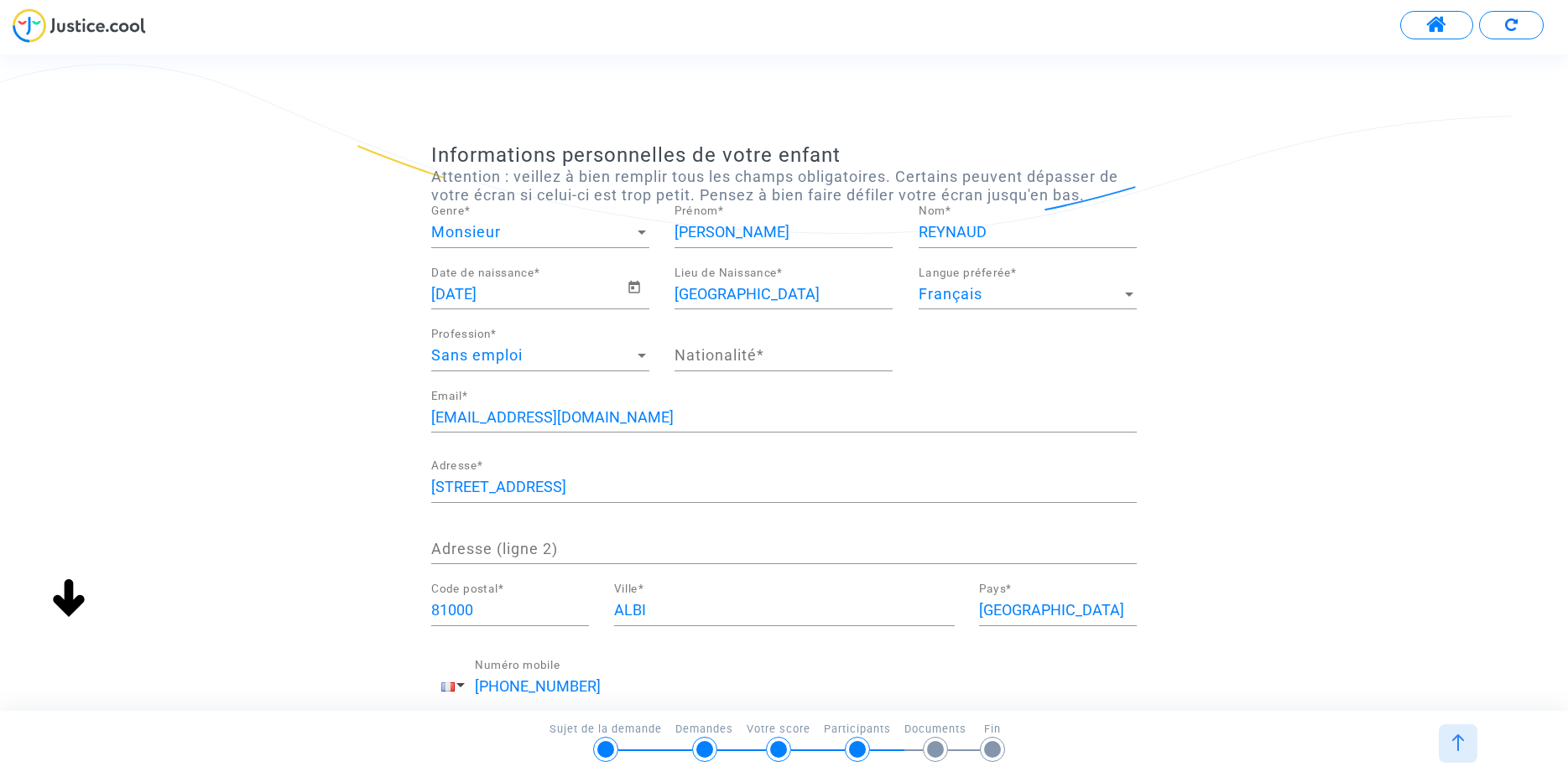
click at [728, 361] on input "Nationalité *" at bounding box center [784, 356] width 218 height 17
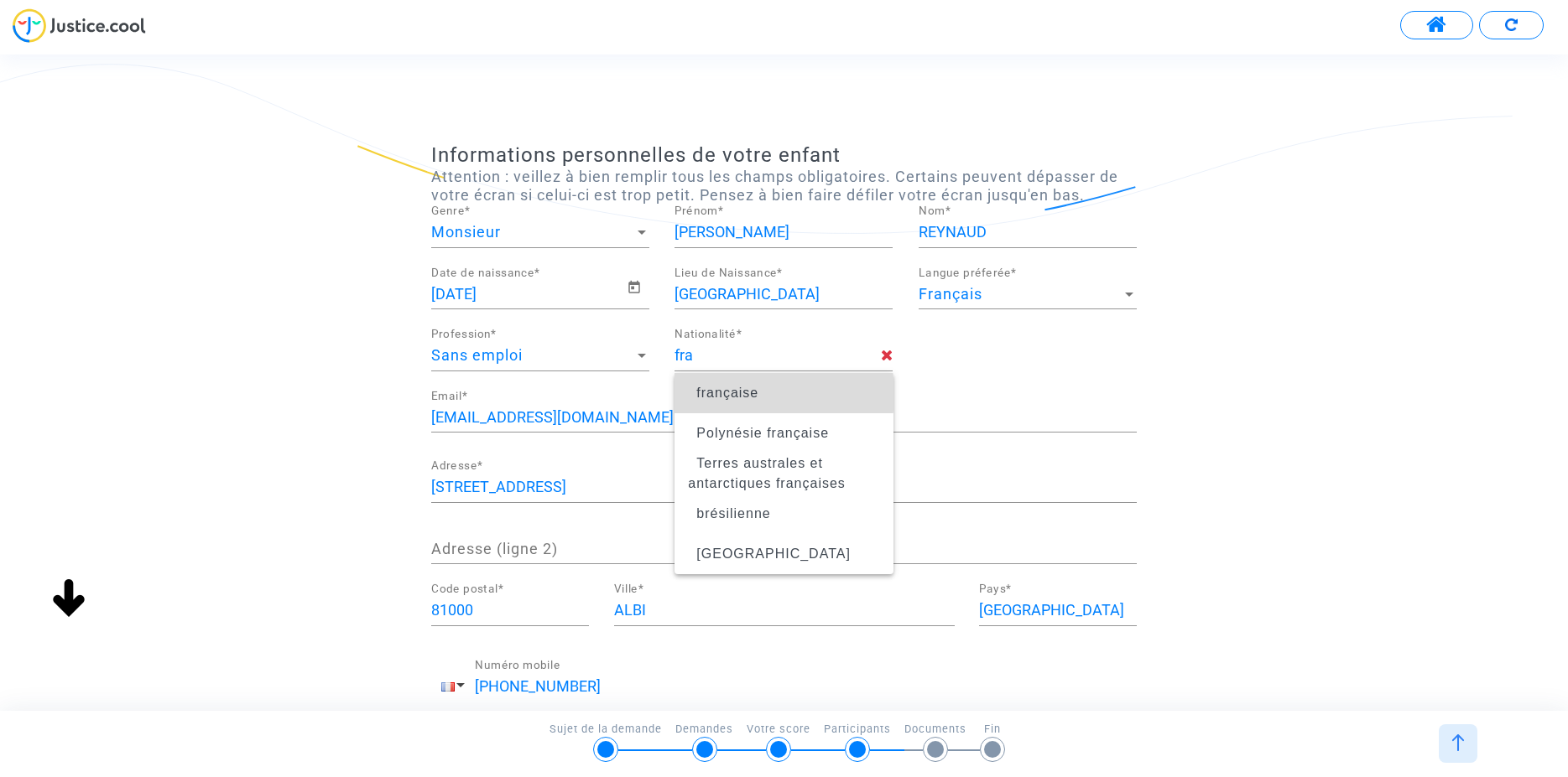
click at [733, 394] on span "française" at bounding box center [727, 392] width 62 height 14
type input "française"
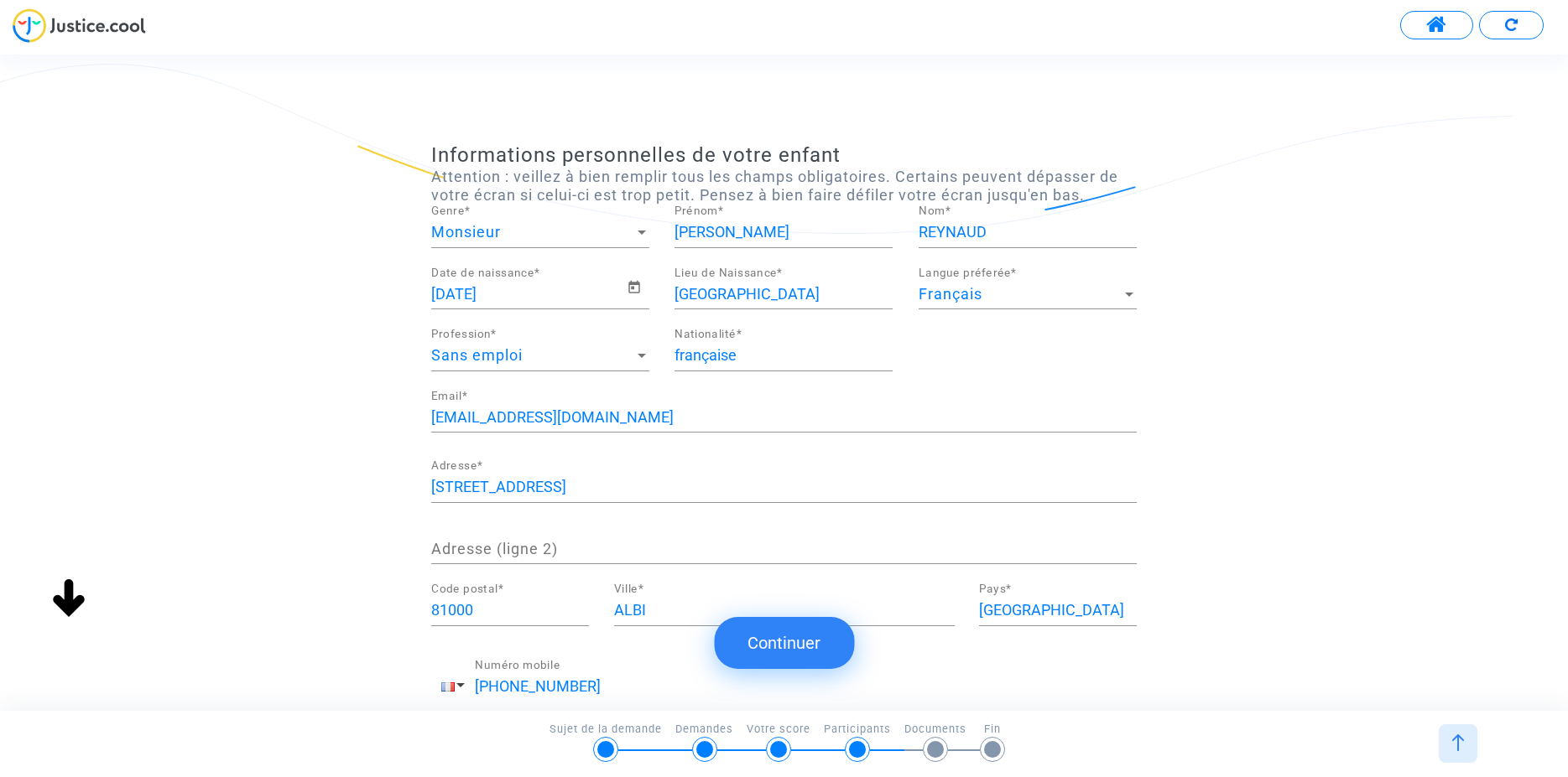
click at [797, 646] on button "Continuer" at bounding box center [784, 643] width 140 height 52
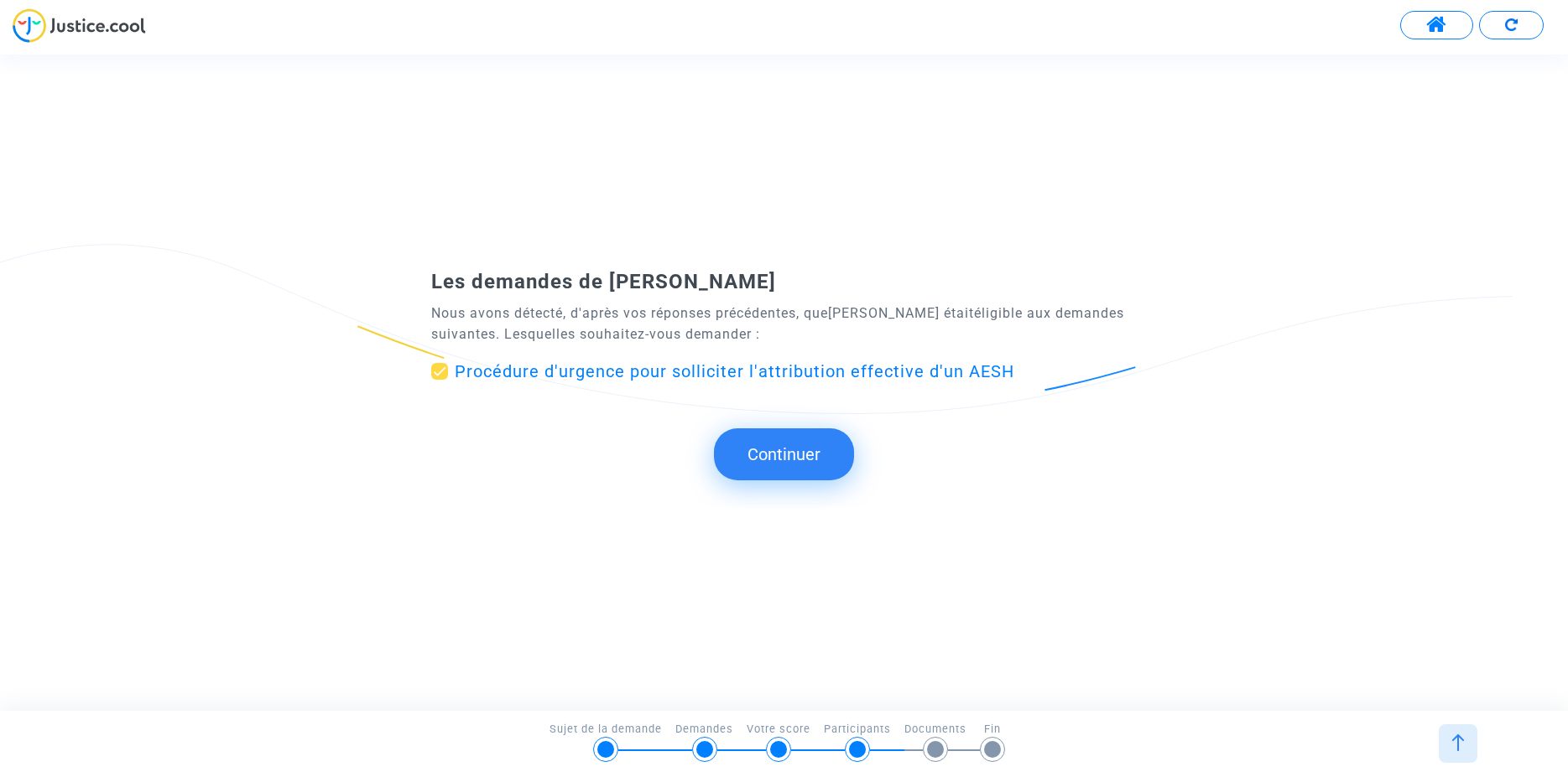
click at [794, 455] on button "Continuer" at bounding box center [784, 455] width 140 height 52
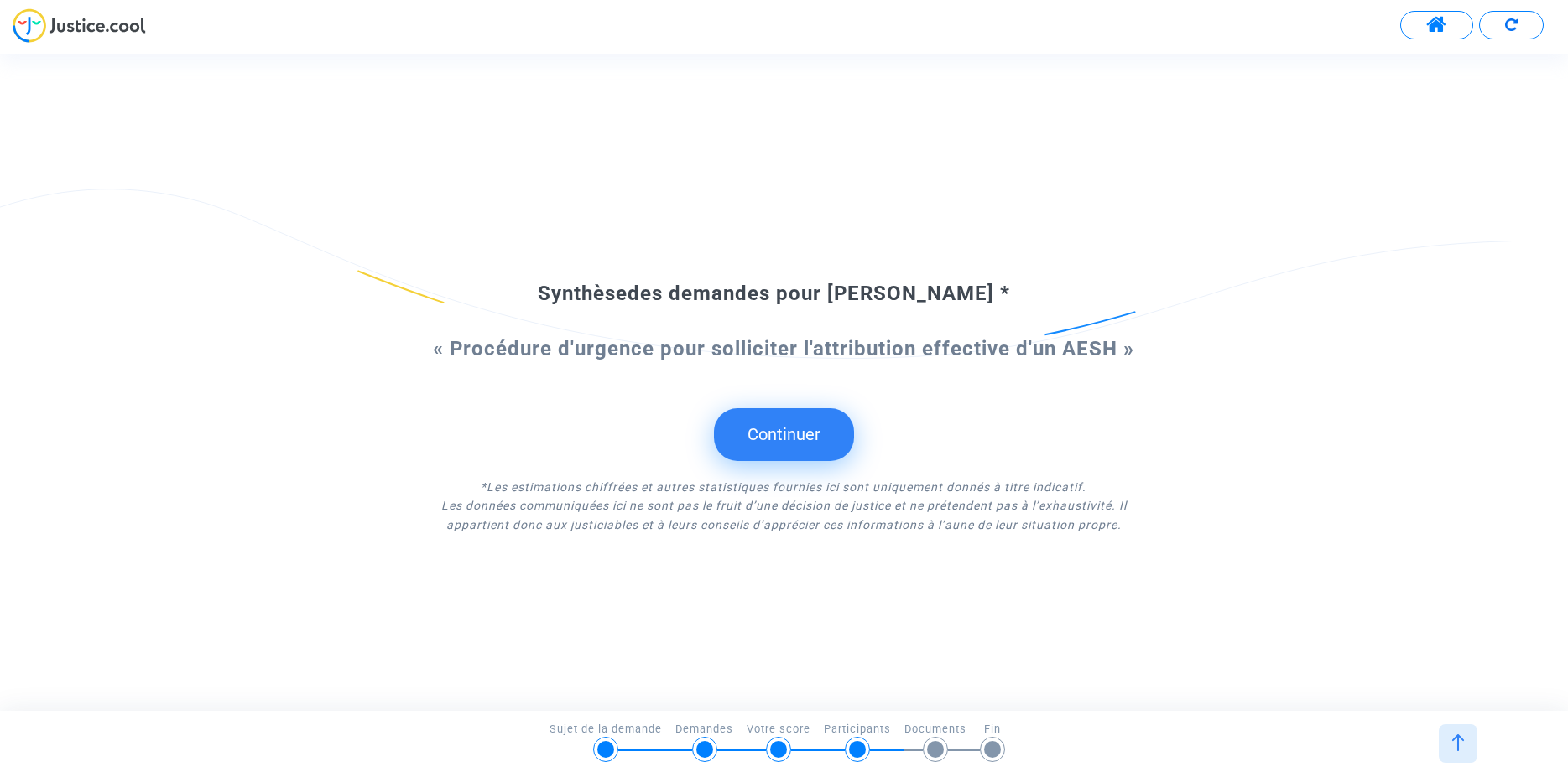
click at [784, 430] on button "Continuer" at bounding box center [784, 434] width 140 height 52
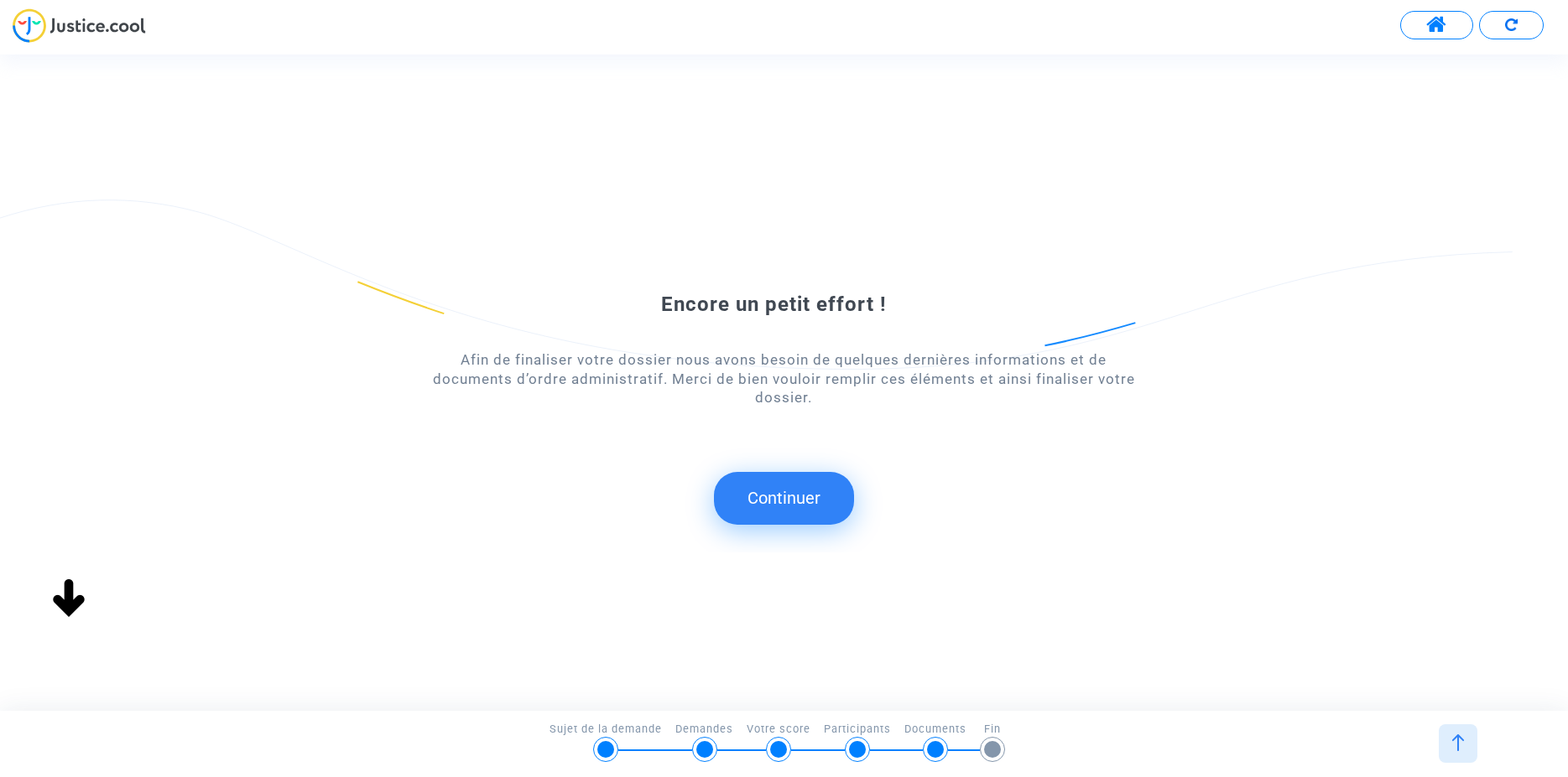
click at [797, 498] on button "Continuer" at bounding box center [784, 498] width 140 height 52
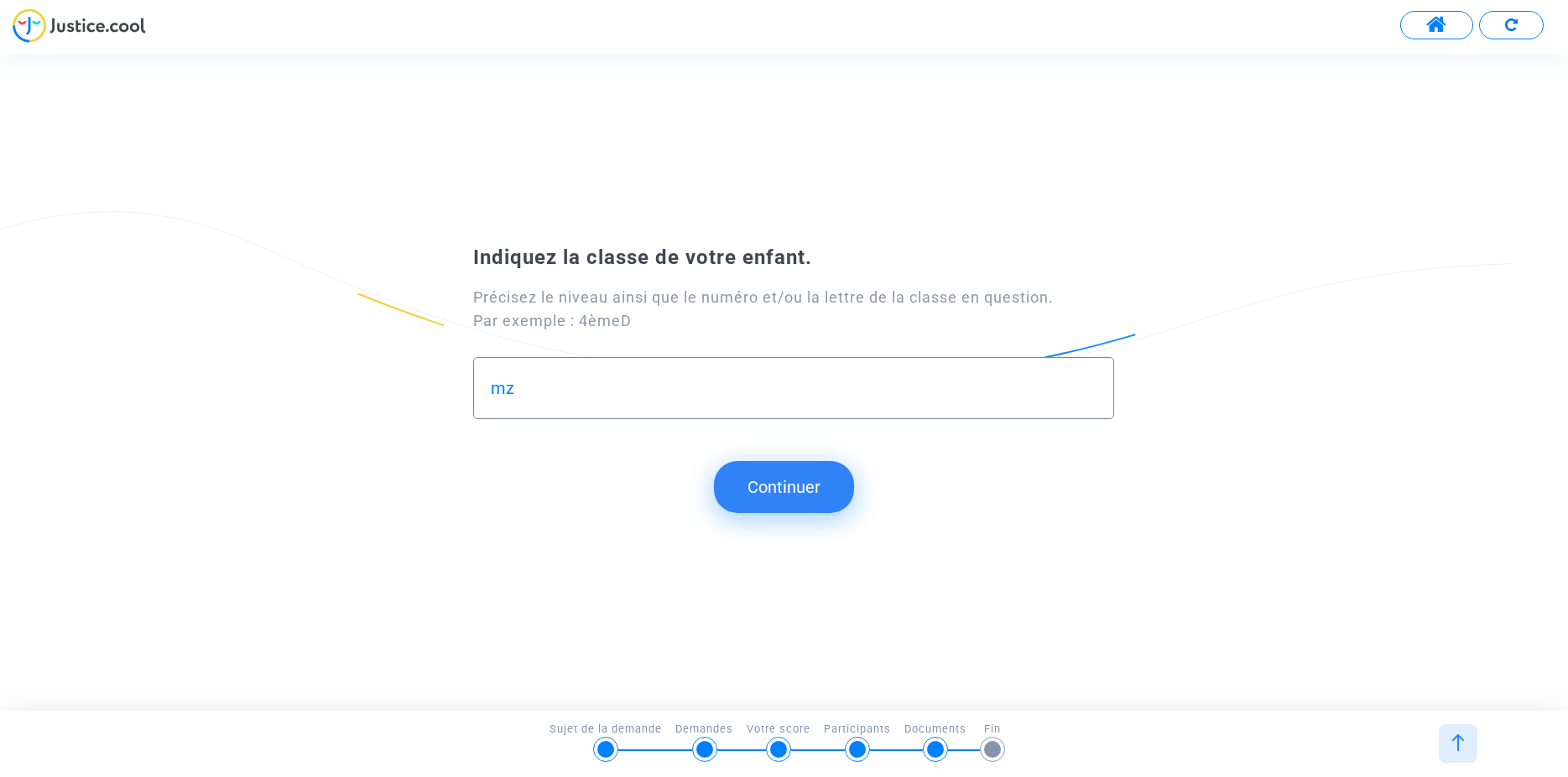
type input "m"
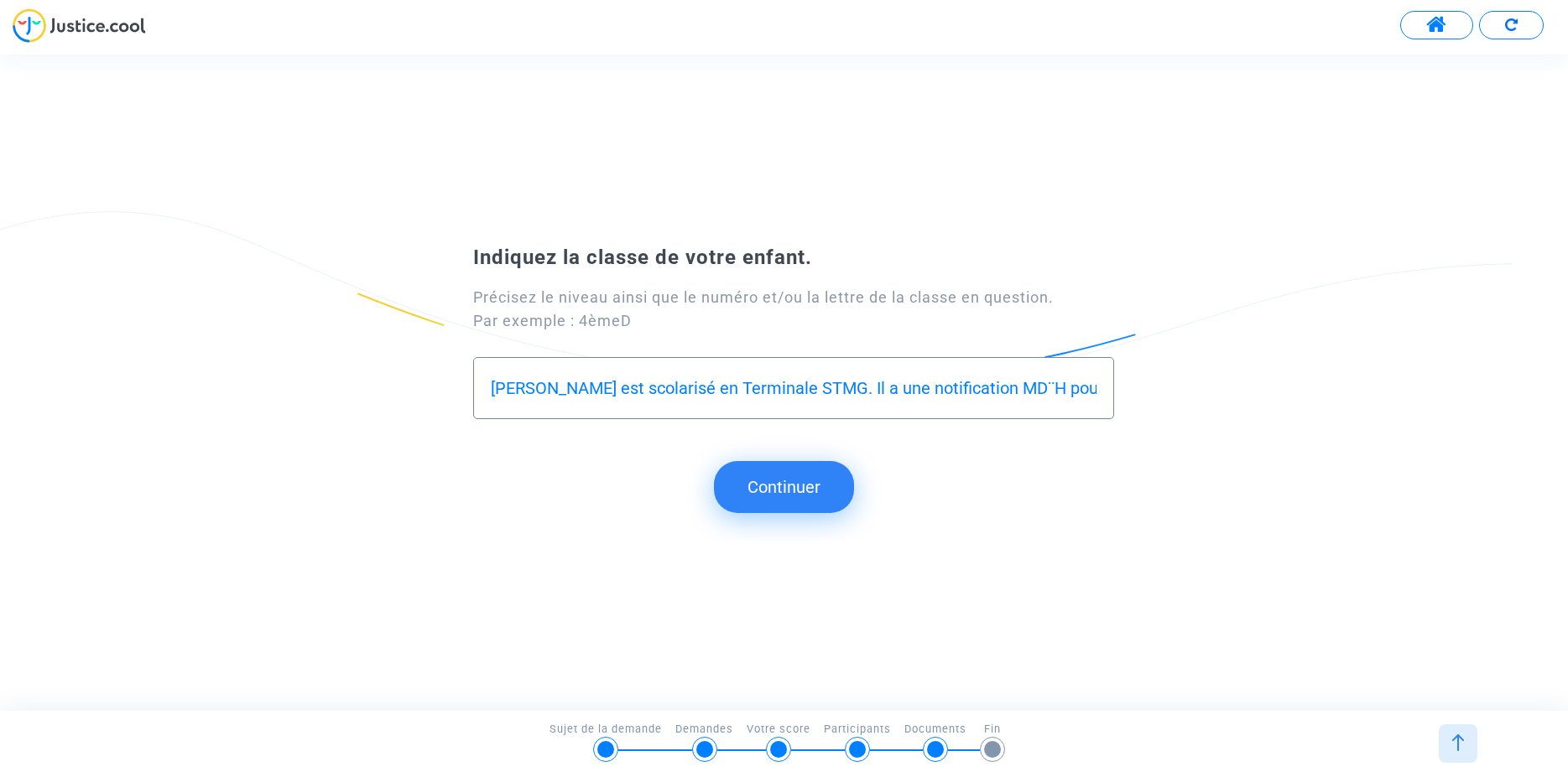
drag, startPoint x: 740, startPoint y: 381, endPoint x: 299, endPoint y: 364, distance: 441.3
click at [491, 379] on input "[PERSON_NAME] est scolarisé en Terminale STMG. Il a une notification MD¨H pour …" at bounding box center [794, 388] width 606 height 19
click at [845, 398] on div "[PERSON_NAME] est scolarisé en Terminale STMG. Il a une notification MD¨H pour …" at bounding box center [794, 381] width 606 height 47
click at [971, 388] on input "[PERSON_NAME] est scolarisé en Terminale STMG. Il a une notification MD¨H pour …" at bounding box center [794, 388] width 606 height 19
click at [981, 388] on input "[PERSON_NAME] est scolarisé en Terminale STMG. Il a une notification MD¨H pour …" at bounding box center [794, 388] width 606 height 19
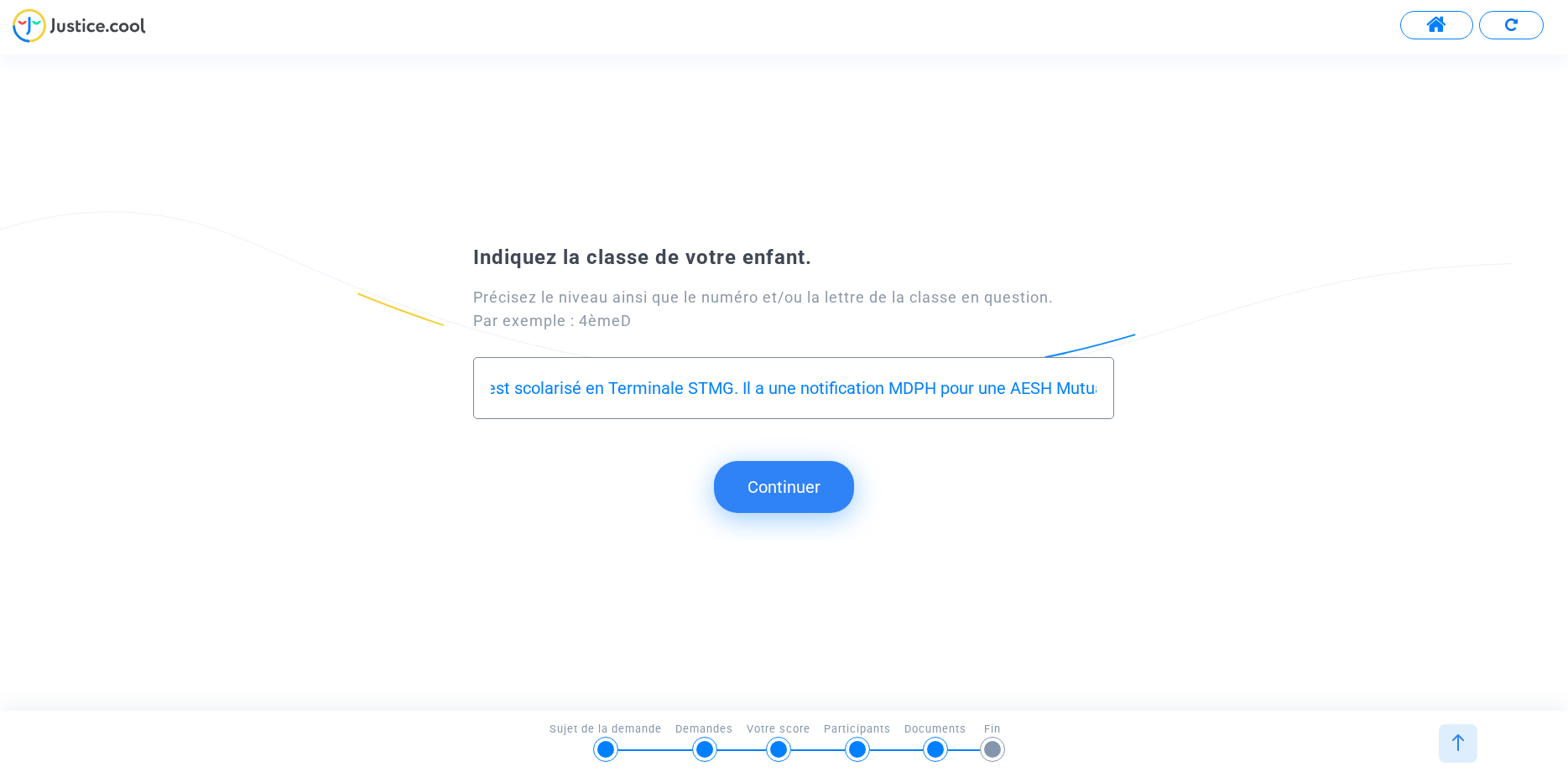
scroll to position [0, 153]
drag, startPoint x: 952, startPoint y: 393, endPoint x: 1049, endPoint y: 392, distance: 97.0
click at [1049, 396] on input "[PERSON_NAME] est scolarisé en Terminale STMG. Il a une notification MDPH pour …" at bounding box center [794, 388] width 606 height 19
click at [1042, 388] on input "[PERSON_NAME] est scolarisé en Terminale STMG. Il a une notification MDPH pour …" at bounding box center [794, 388] width 606 height 19
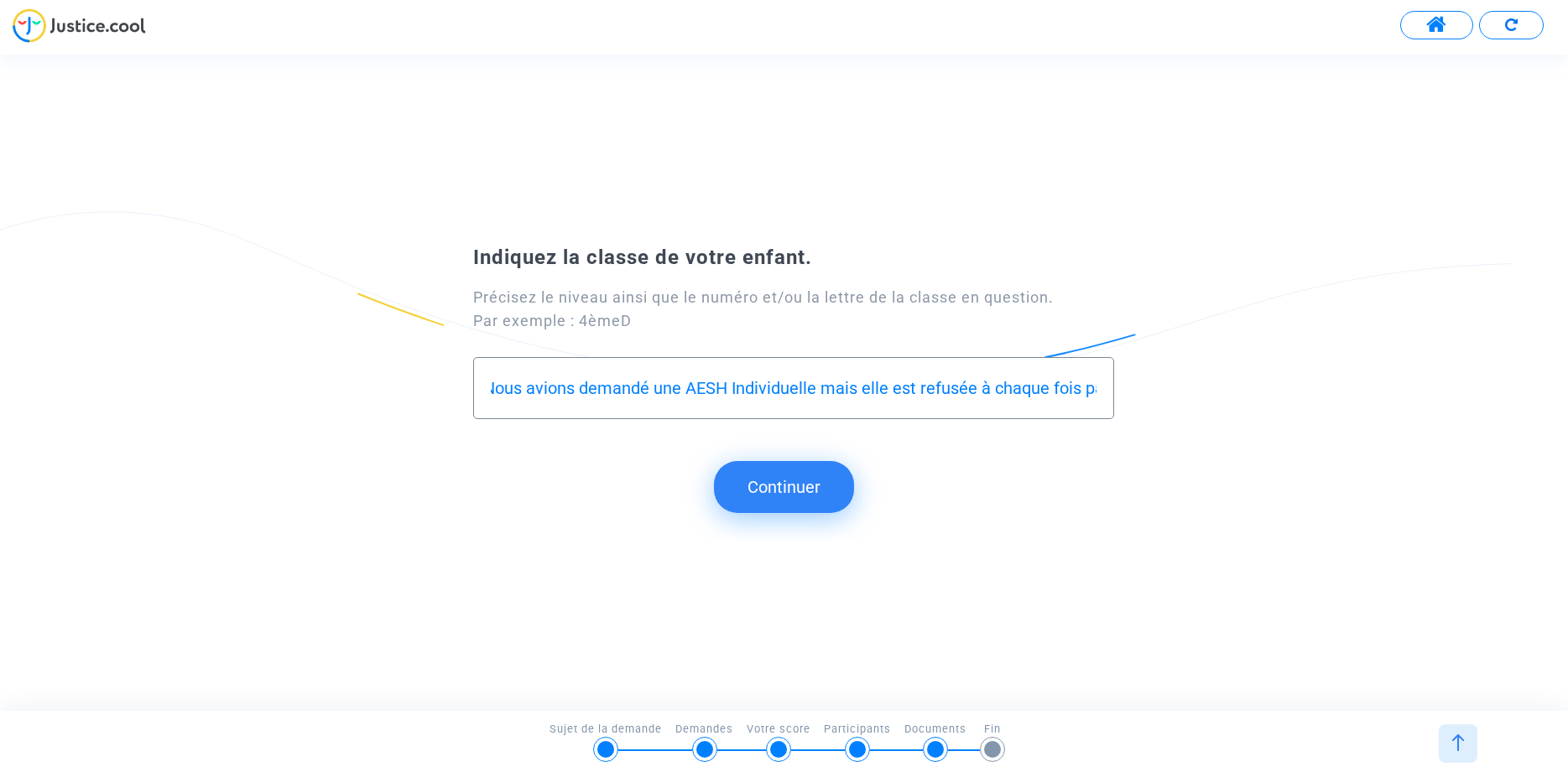
click at [736, 387] on input "[PERSON_NAME] est scolarisé en Terminale STMG. Il a une notification MDPH pour …" at bounding box center [794, 388] width 606 height 19
drag, startPoint x: 574, startPoint y: 395, endPoint x: 331, endPoint y: 408, distance: 243.3
click at [491, 398] on input "[PERSON_NAME] est scolarisé en Terminale STMG. Il a une notification MDPH pour …" at bounding box center [794, 388] width 606 height 19
drag, startPoint x: 543, startPoint y: 394, endPoint x: 640, endPoint y: 387, distance: 97.3
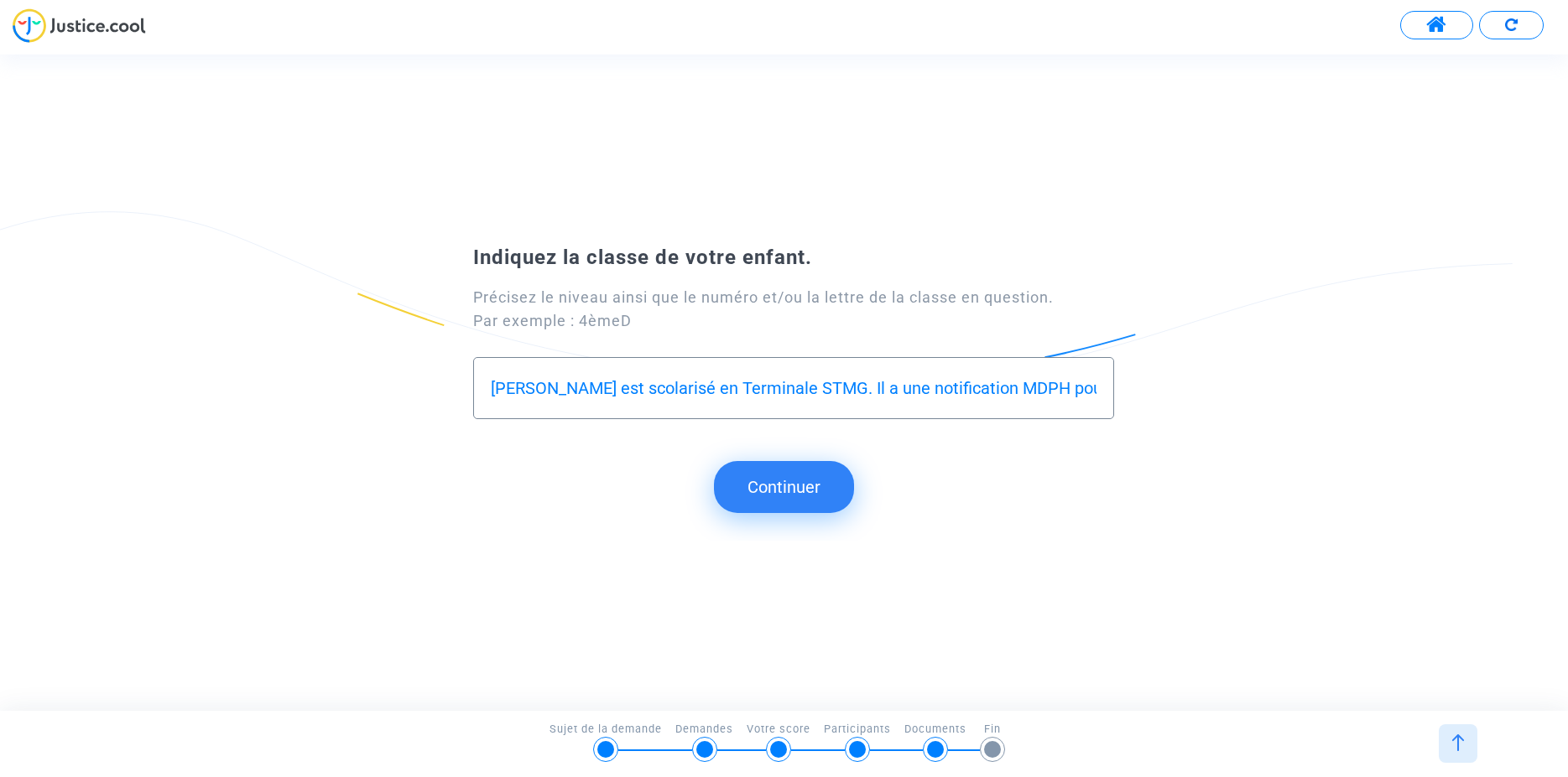
click at [544, 392] on input "[PERSON_NAME] est scolarisé en Terminale STMG. Il a une notification MDPH pour …" at bounding box center [794, 388] width 606 height 19
drag, startPoint x: 764, startPoint y: 381, endPoint x: 1133, endPoint y: 390, distance: 369.1
click at [1096, 390] on input "[PERSON_NAME] est scolarisé en Terminale STMG. Il a une notification MDPH pour …" at bounding box center [794, 388] width 606 height 19
click at [1092, 392] on input "[PERSON_NAME] est scolarisé en Terminale STMG. Il a une notification MDPH pour …" at bounding box center [794, 388] width 606 height 19
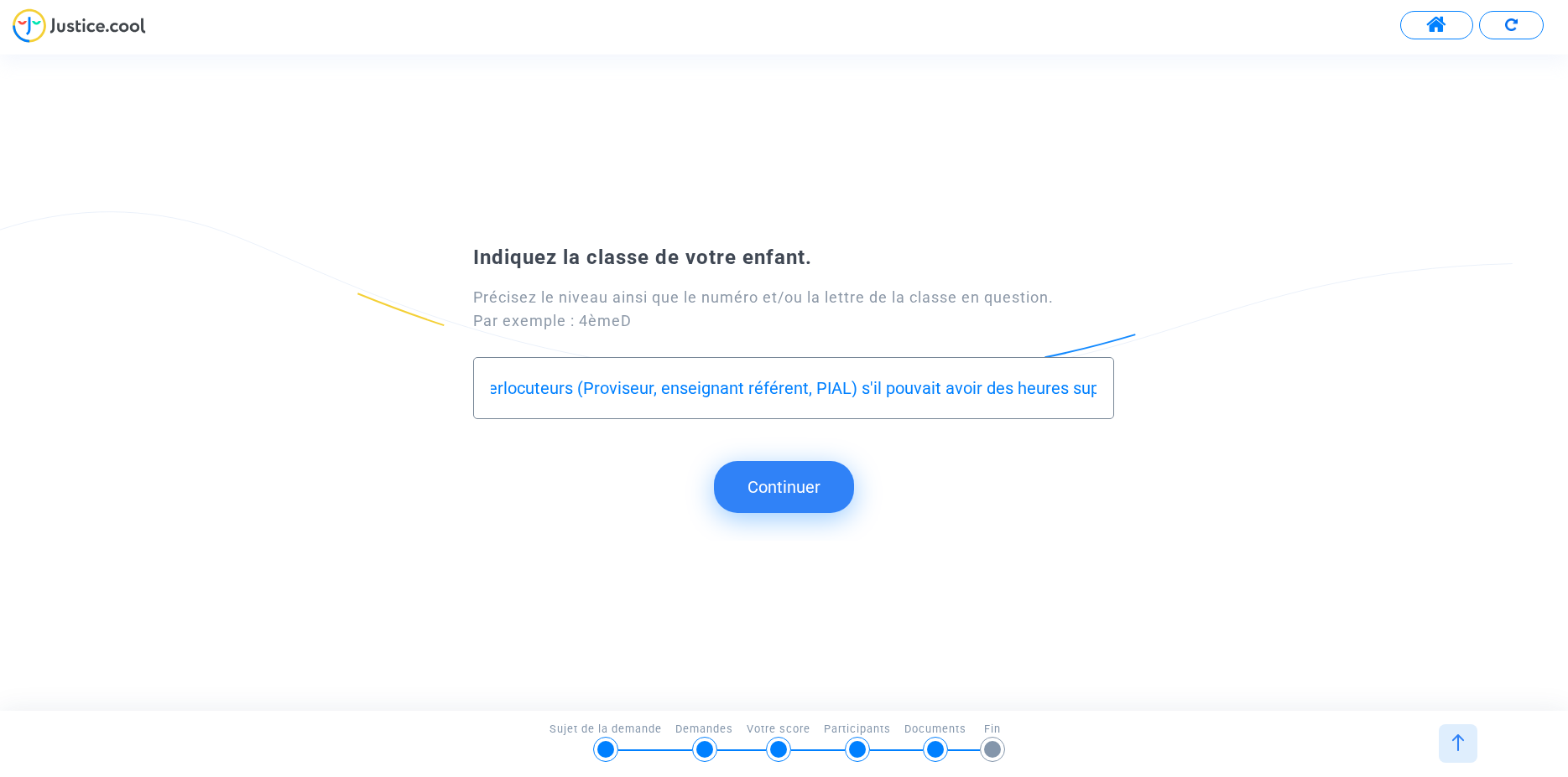
click at [1103, 390] on div "[PERSON_NAME] est scolarisé en Terminale STMG. Il a une notification MDPH pour …" at bounding box center [794, 388] width 641 height 62
drag, startPoint x: 1096, startPoint y: 385, endPoint x: 313, endPoint y: 386, distance: 783.0
click at [491, 386] on input "[PERSON_NAME] est scolarisé en Terminale STMG. Il a une notification MDPH pour …" at bounding box center [794, 388] width 606 height 19
click at [571, 384] on input "[PERSON_NAME] est scolarisé en Terminale STMG. Il a une notification MDPH pour …" at bounding box center [794, 388] width 606 height 19
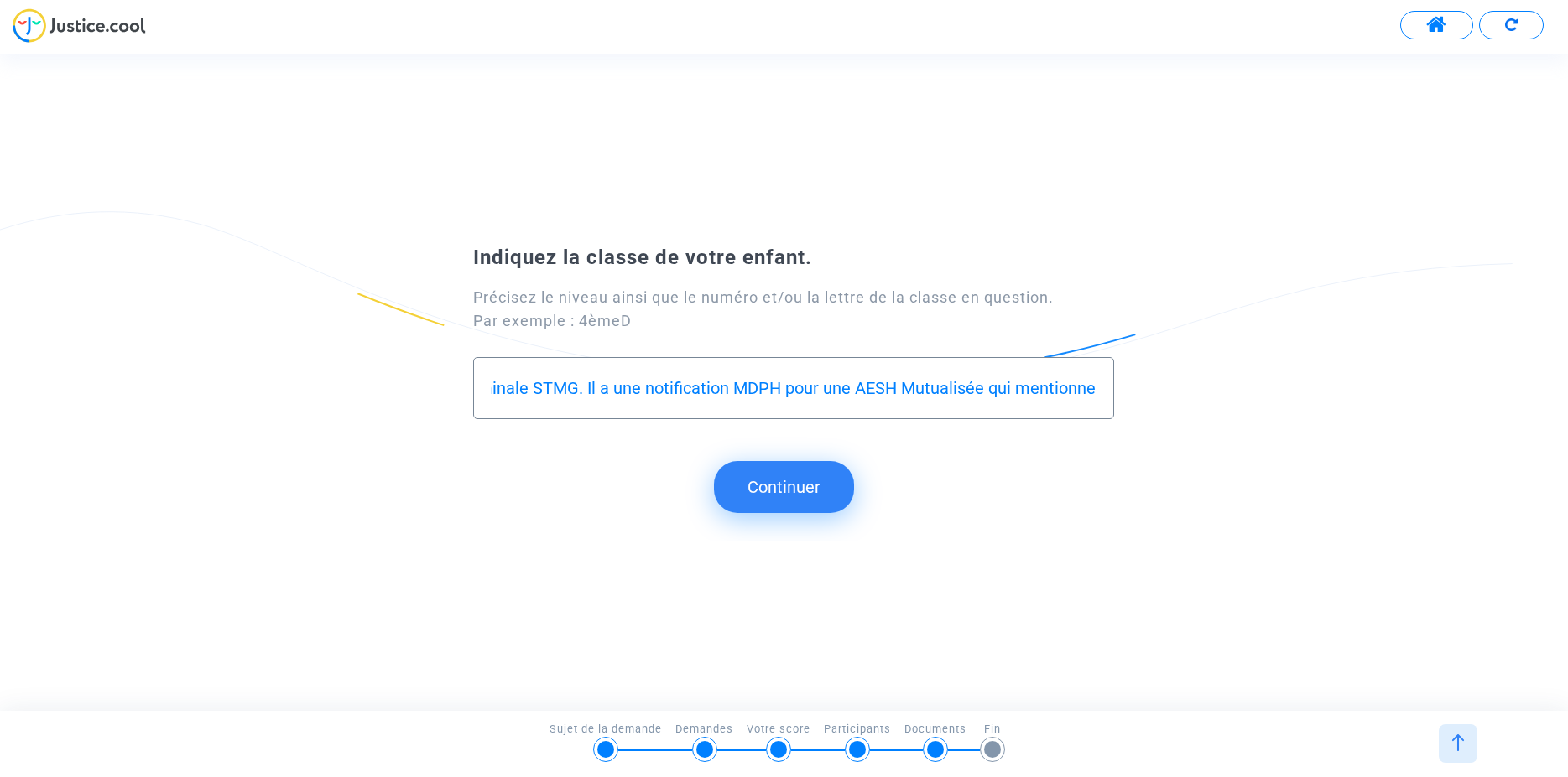
scroll to position [0, 431]
drag, startPoint x: 580, startPoint y: 384, endPoint x: 1099, endPoint y: 381, distance: 519.0
click at [1096, 381] on input "[PERSON_NAME] est scolarisé en Terminale STMG. Il a une notification MDPH pour …" at bounding box center [794, 388] width 606 height 19
click at [1031, 388] on input "[PERSON_NAME] est scolarisé en Terminale STMG. Il a une notification MDPH pour …" at bounding box center [794, 388] width 606 height 19
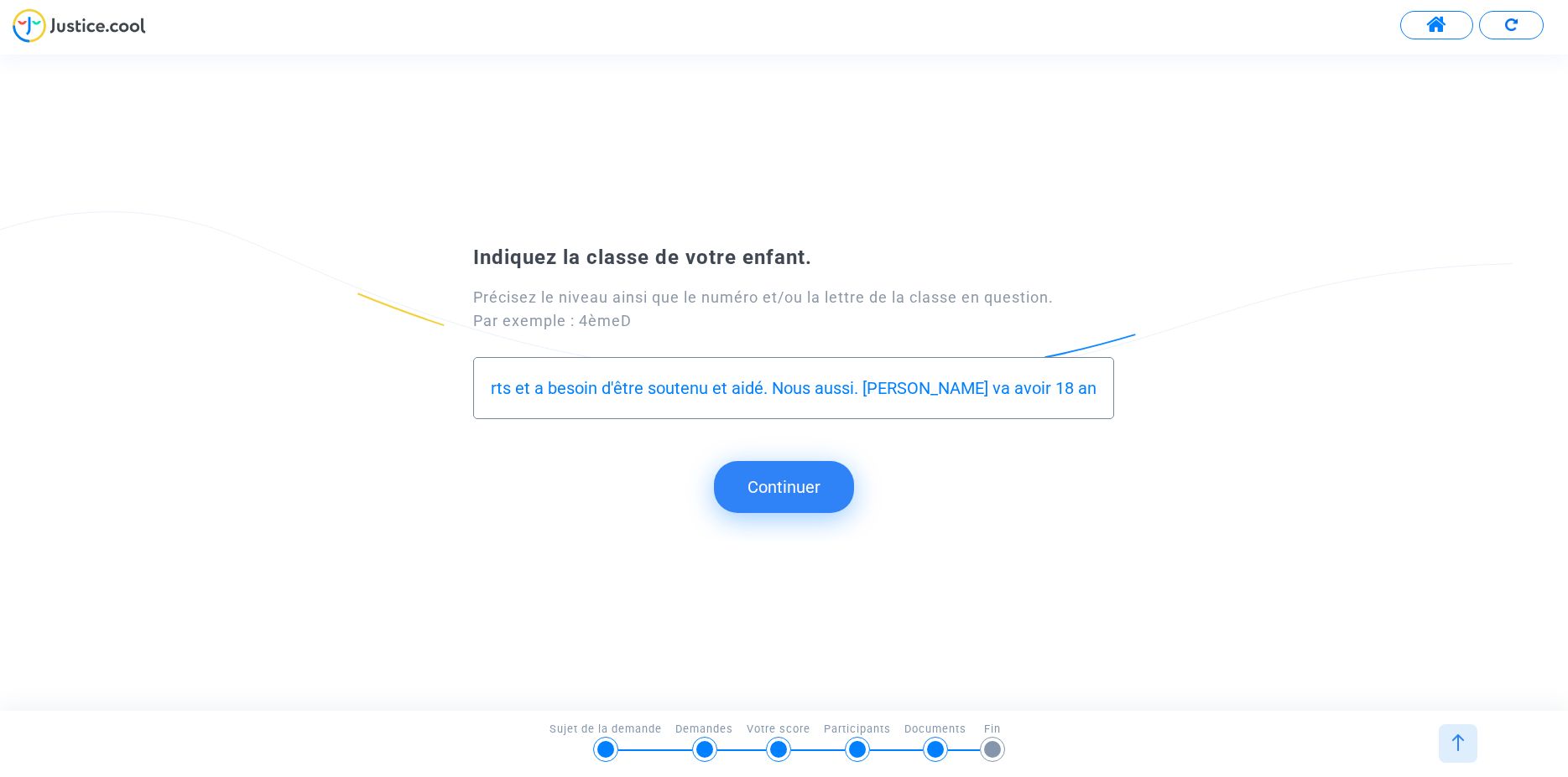
scroll to position [0, 4826]
drag, startPoint x: 837, startPoint y: 383, endPoint x: 1142, endPoint y: 385, distance: 305.0
click at [1096, 385] on input "[PERSON_NAME] est scolarisé en Terminale STMG. Il a une notification MDPH pour …" at bounding box center [794, 388] width 606 height 19
type input "[PERSON_NAME] est scolarisé en Terminale STMG. Il a une notification MDPH pour …"
click at [1112, 393] on div "[PERSON_NAME] est scolarisé en Terminale STMG. Il a une notification MDPH pour …" at bounding box center [794, 388] width 641 height 62
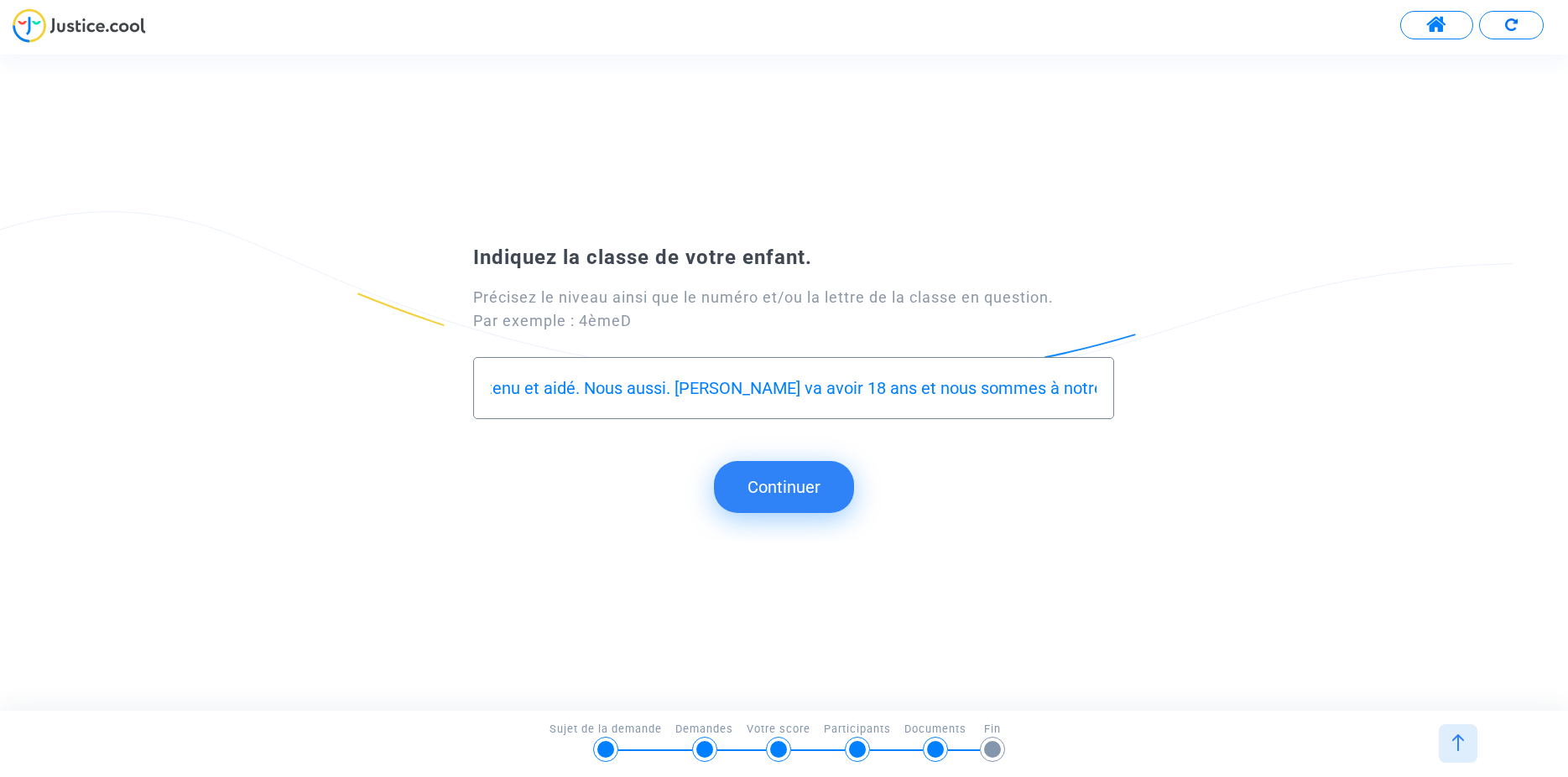
click at [1098, 390] on div "[PERSON_NAME] est scolarisé en Terminale STMG. Il a une notification MDPH pour …" at bounding box center [794, 388] width 641 height 62
click at [769, 487] on button "Continuer" at bounding box center [784, 487] width 140 height 52
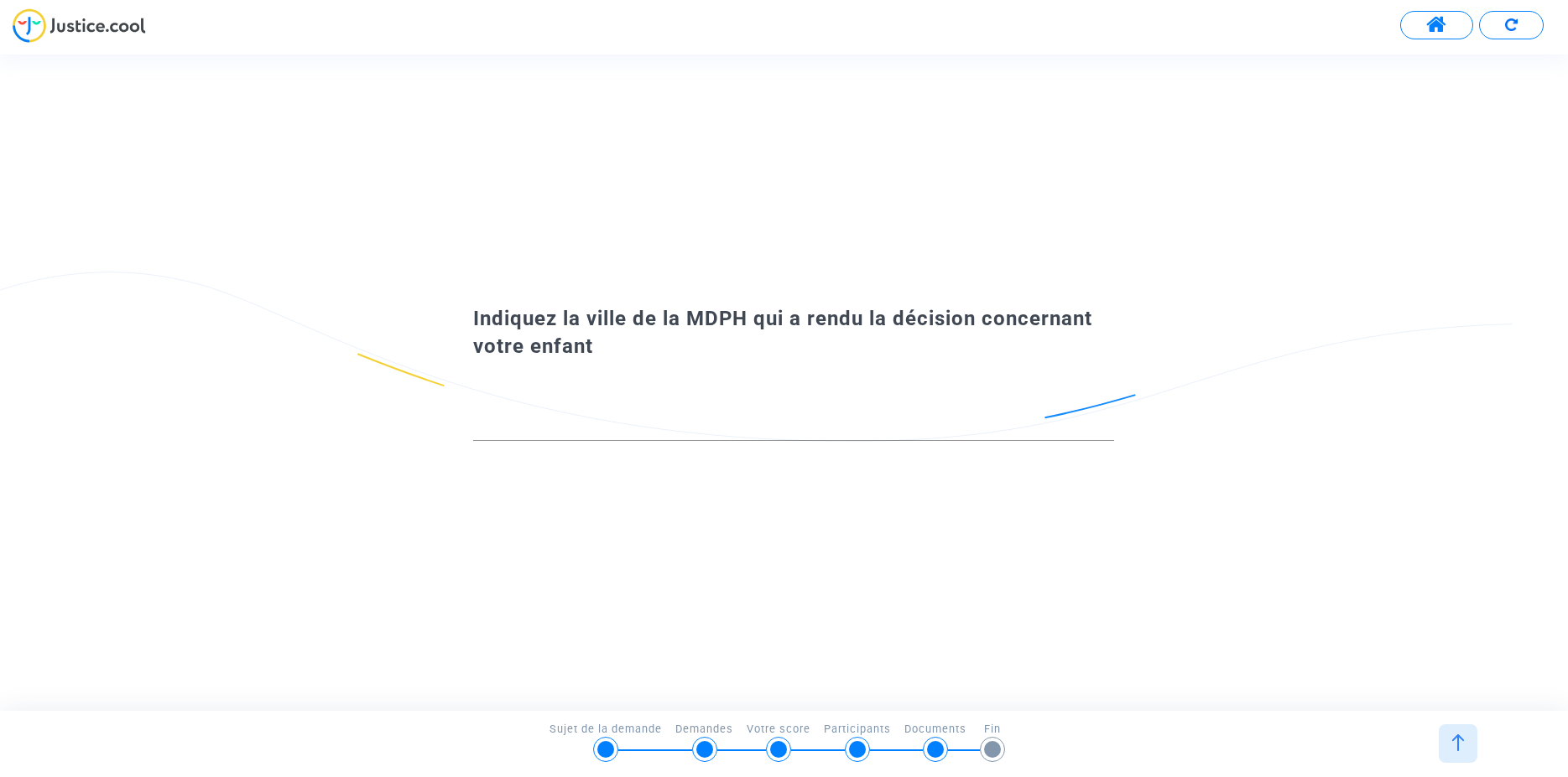
click at [526, 413] on div at bounding box center [794, 419] width 641 height 43
drag, startPoint x: 523, startPoint y: 408, endPoint x: 549, endPoint y: 416, distance: 27.2
click at [525, 409] on div at bounding box center [794, 419] width 641 height 43
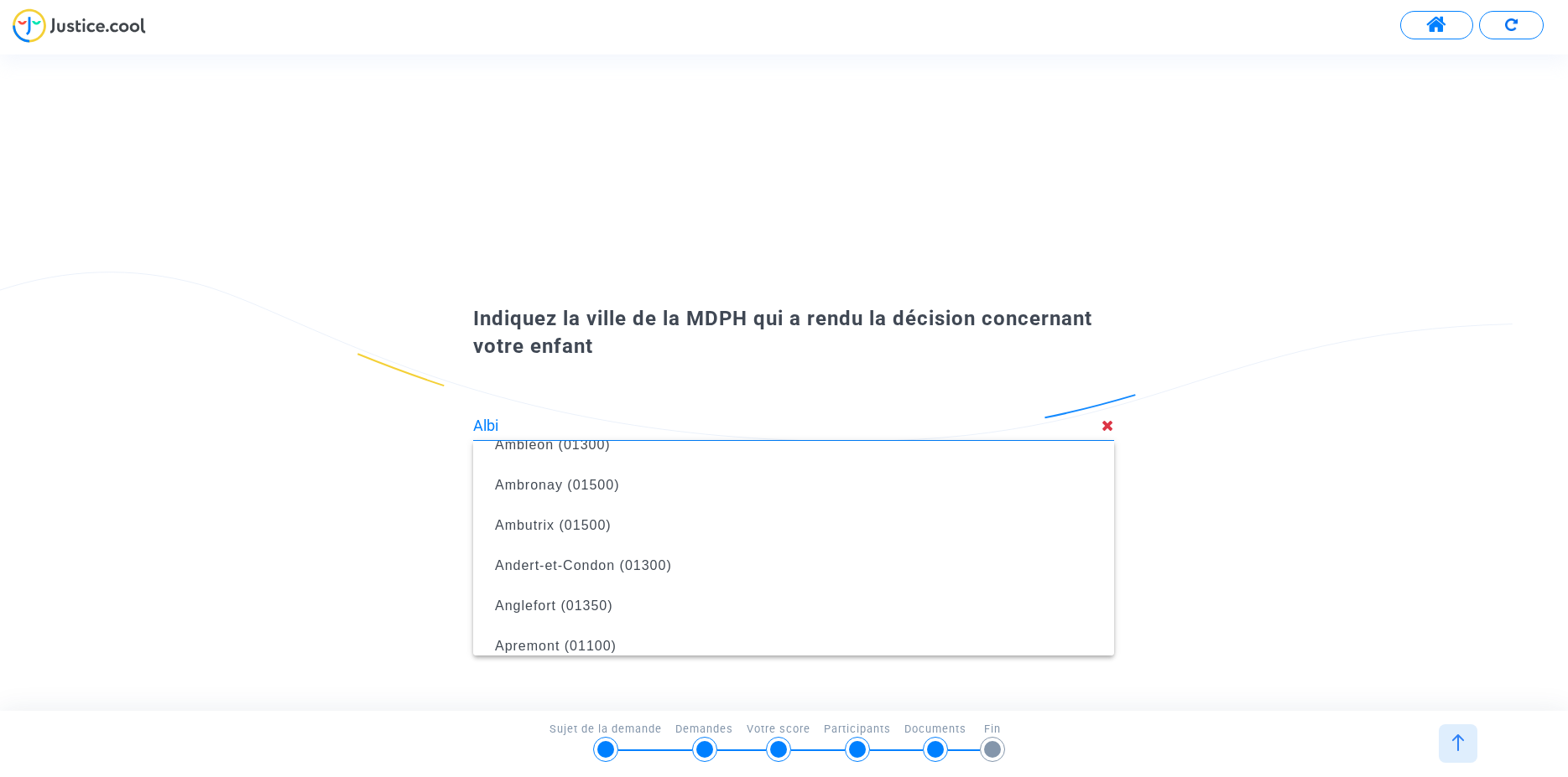
scroll to position [0, 0]
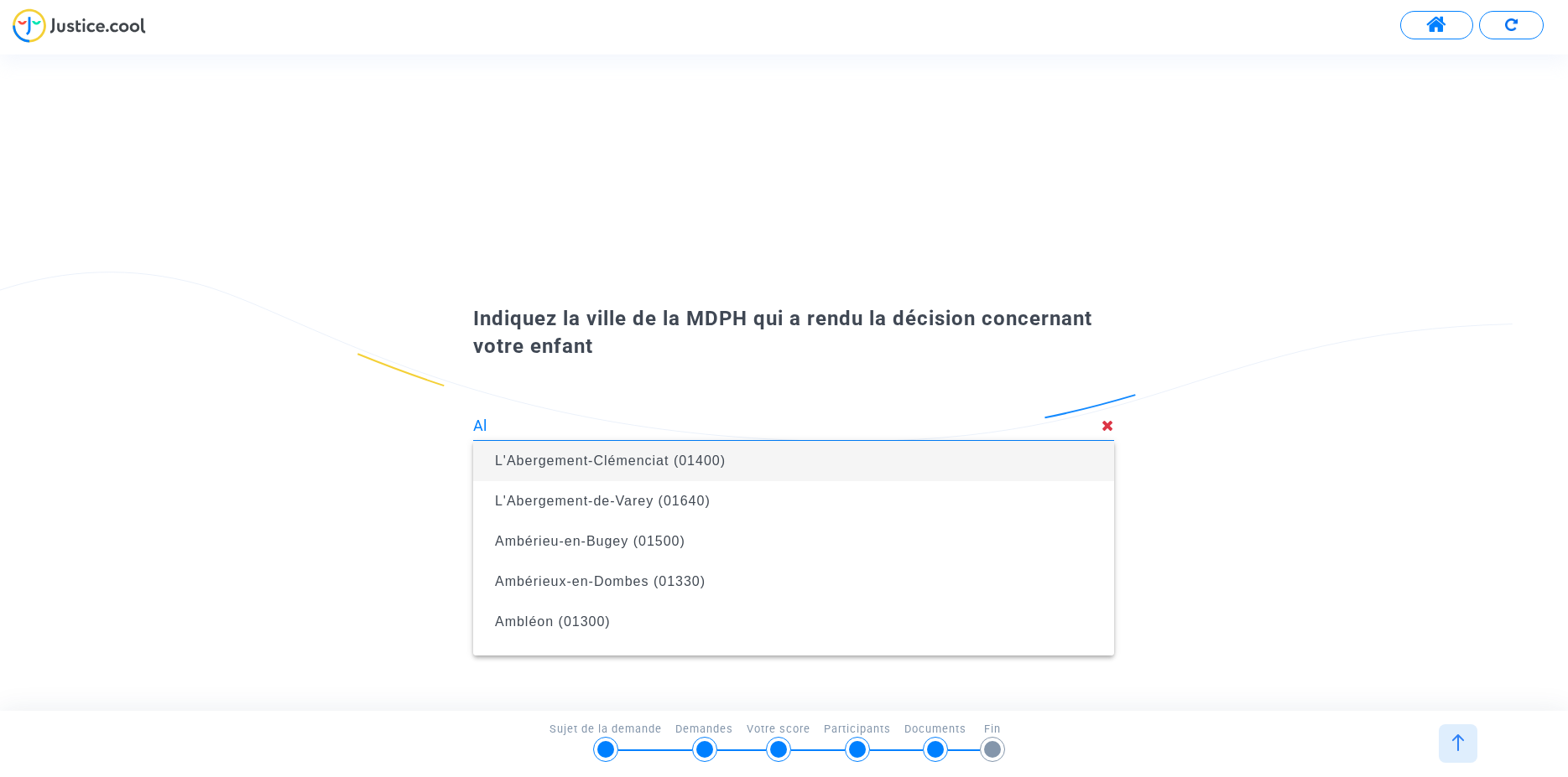
type input "A"
click at [1106, 425] on icon at bounding box center [1108, 426] width 12 height 15
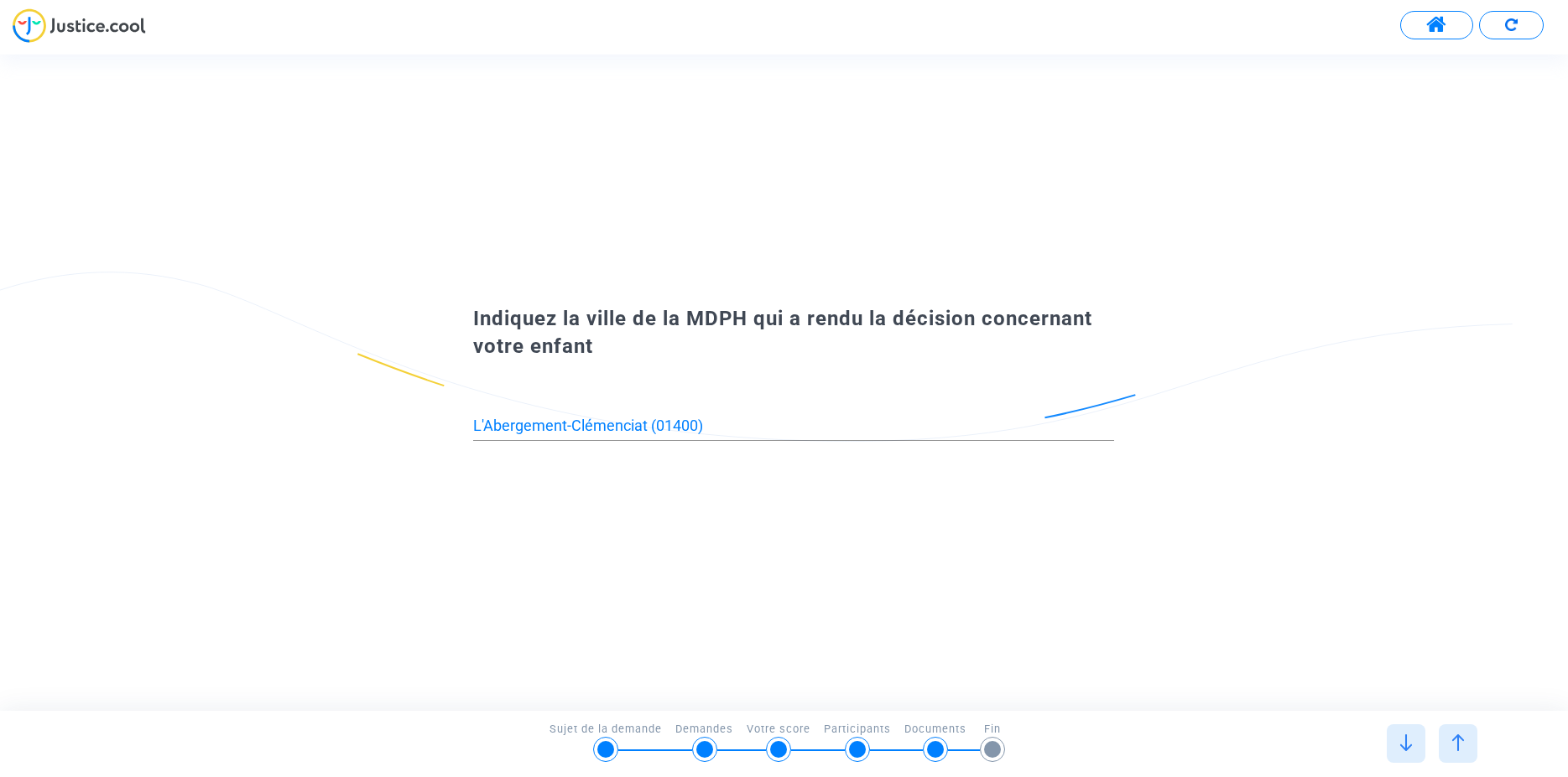
click at [734, 426] on div "Indiquez la ville de la MDPH qui a rendu la décision concernant votre enfant L'…" at bounding box center [784, 382] width 1568 height 195
drag, startPoint x: 671, startPoint y: 424, endPoint x: 369, endPoint y: 417, distance: 302.1
click at [473, 417] on input "L'Abergement-Clémenciat (01400)" at bounding box center [794, 426] width 641 height 17
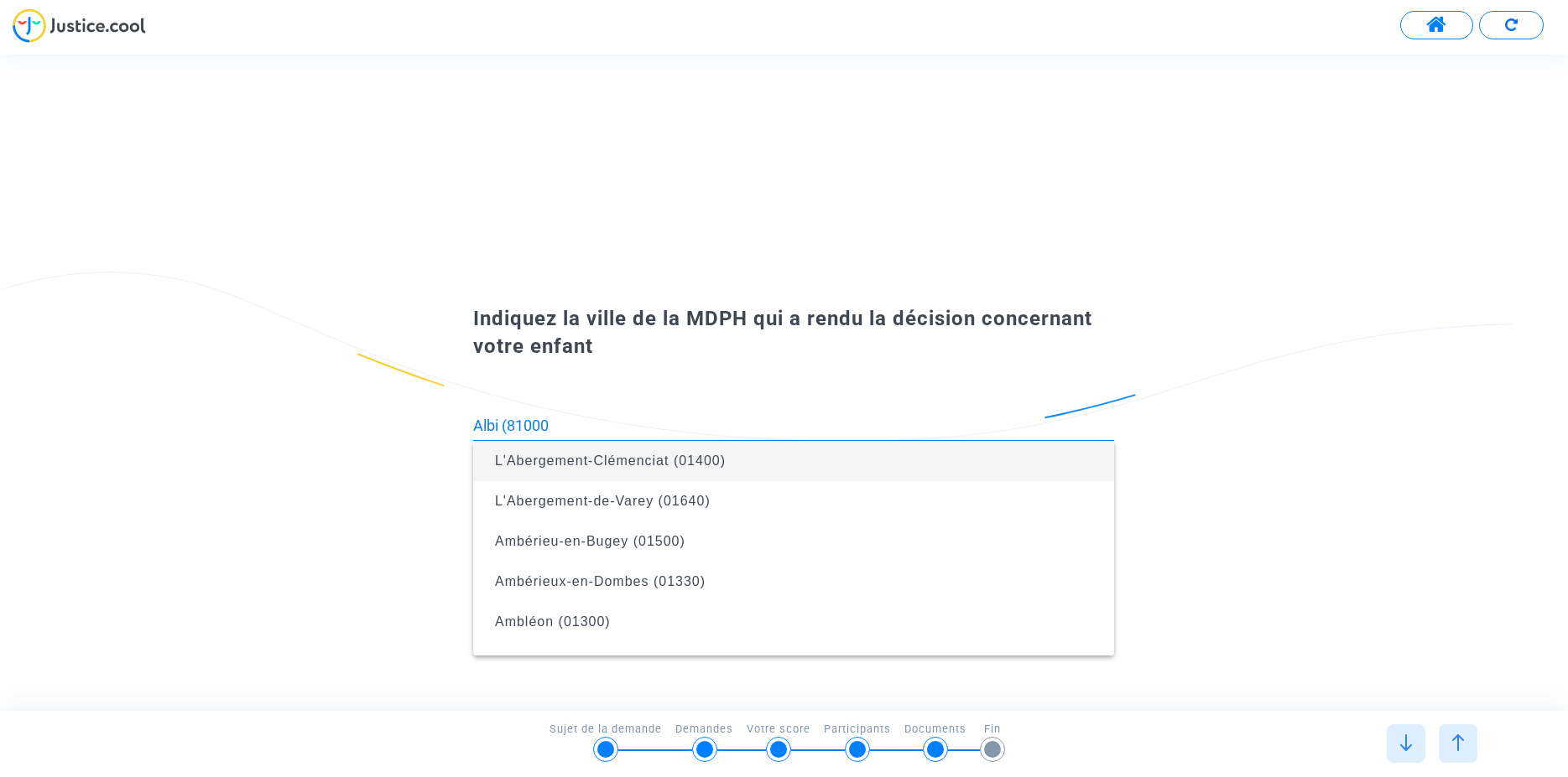
type input "Albi (81000)"
click at [561, 426] on input "Albi (81000)" at bounding box center [794, 426] width 641 height 17
drag, startPoint x: 562, startPoint y: 424, endPoint x: 384, endPoint y: 412, distance: 178.4
click at [473, 417] on input "Albi (81000)" at bounding box center [794, 426] width 641 height 17
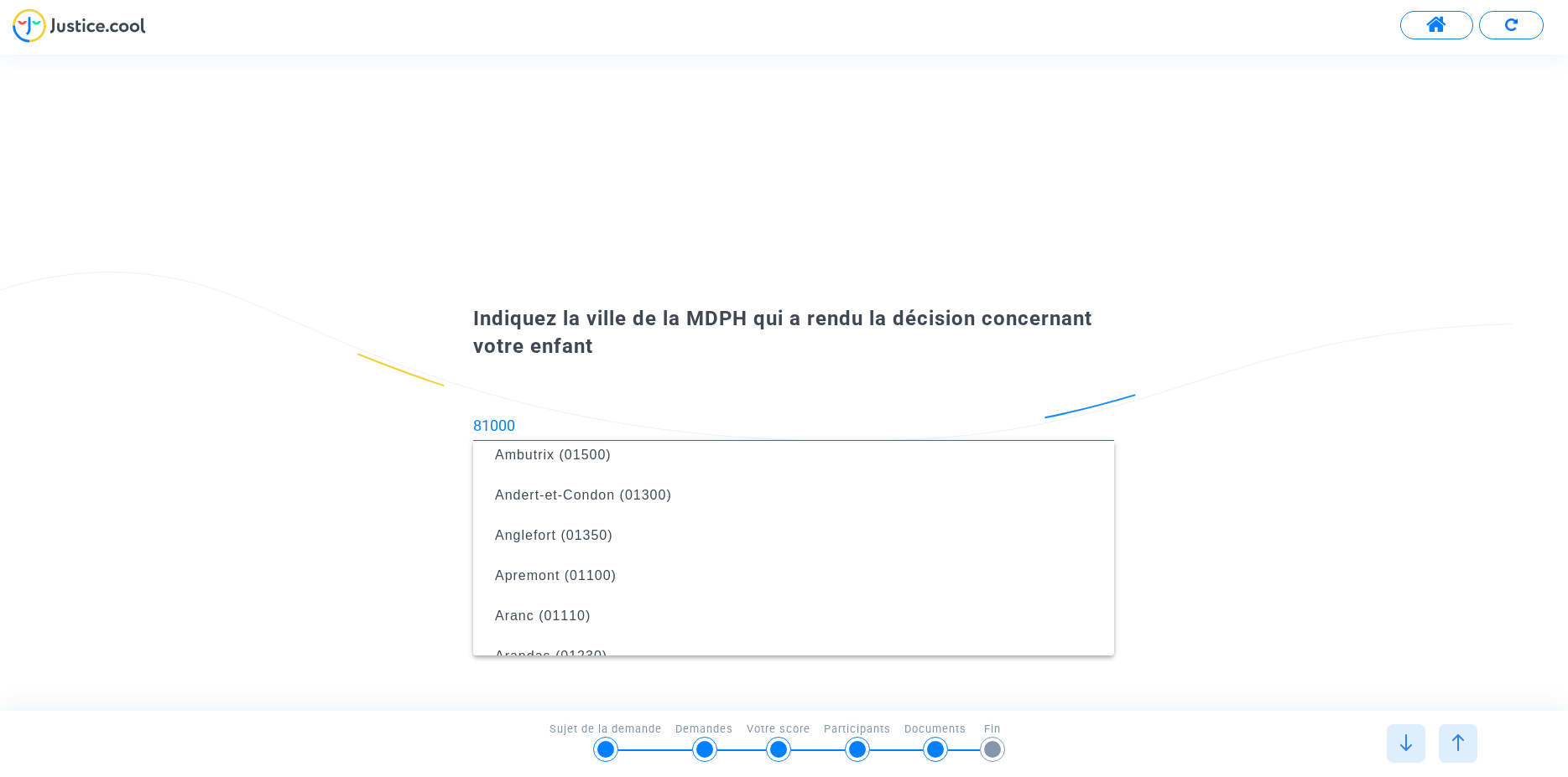
scroll to position [389, 0]
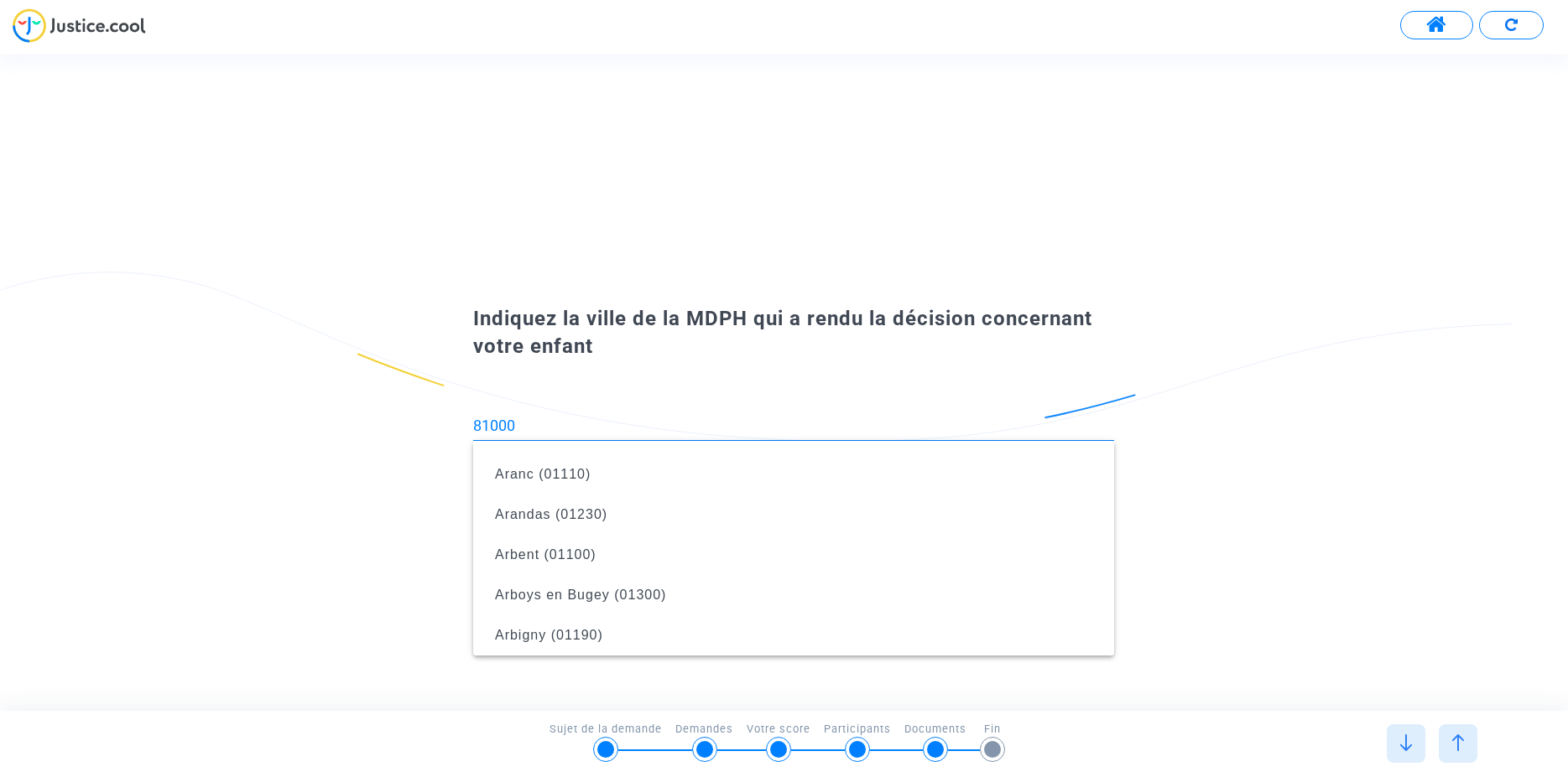
drag, startPoint x: 531, startPoint y: 424, endPoint x: 394, endPoint y: 409, distance: 137.8
click at [473, 417] on input "81000" at bounding box center [794, 426] width 641 height 17
drag, startPoint x: 491, startPoint y: 431, endPoint x: 370, endPoint y: 417, distance: 121.8
click at [473, 417] on input "ALBI" at bounding box center [794, 426] width 641 height 17
click at [1408, 744] on img at bounding box center [1406, 744] width 17 height 17
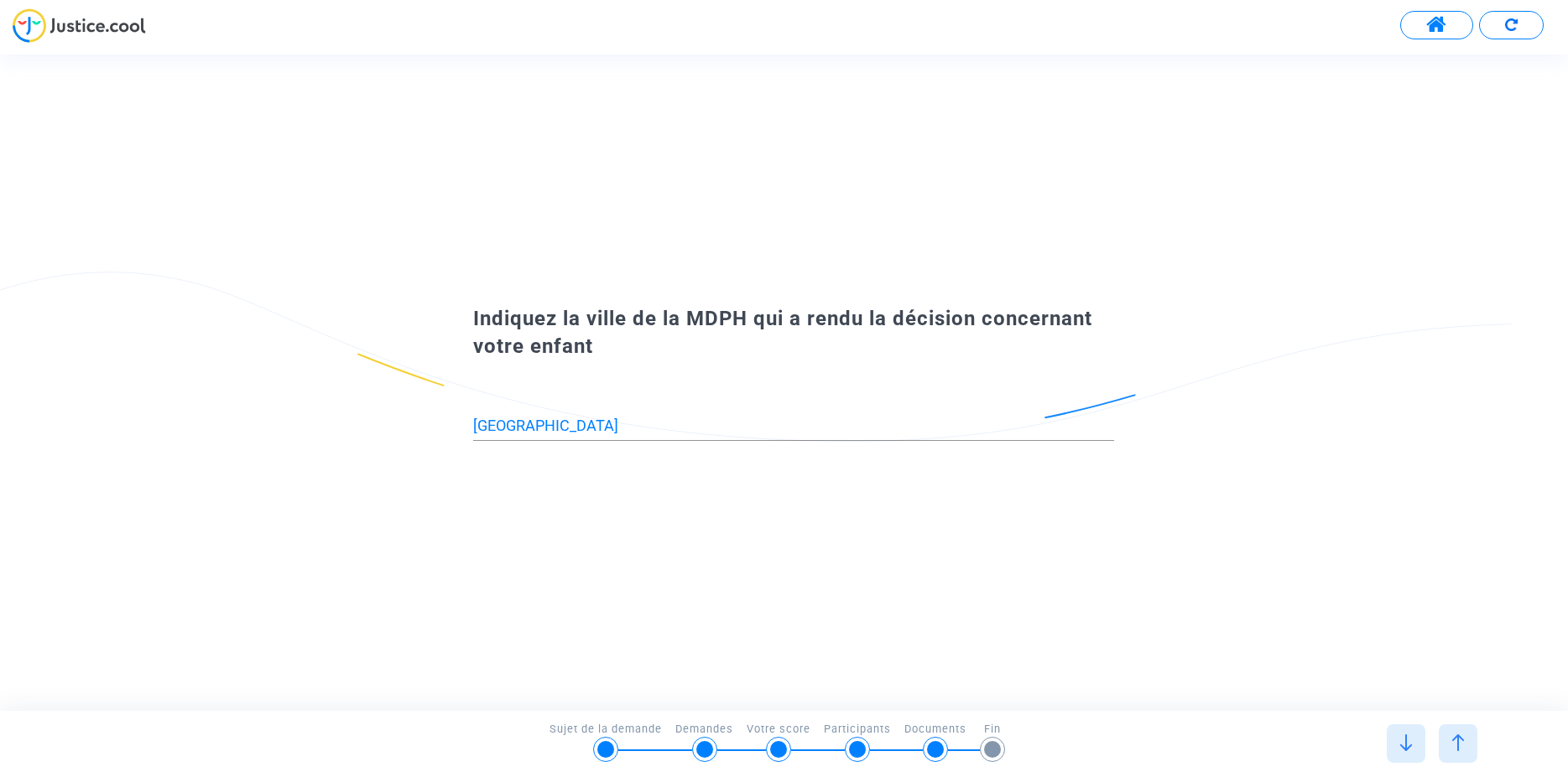
type input "L'Abergement-Clémenciat (01400)"
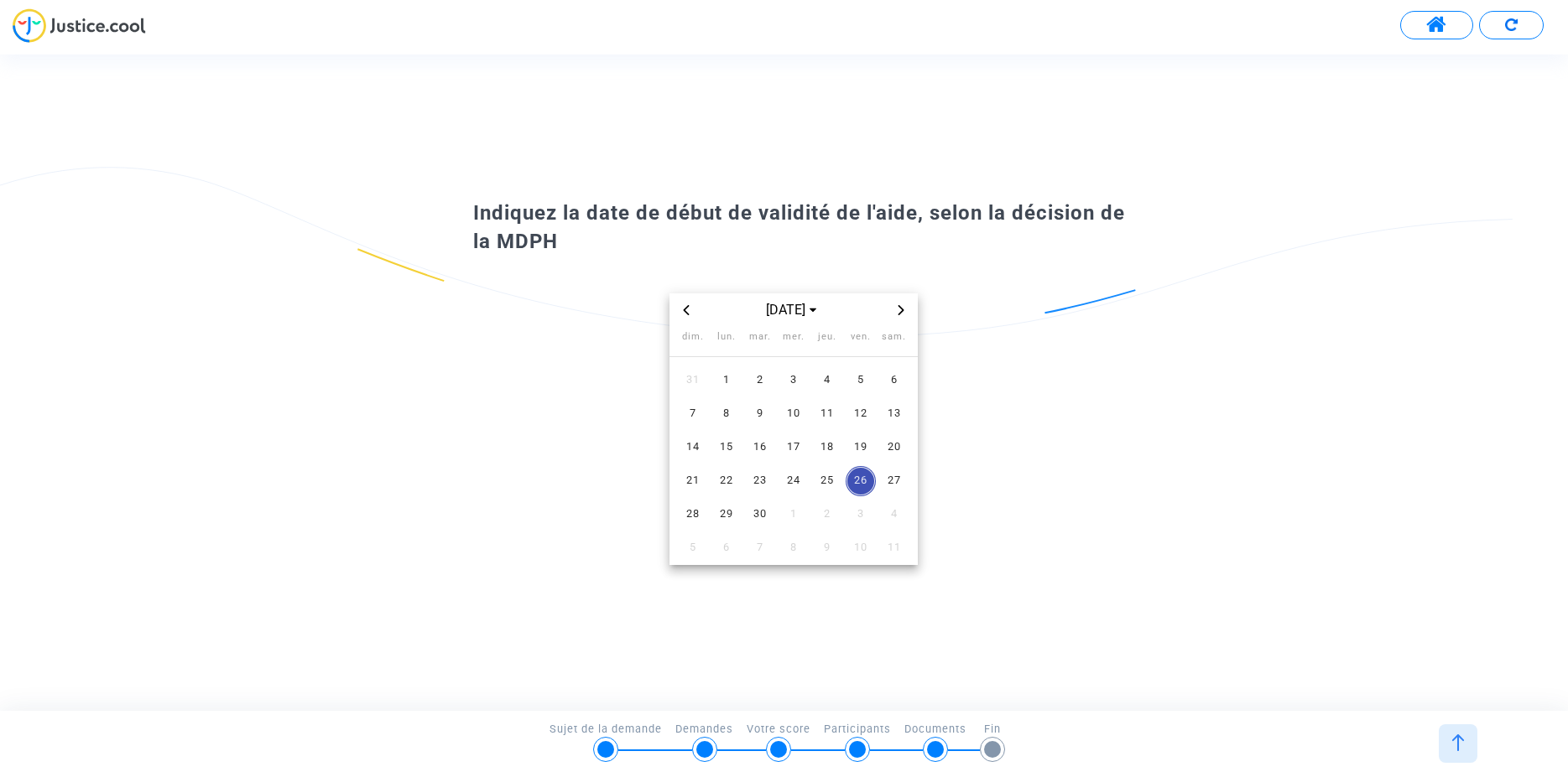
click at [684, 304] on span "Previous month" at bounding box center [685, 310] width 20 height 20
click at [685, 303] on span "Previous month" at bounding box center [685, 310] width 20 height 20
click at [686, 302] on span "Previous month" at bounding box center [685, 310] width 20 height 20
click at [907, 311] on span "Next month" at bounding box center [901, 310] width 20 height 20
click at [827, 377] on span "3" at bounding box center [827, 381] width 31 height 31
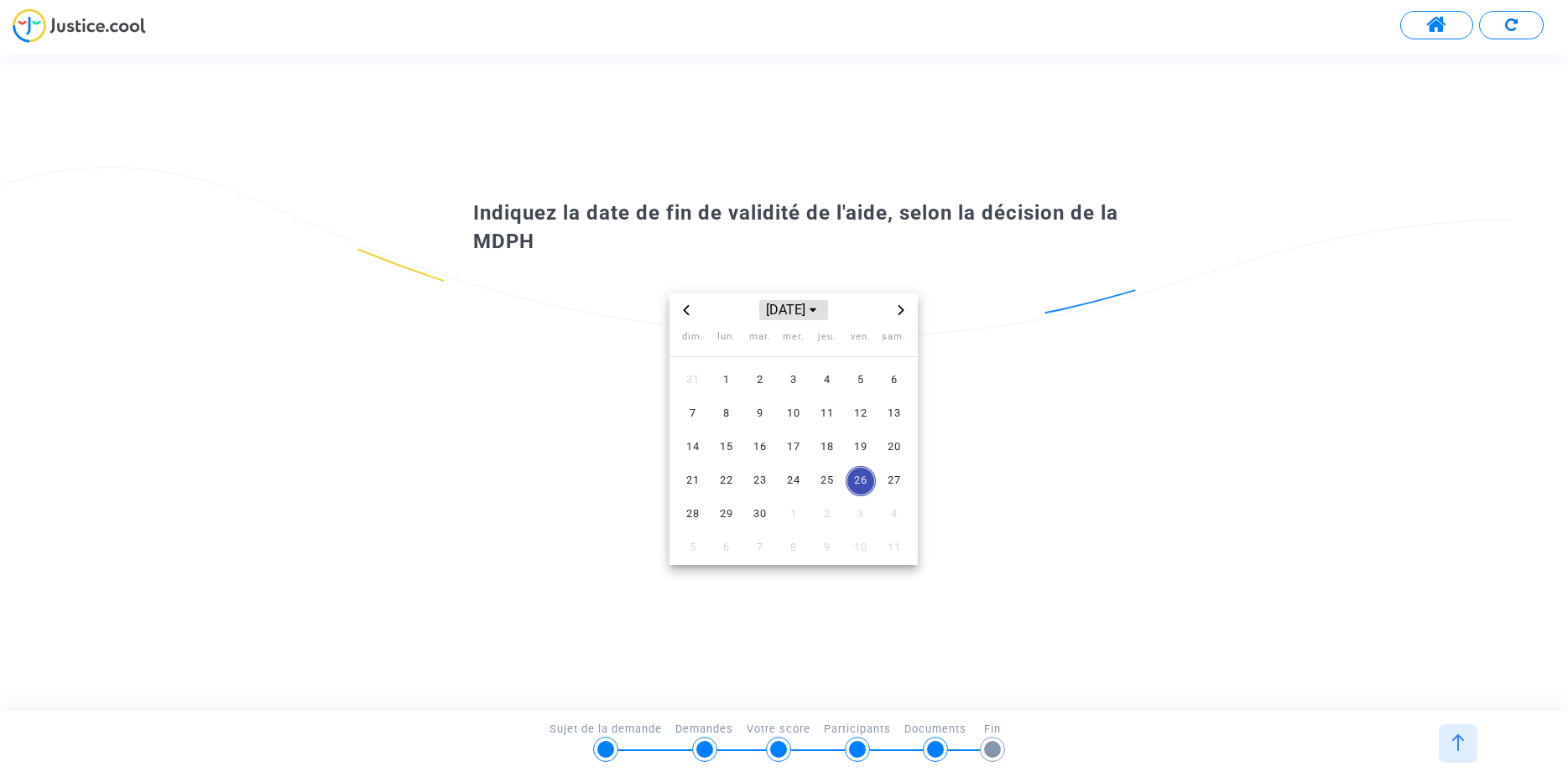
click at [817, 309] on icon "Choose month and year" at bounding box center [813, 311] width 7 height 4
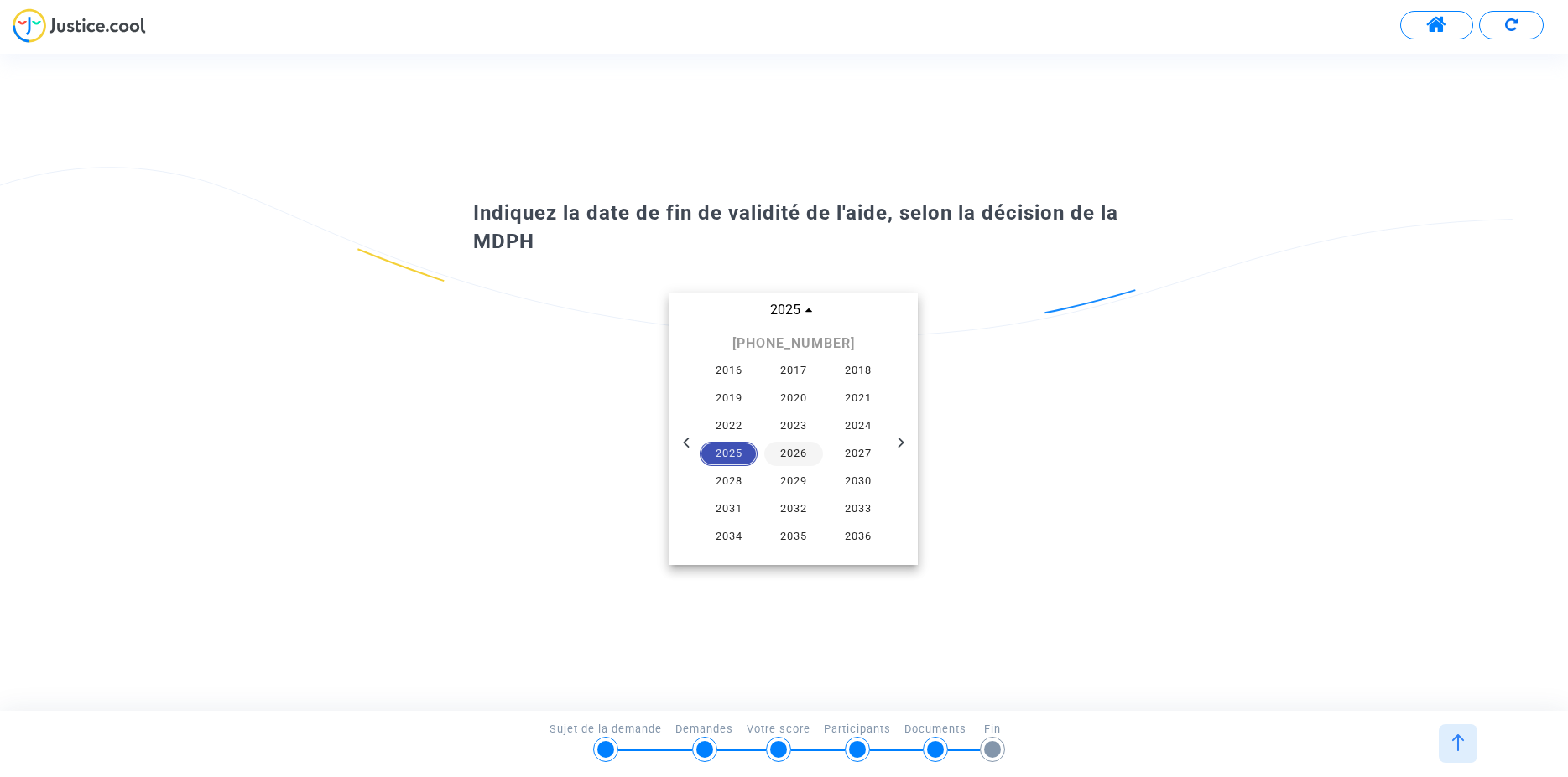
click at [787, 452] on span "2026" at bounding box center [793, 455] width 58 height 25
click at [720, 417] on span "juil." at bounding box center [716, 419] width 71 height 31
click at [860, 515] on span "31" at bounding box center [861, 515] width 31 height 31
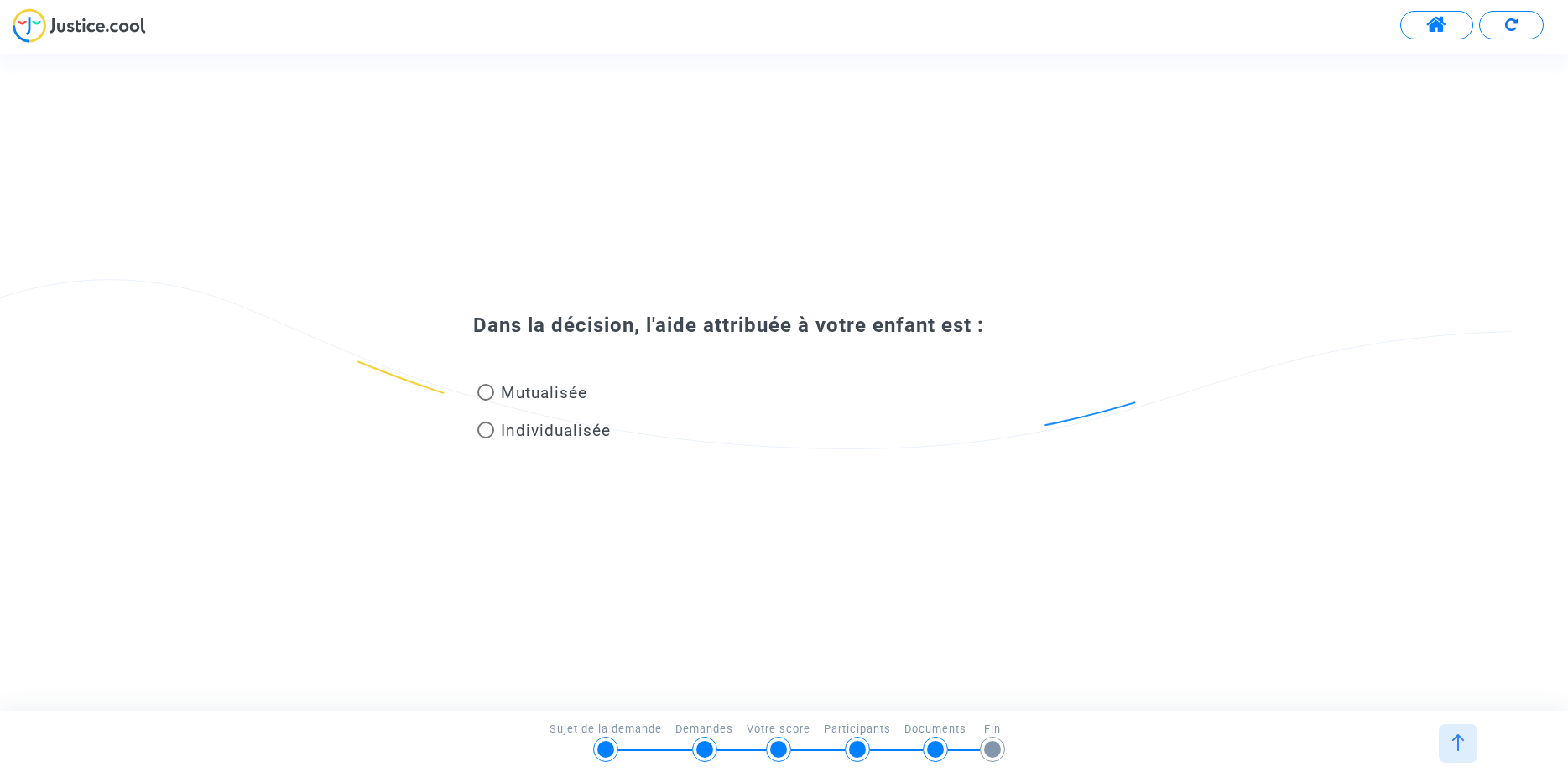
click at [484, 394] on span at bounding box center [486, 392] width 17 height 17
click at [485, 401] on input "Mutualisée" at bounding box center [485, 401] width 1 height 1
radio input "true"
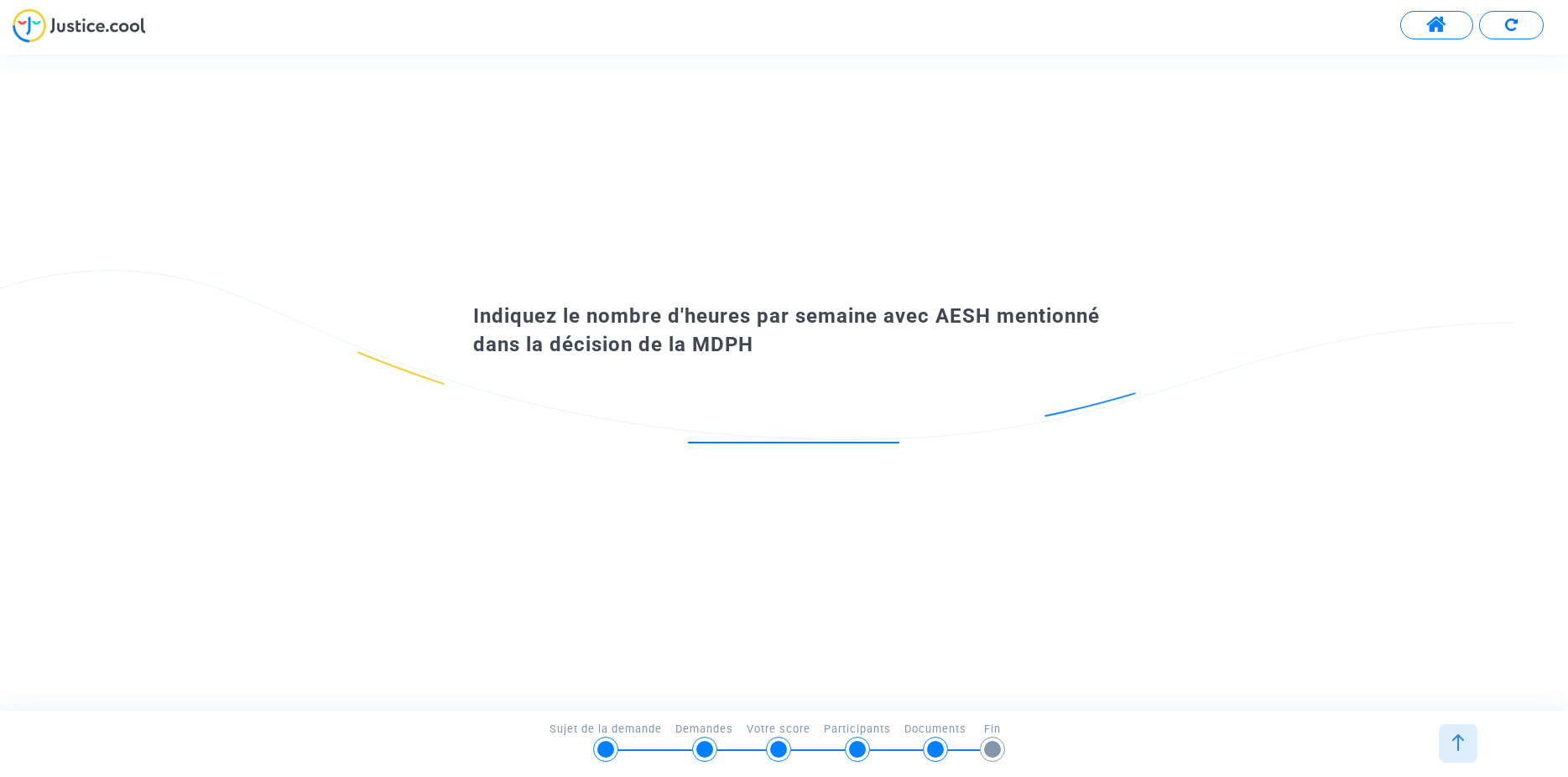
scroll to position [0, 139]
click at [1527, 230] on div "Indiquez le nombre d'heures par semaine avec AESH mentionné dans la décision de…" at bounding box center [784, 382] width 1568 height 655
drag, startPoint x: 1554, startPoint y: 297, endPoint x: 1557, endPoint y: 579, distance: 282.0
click at [1558, 571] on div "Indiquez le nombre d'heures par semaine avec AESH mentionné dans la décision de…" at bounding box center [784, 382] width 1568 height 655
drag, startPoint x: 836, startPoint y: 608, endPoint x: 836, endPoint y: 580, distance: 28.0
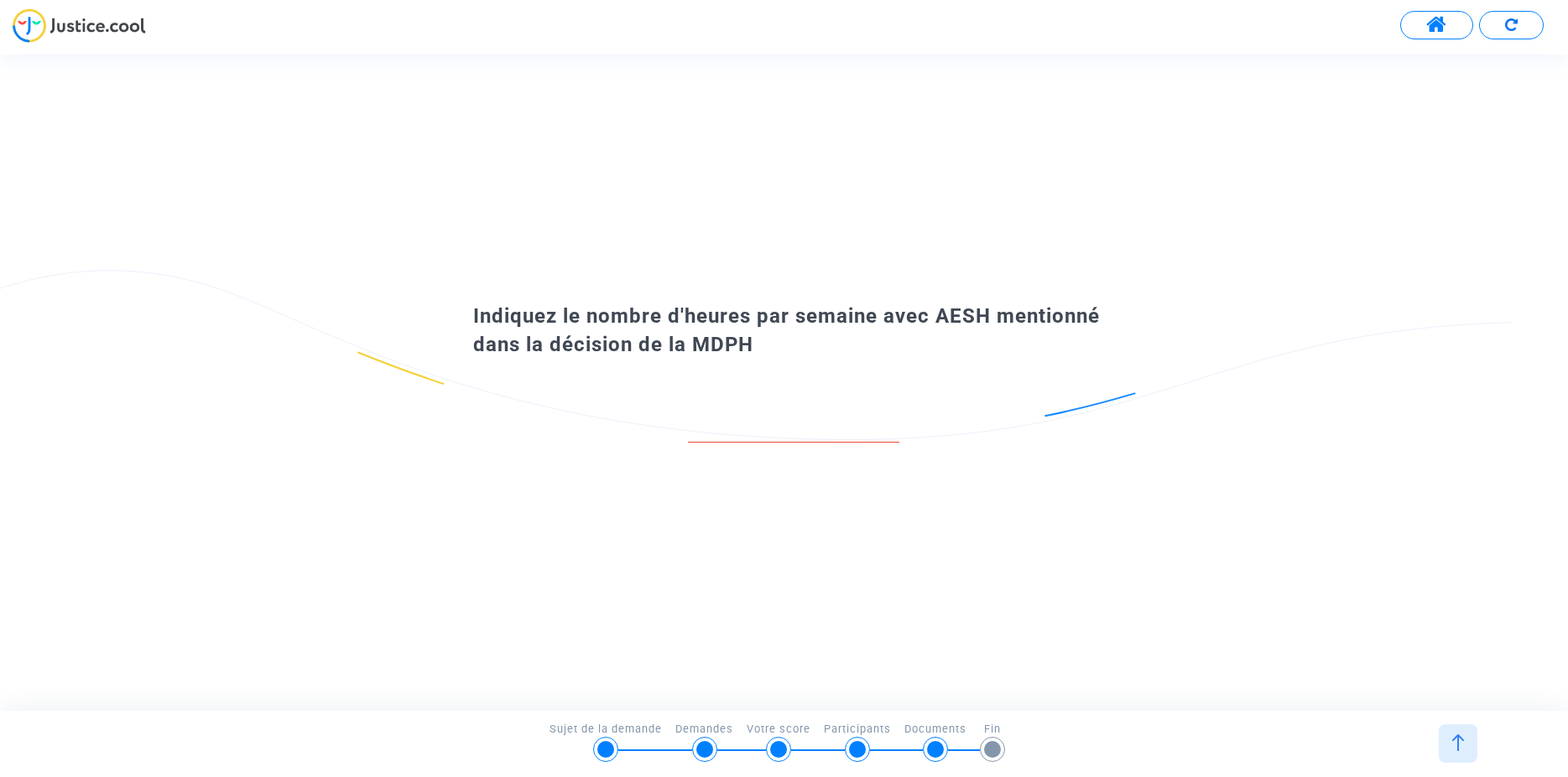
click at [836, 608] on div "Indiquez le nombre d'heures par semaine avec AESH mentionné dans la décision de…" at bounding box center [784, 382] width 1568 height 655
click at [694, 424] on input "number" at bounding box center [794, 426] width 212 height 23
drag, startPoint x: 691, startPoint y: 427, endPoint x: 700, endPoint y: 437, distance: 13.5
click at [688, 421] on input "number" at bounding box center [794, 426] width 212 height 23
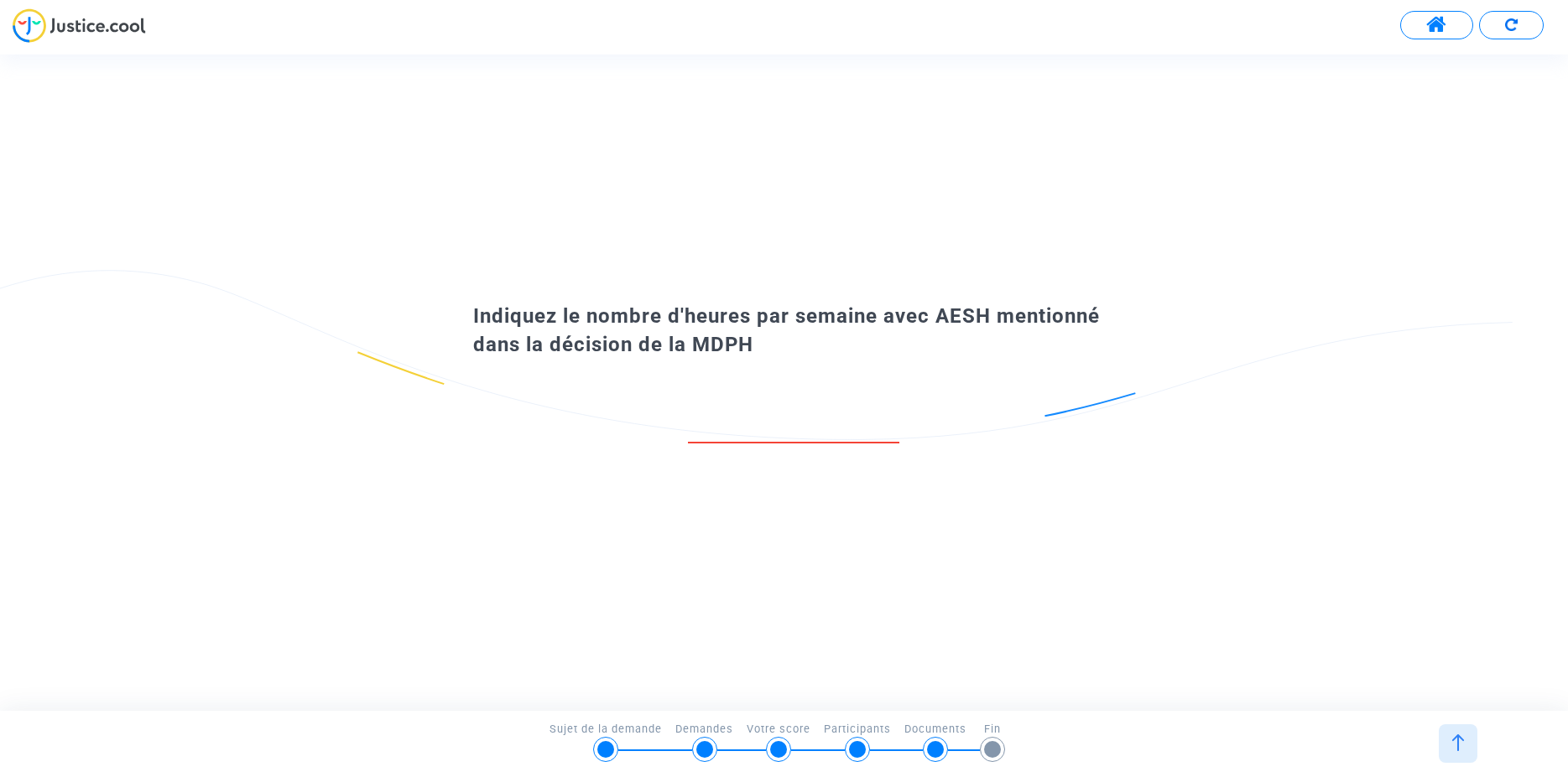
click at [689, 430] on input "number" at bounding box center [794, 426] width 212 height 23
drag, startPoint x: 706, startPoint y: 424, endPoint x: 937, endPoint y: 433, distance: 231.2
click at [900, 433] on input "number" at bounding box center [794, 426] width 212 height 23
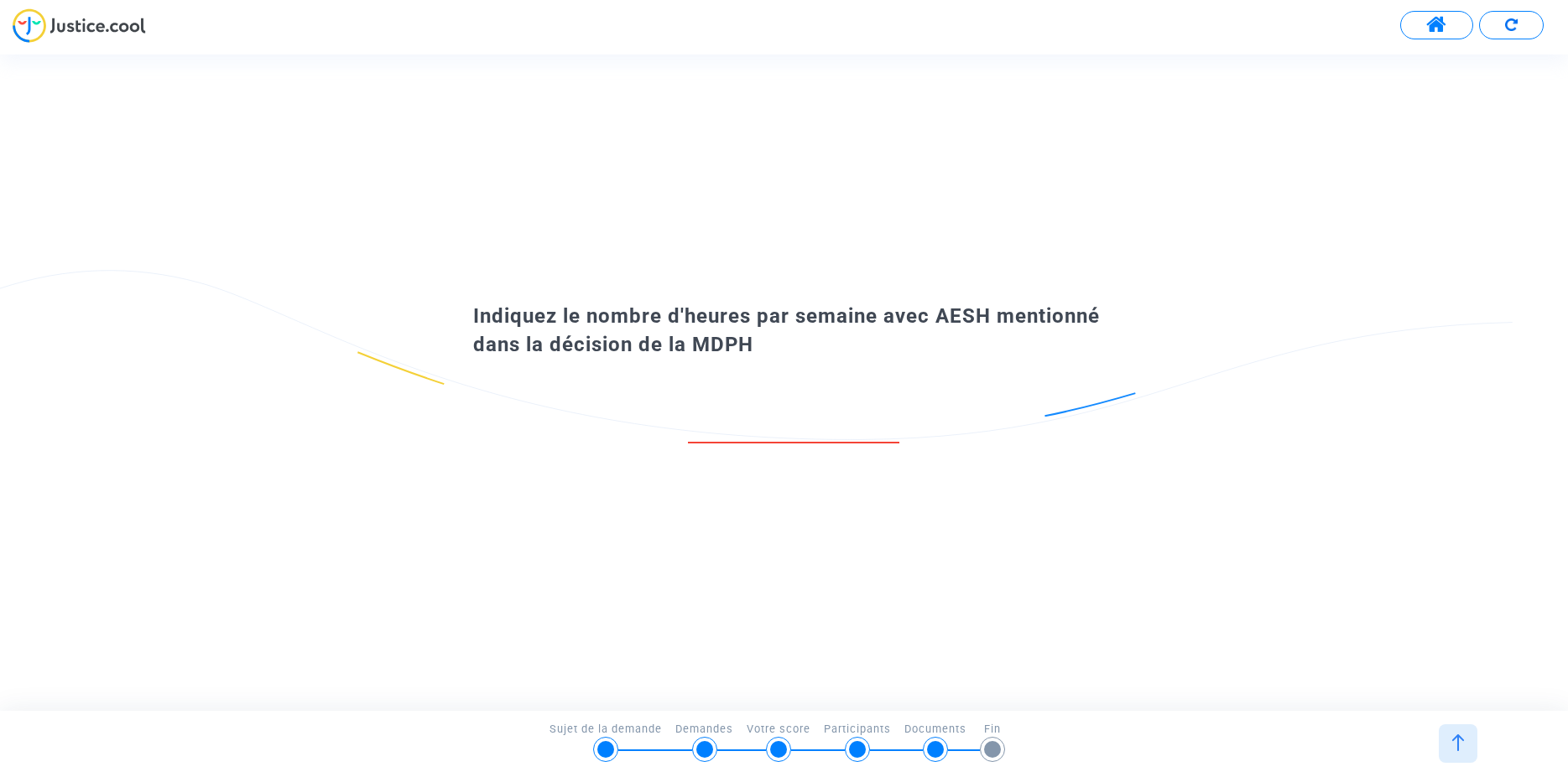
click at [798, 424] on input "number" at bounding box center [794, 426] width 212 height 23
click at [793, 427] on input "number" at bounding box center [794, 426] width 212 height 23
click at [791, 427] on input "number" at bounding box center [794, 426] width 212 height 23
type input "8"
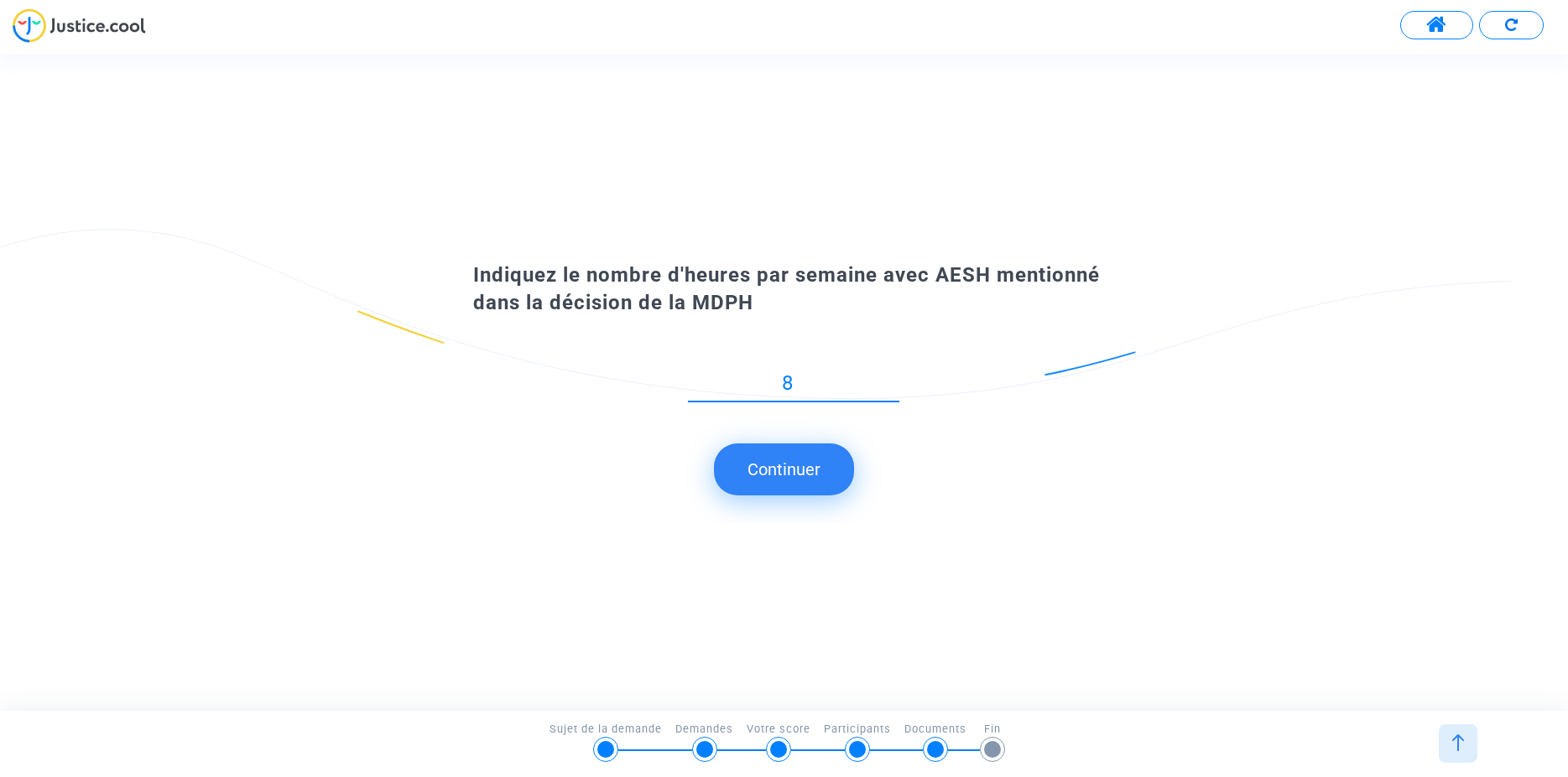
type input "8"
click at [795, 476] on button "Continuer" at bounding box center [784, 470] width 140 height 52
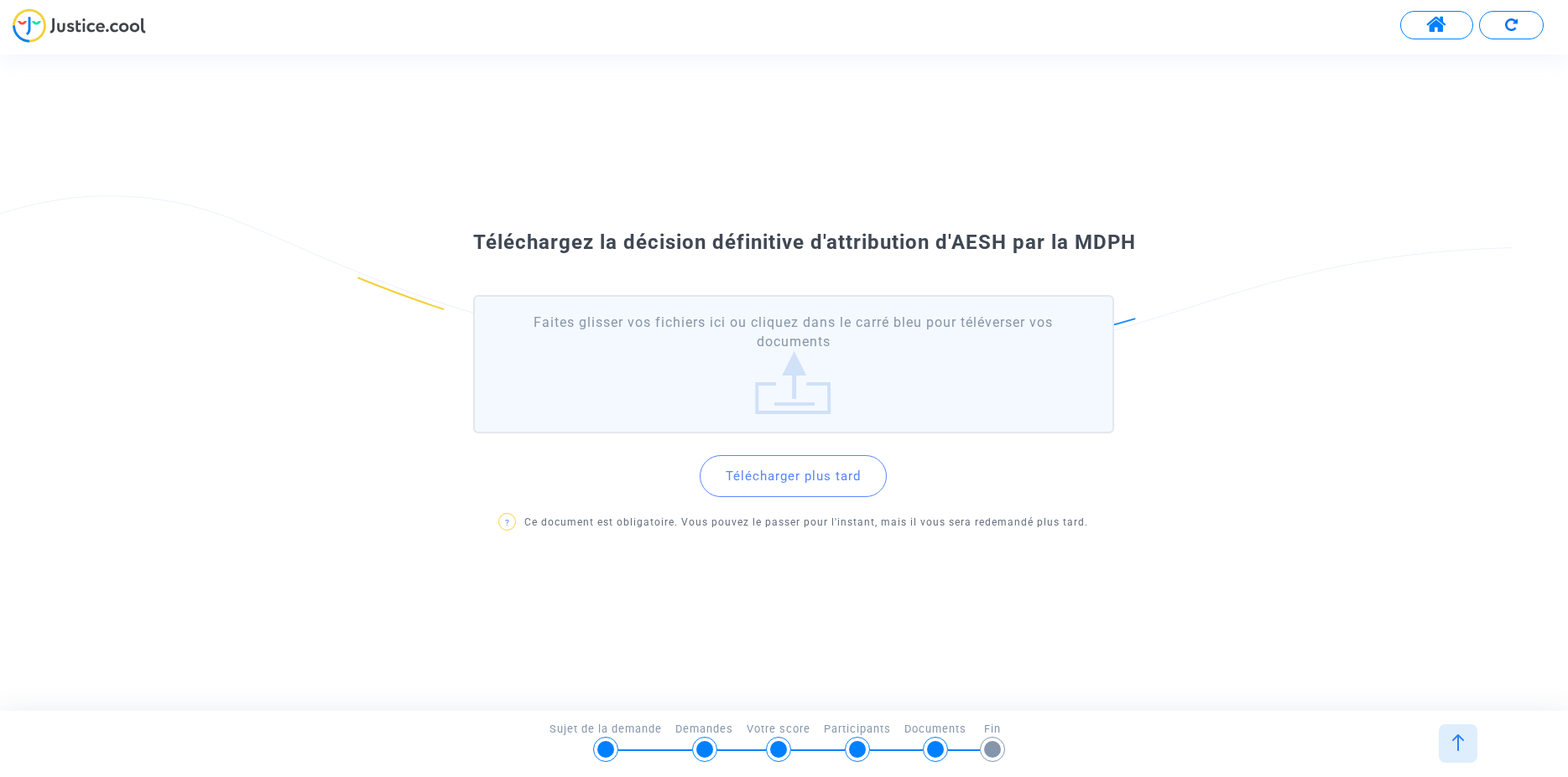
click at [770, 377] on label "Faites glisser vos fichiers ici ou cliquez dans le carré bleu pour téléverser v…" at bounding box center [794, 364] width 641 height 139
click at [0, 0] on input "Faites glisser vos fichiers ici ou cliquez dans le carré bleu pour téléverser v…" at bounding box center [0, 0] width 0 height 0
click at [797, 390] on label "Faites glisser vos fichiers ici ou cliquez dans le carré bleu pour téléverser v…" at bounding box center [794, 364] width 641 height 139
click at [0, 0] on input "Faites glisser vos fichiers ici ou cliquez dans le carré bleu pour téléverser v…" at bounding box center [0, 0] width 0 height 0
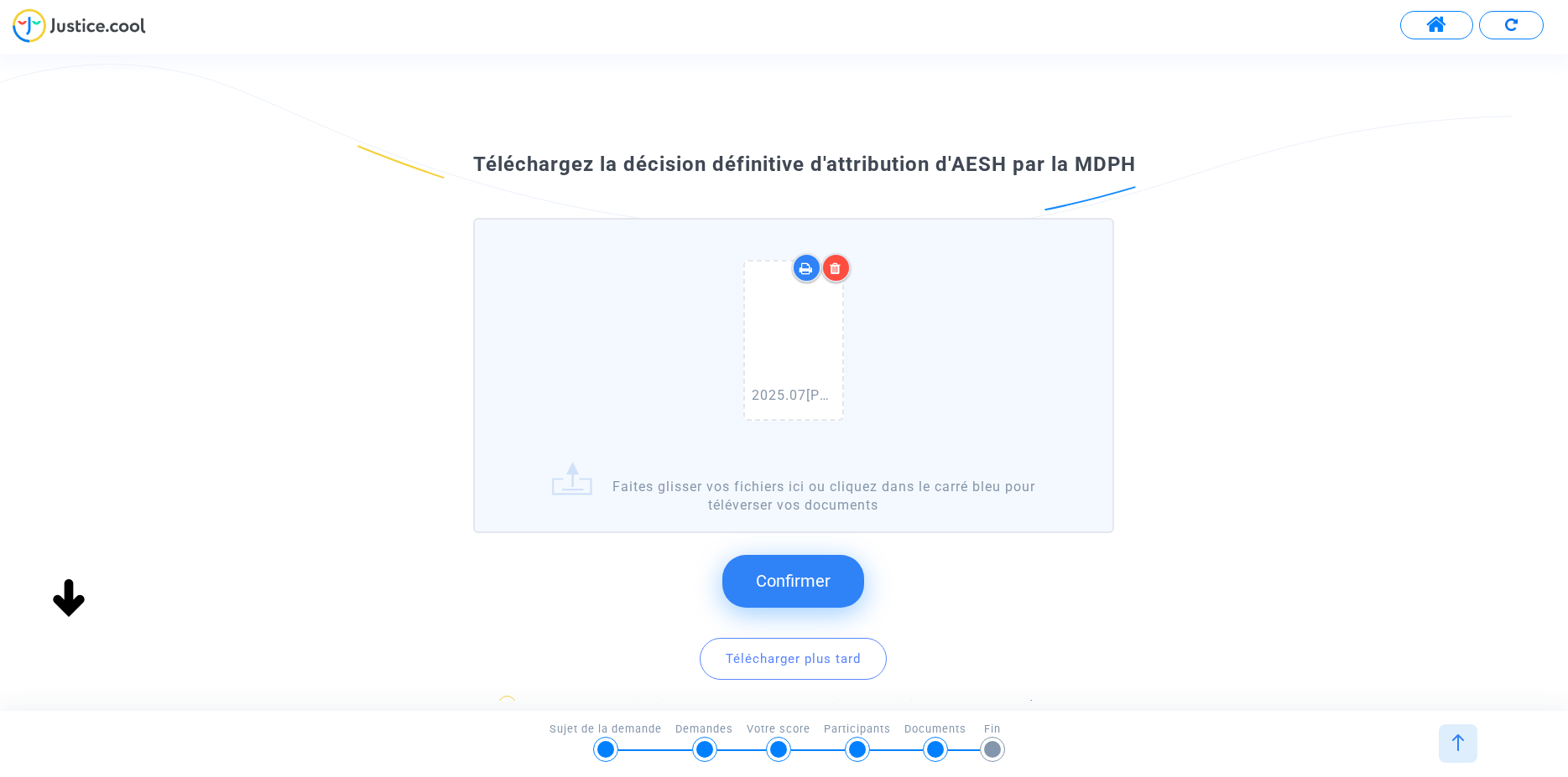
click at [823, 582] on span "Confirmer" at bounding box center [794, 581] width 75 height 20
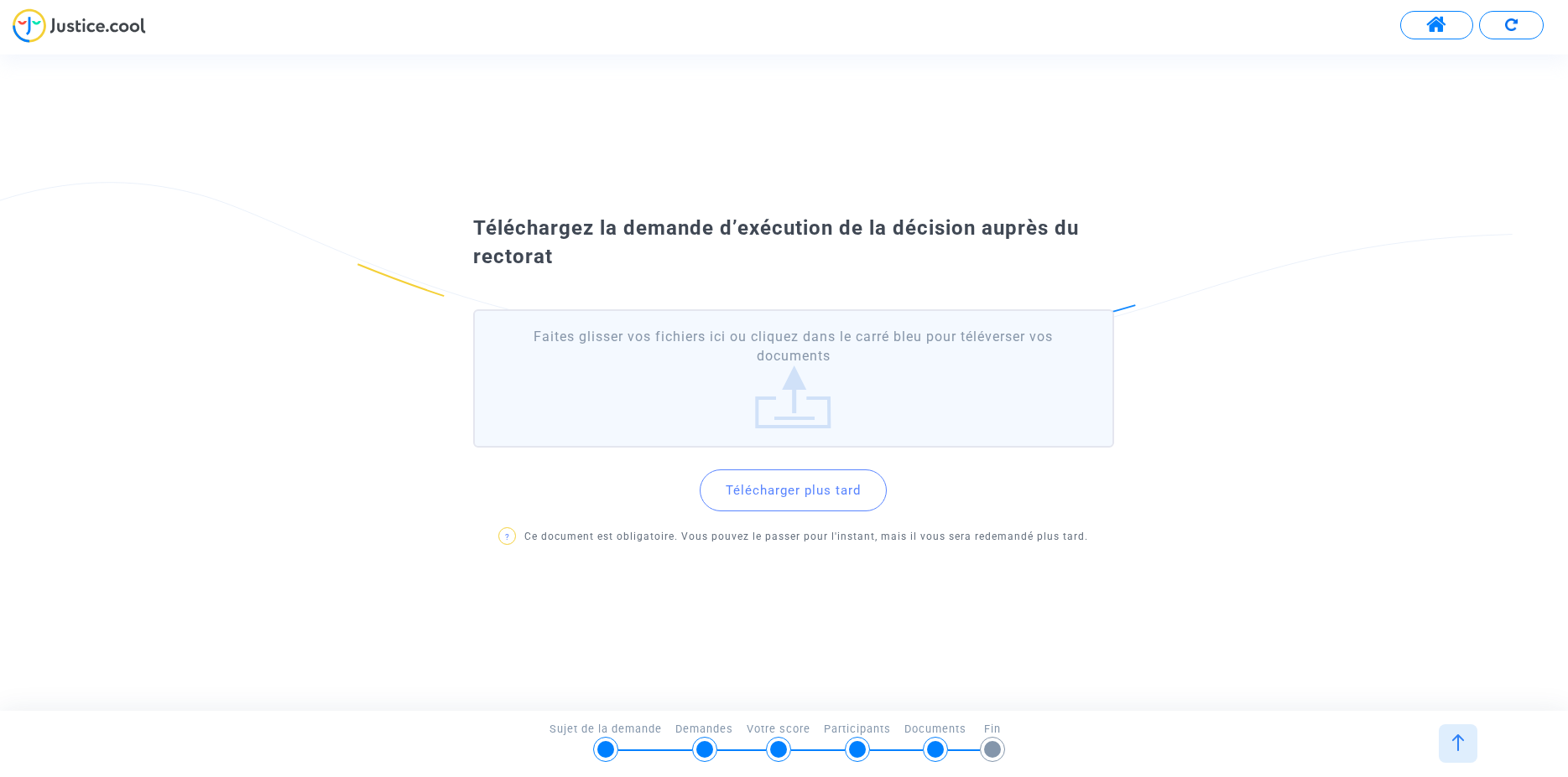
click at [779, 404] on label "Faites glisser vos fichiers ici ou cliquez dans le carré bleu pour téléverser v…" at bounding box center [794, 378] width 641 height 139
click at [0, 0] on input "Faites glisser vos fichiers ici ou cliquez dans le carré bleu pour téléverser v…" at bounding box center [0, 0] width 0 height 0
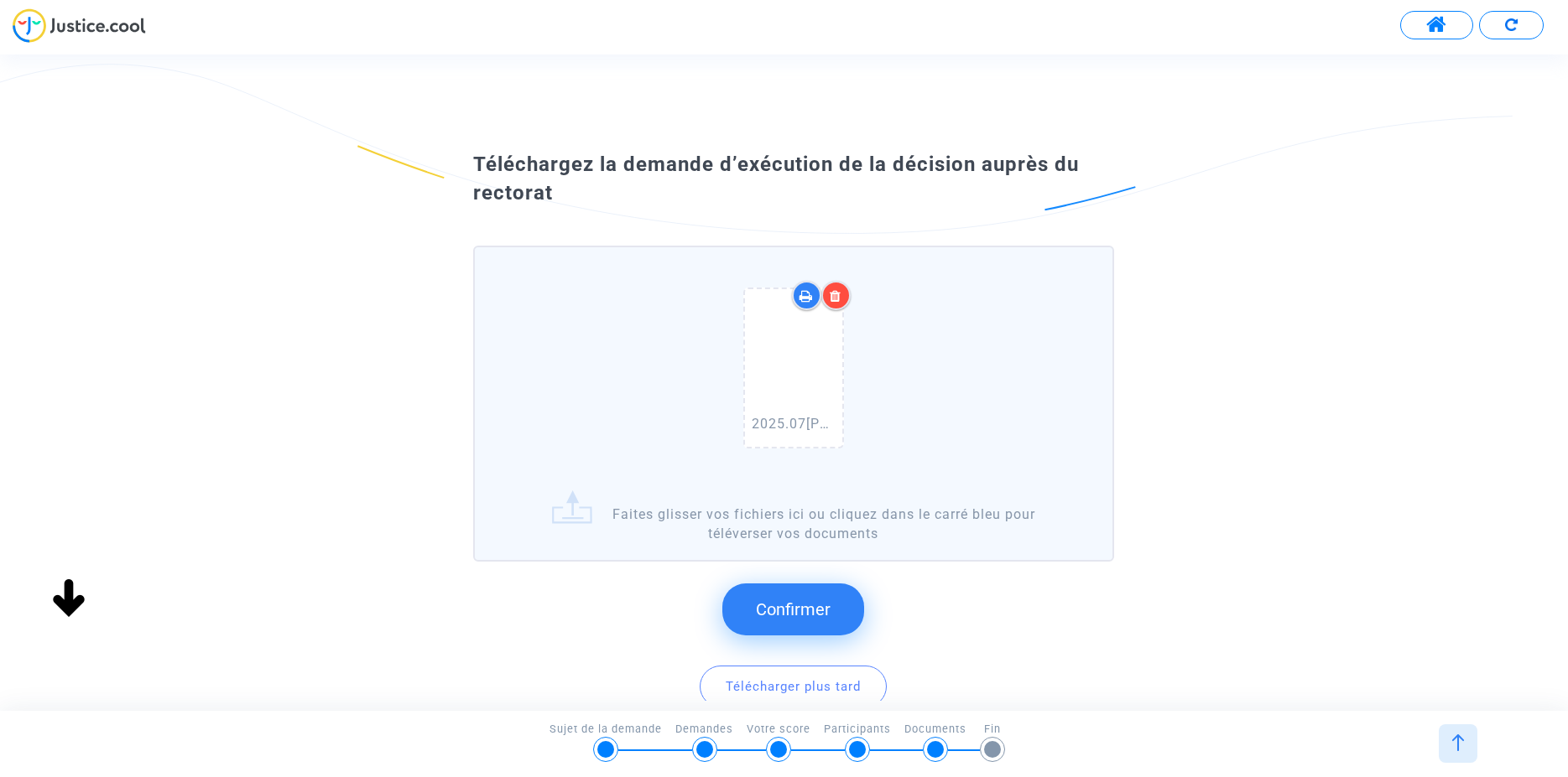
click at [799, 606] on span "Confirmer" at bounding box center [794, 610] width 75 height 20
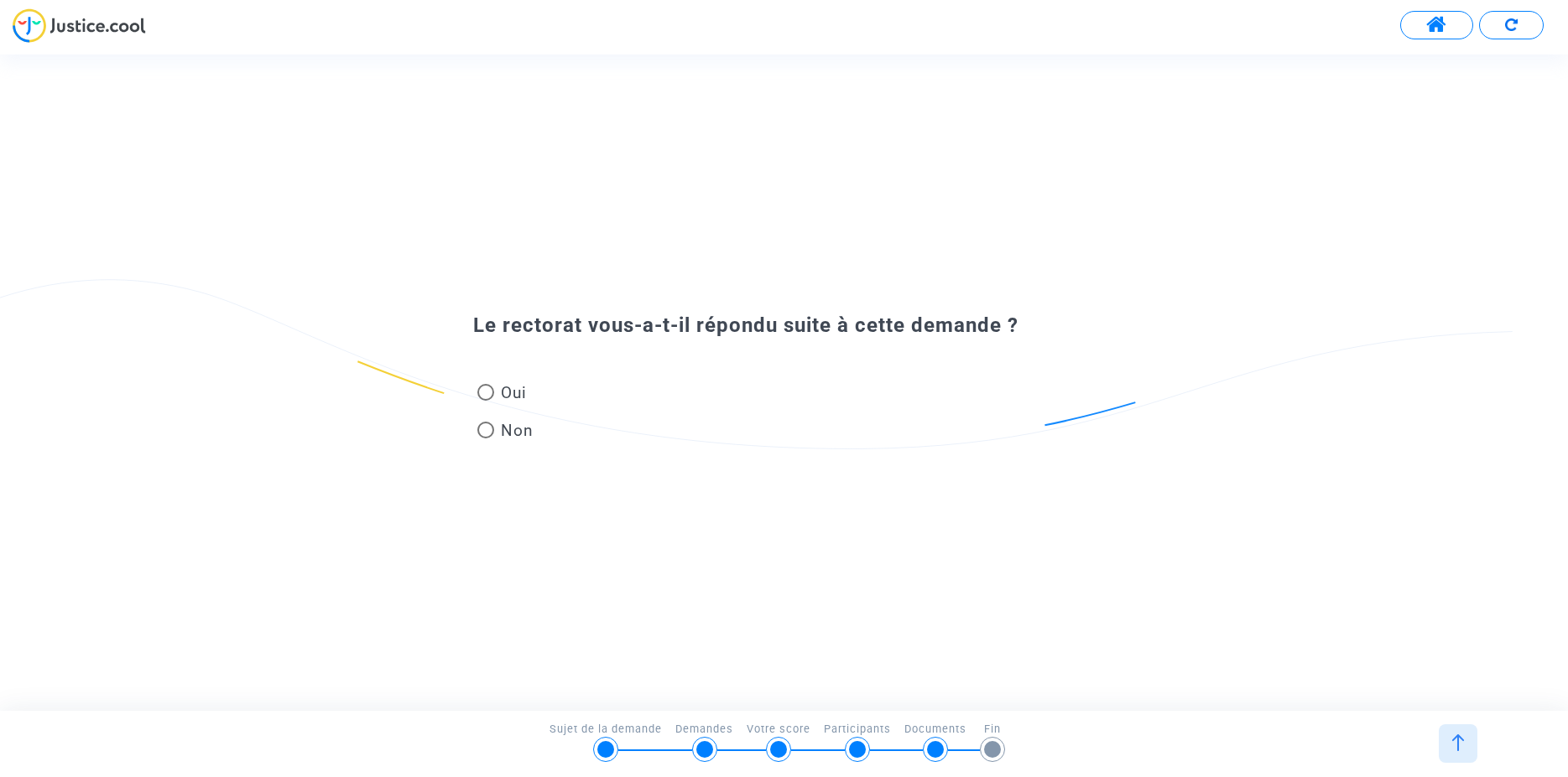
click at [482, 389] on span at bounding box center [486, 392] width 17 height 17
click at [485, 401] on input "Oui" at bounding box center [485, 401] width 1 height 1
radio input "true"
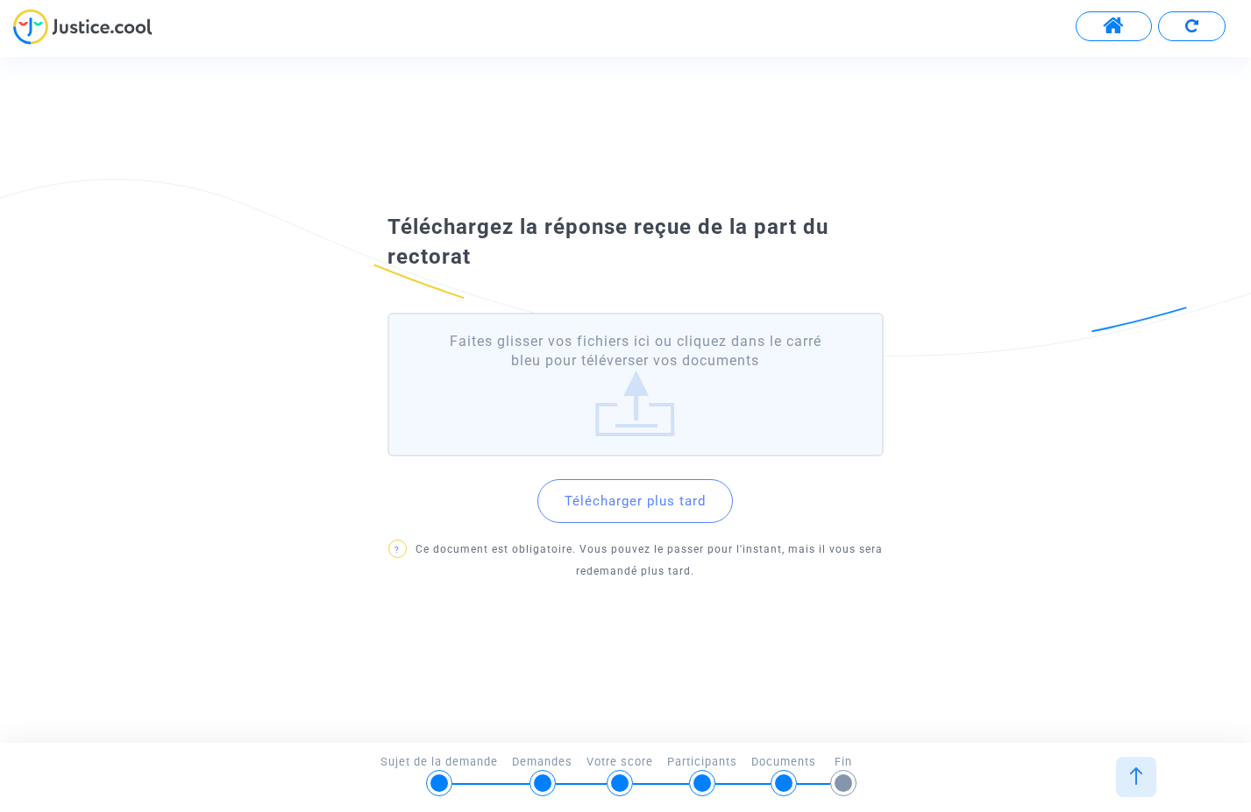
click at [638, 419] on label "Faites glisser vos fichiers ici ou cliquez dans le carré bleu pour téléverser v…" at bounding box center [634, 385] width 495 height 145
click at [0, 0] on input "Faites glisser vos fichiers ici ou cliquez dans le carré bleu pour téléverser v…" at bounding box center [0, 0] width 0 height 0
click at [641, 415] on label "Faites glisser vos fichiers ici ou cliquez dans le carré bleu pour téléverser v…" at bounding box center [634, 385] width 495 height 145
click at [0, 0] on input "Faites glisser vos fichiers ici ou cliquez dans le carré bleu pour téléverser v…" at bounding box center [0, 0] width 0 height 0
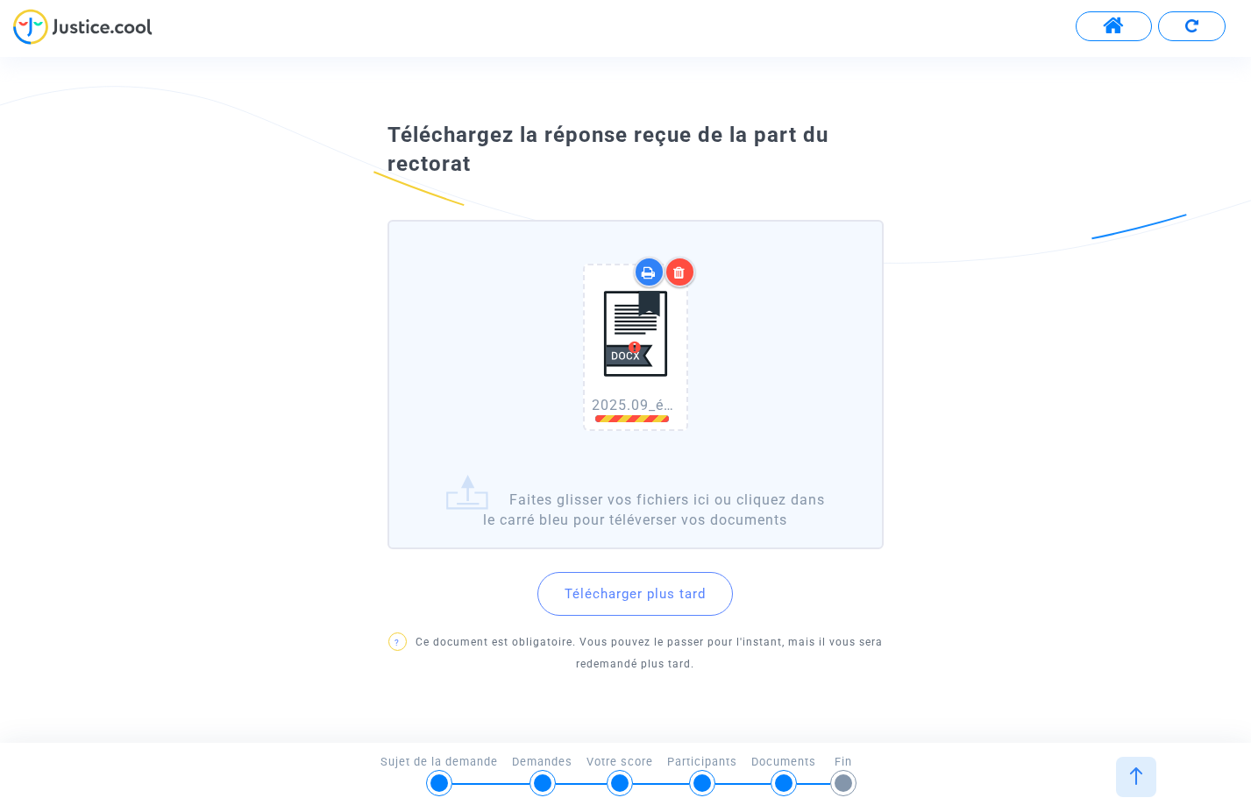
click at [629, 344] on img at bounding box center [636, 335] width 88 height 124
click at [1231, 279] on div "Téléchargez la réponse reçue de la part du rectorat 2025.09_écchanges avec ense…" at bounding box center [625, 399] width 1251 height 575
click at [636, 342] on img at bounding box center [636, 335] width 88 height 124
click at [684, 269] on icon at bounding box center [679, 273] width 12 height 14
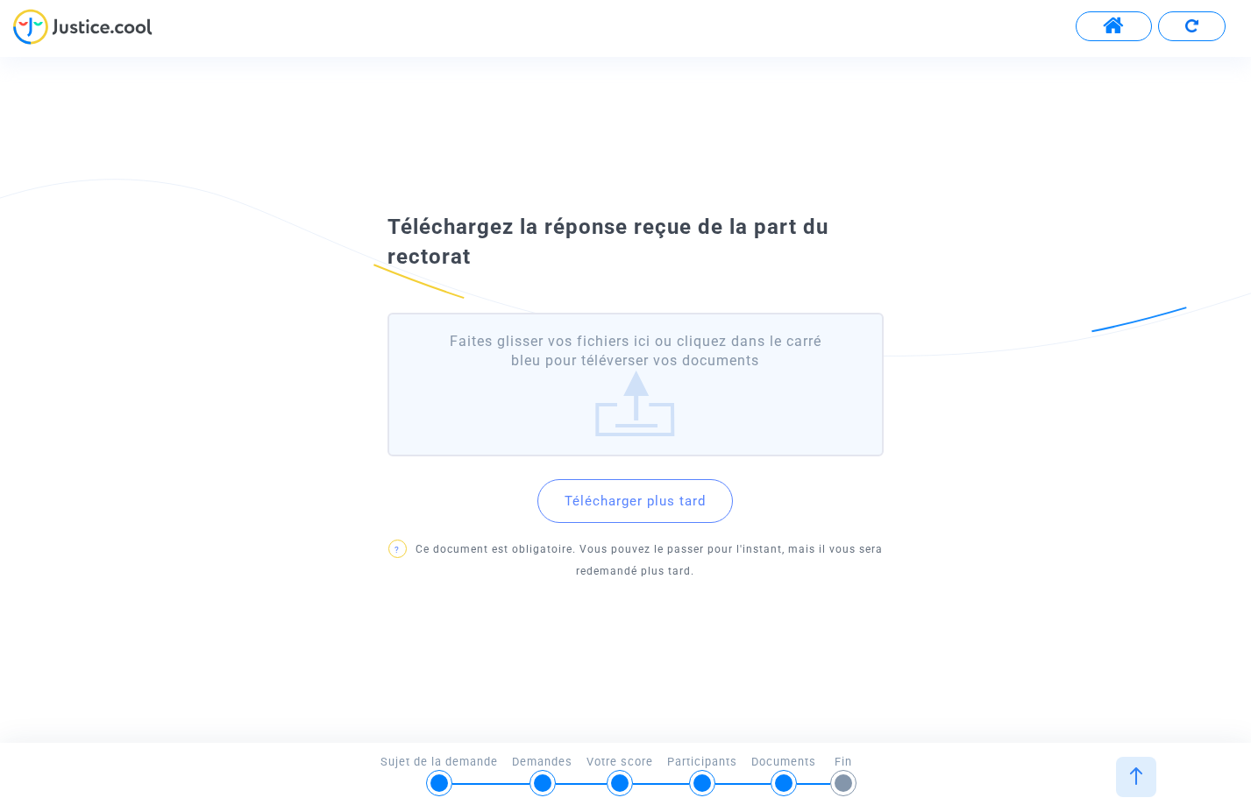
click at [626, 418] on label "Faites glisser vos fichiers ici ou cliquez dans le carré bleu pour téléverser v…" at bounding box center [634, 385] width 495 height 145
click at [0, 0] on input "Faites glisser vos fichiers ici ou cliquez dans le carré bleu pour téléverser v…" at bounding box center [0, 0] width 0 height 0
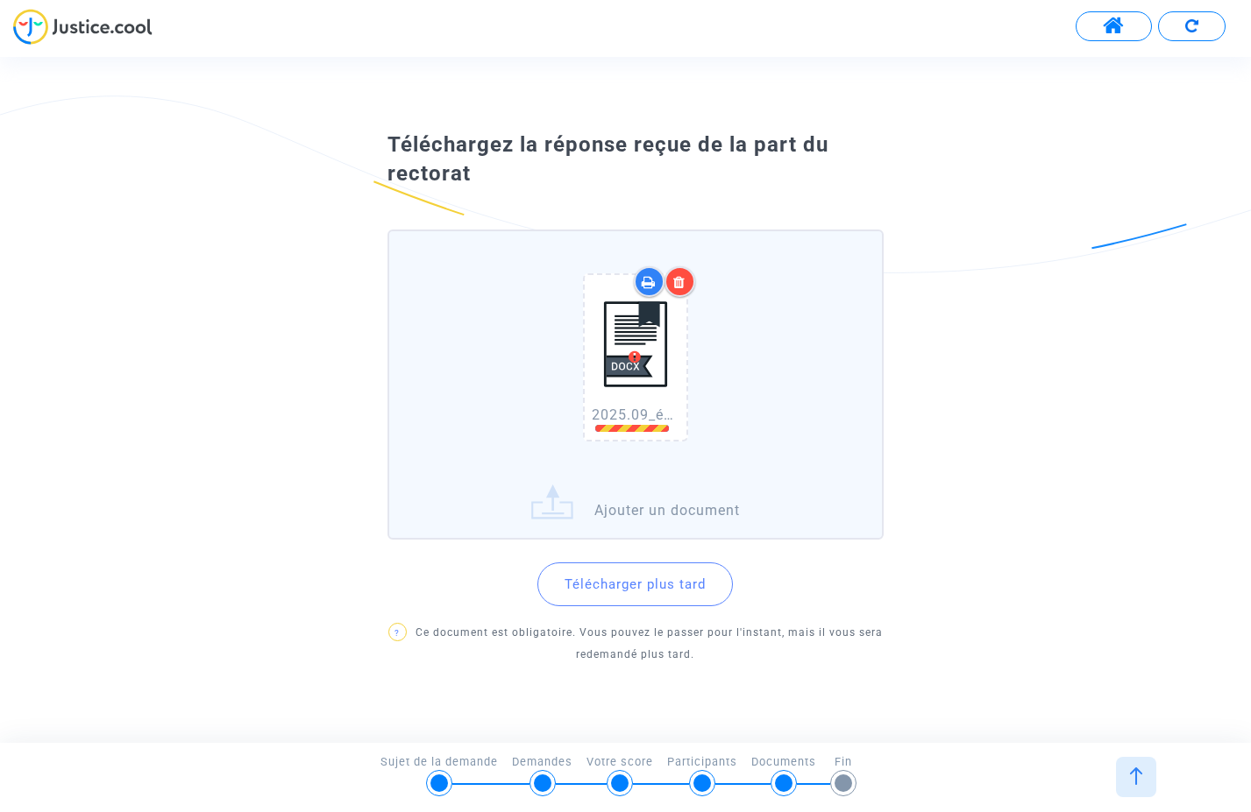
click at [681, 279] on icon at bounding box center [679, 282] width 12 height 14
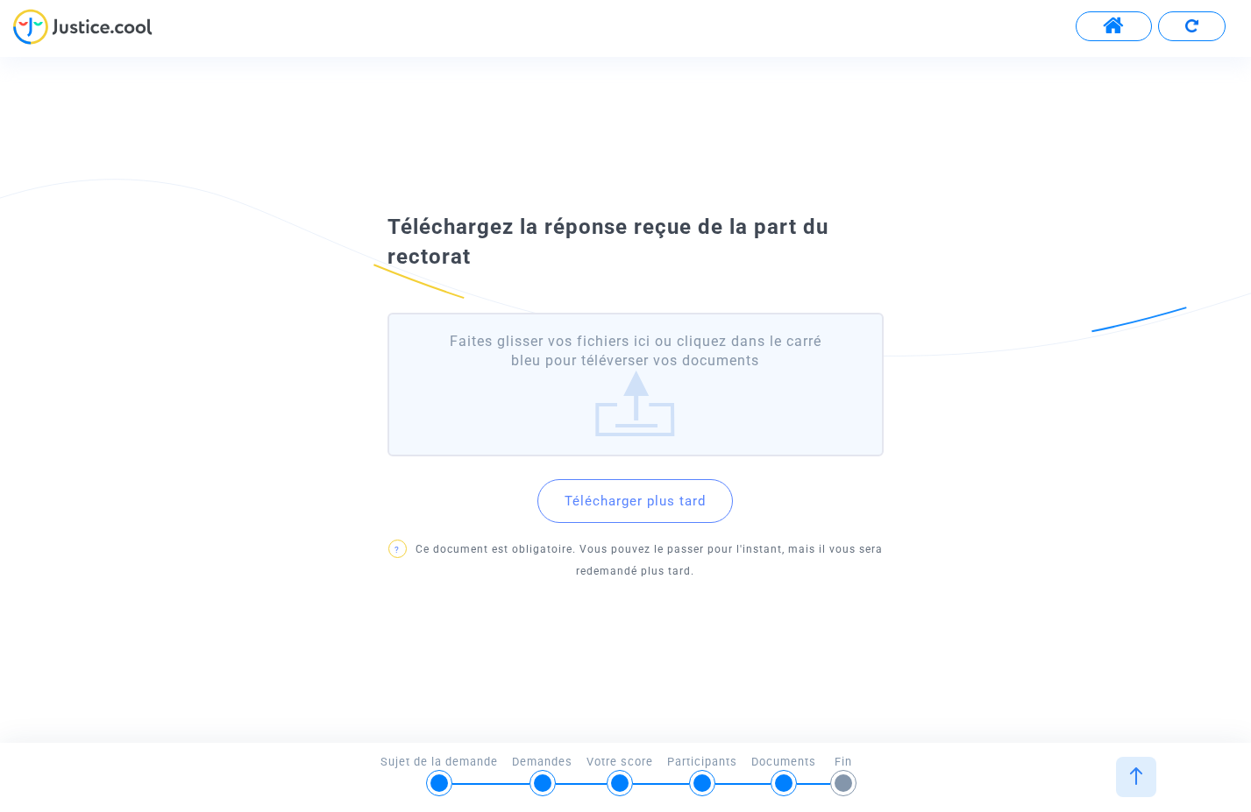
click at [613, 417] on label "Faites glisser vos fichiers ici ou cliquez dans le carré bleu pour téléverser v…" at bounding box center [634, 385] width 495 height 145
click at [0, 0] on input "Faites glisser vos fichiers ici ou cliquez dans le carré bleu pour téléverser v…" at bounding box center [0, 0] width 0 height 0
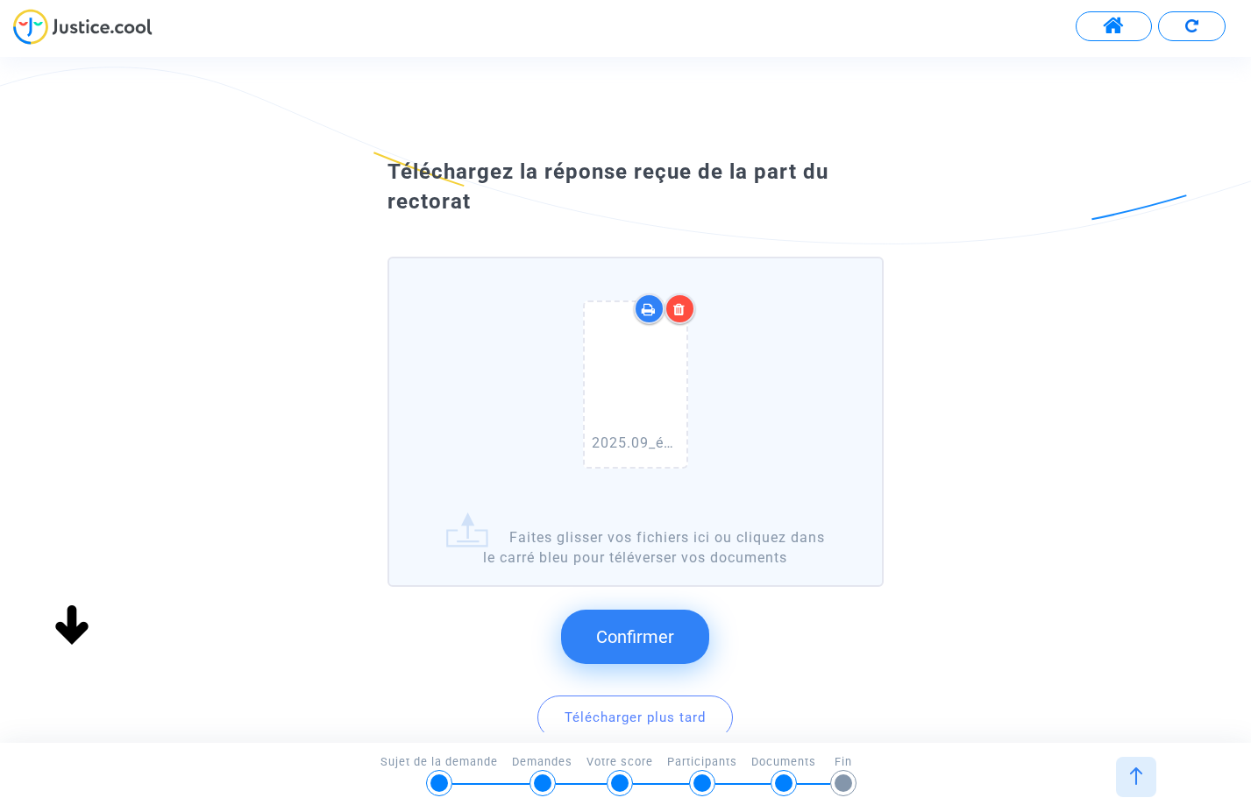
click at [621, 637] on span "Confirmer" at bounding box center [635, 637] width 78 height 21
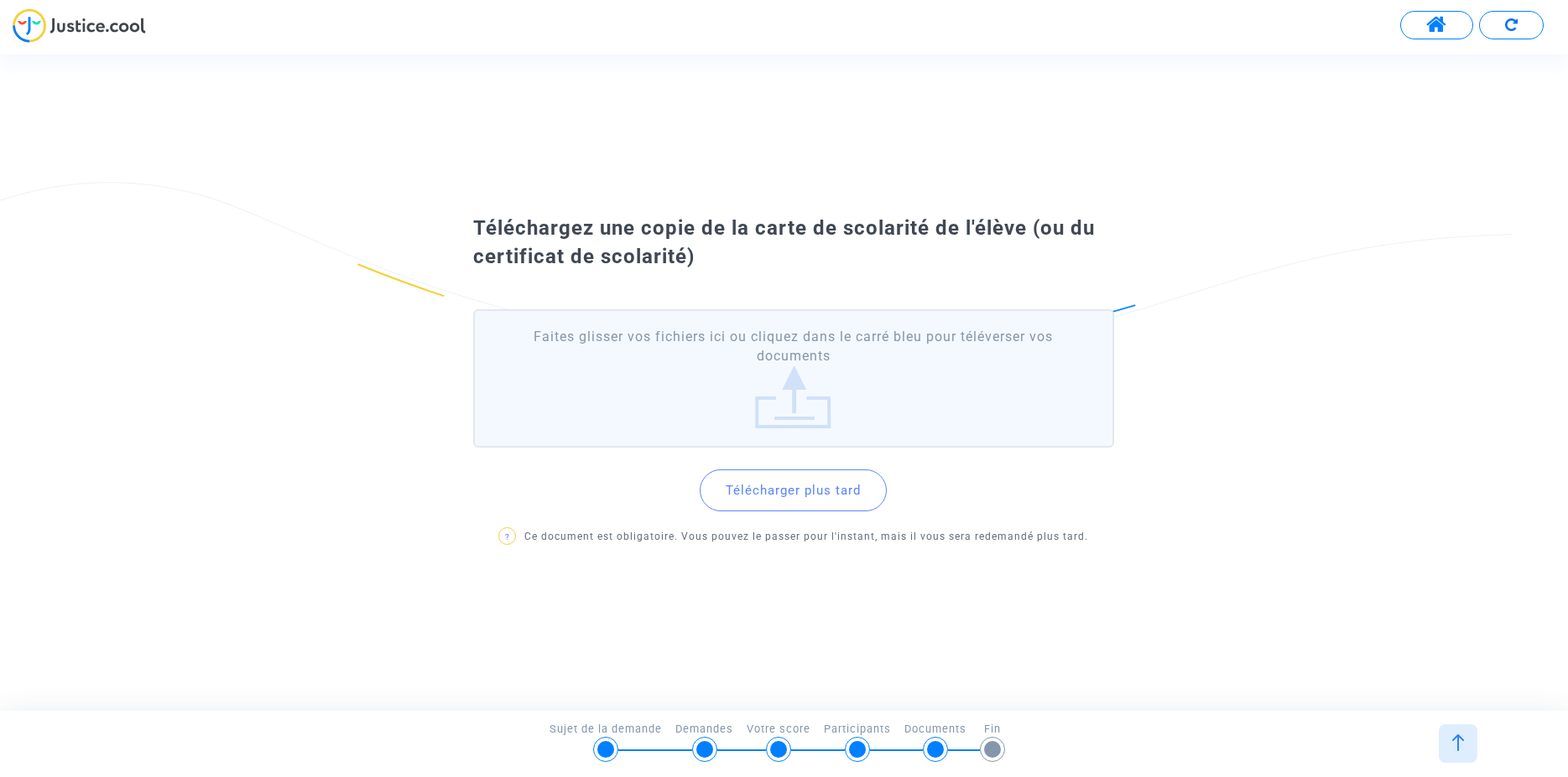
click at [802, 406] on label "Faites glisser vos fichiers ici ou cliquez dans le carré bleu pour téléverser v…" at bounding box center [794, 378] width 641 height 139
click at [0, 0] on input "Faites glisser vos fichiers ici ou cliquez dans le carré bleu pour téléverser v…" at bounding box center [0, 0] width 0 height 0
click at [791, 400] on label "Faites glisser vos fichiers ici ou cliquez dans le carré bleu pour téléverser v…" at bounding box center [794, 378] width 641 height 139
click at [0, 0] on input "Faites glisser vos fichiers ici ou cliquez dans le carré bleu pour téléverser v…" at bounding box center [0, 0] width 0 height 0
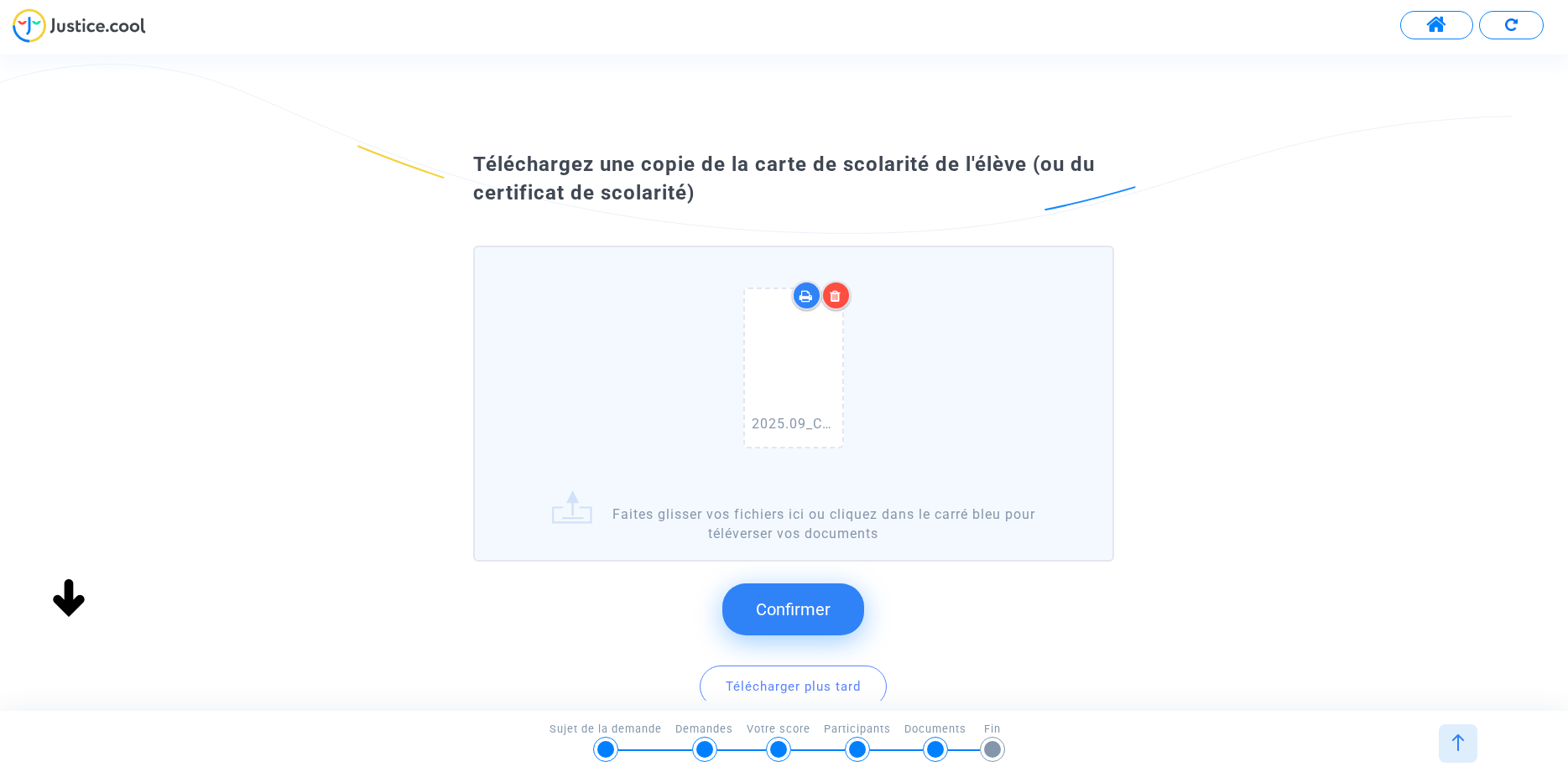
click at [791, 608] on span "Confirmer" at bounding box center [794, 610] width 75 height 20
